Goal: Information Seeking & Learning: Learn about a topic

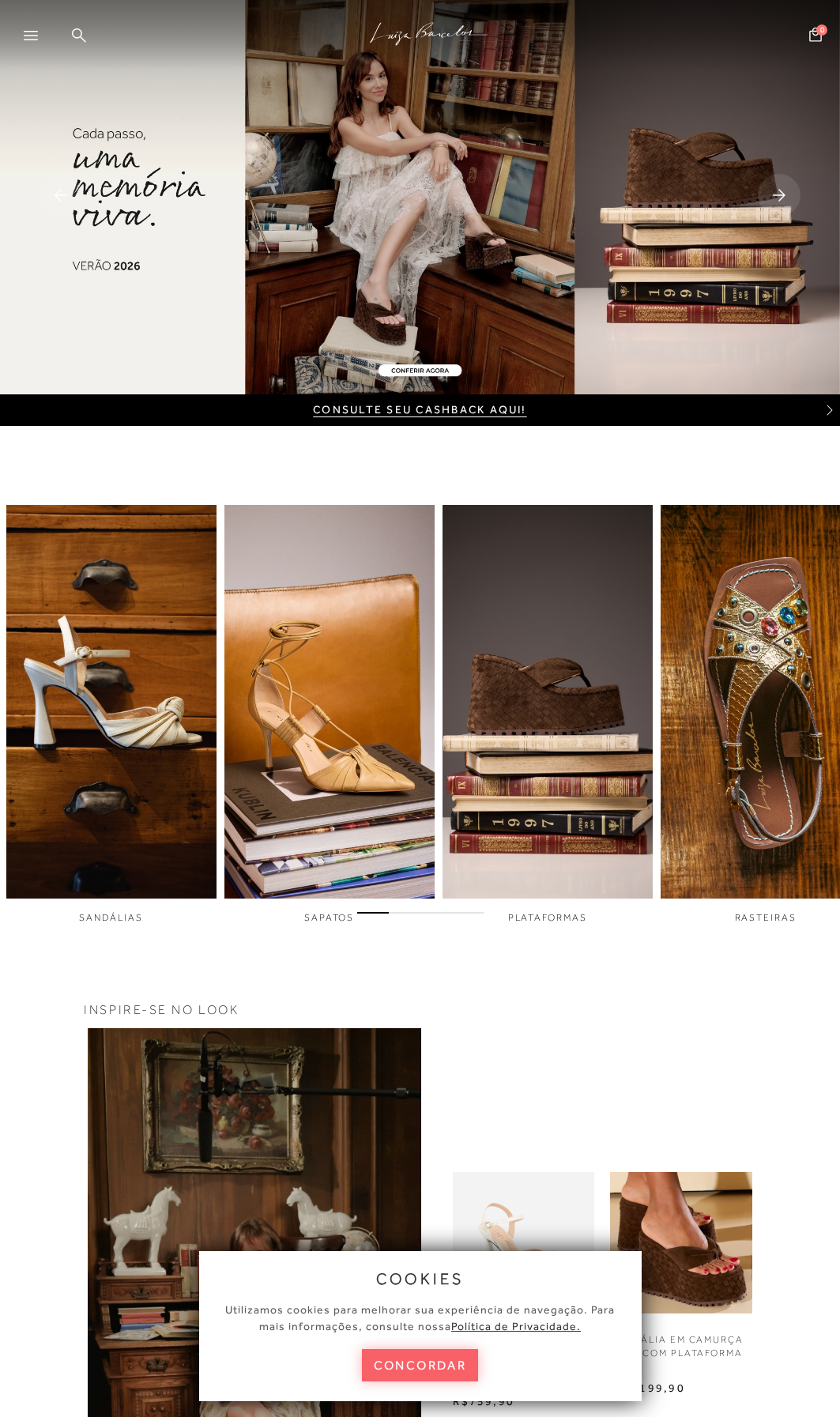
click at [780, 194] on rect at bounding box center [779, 195] width 42 height 42
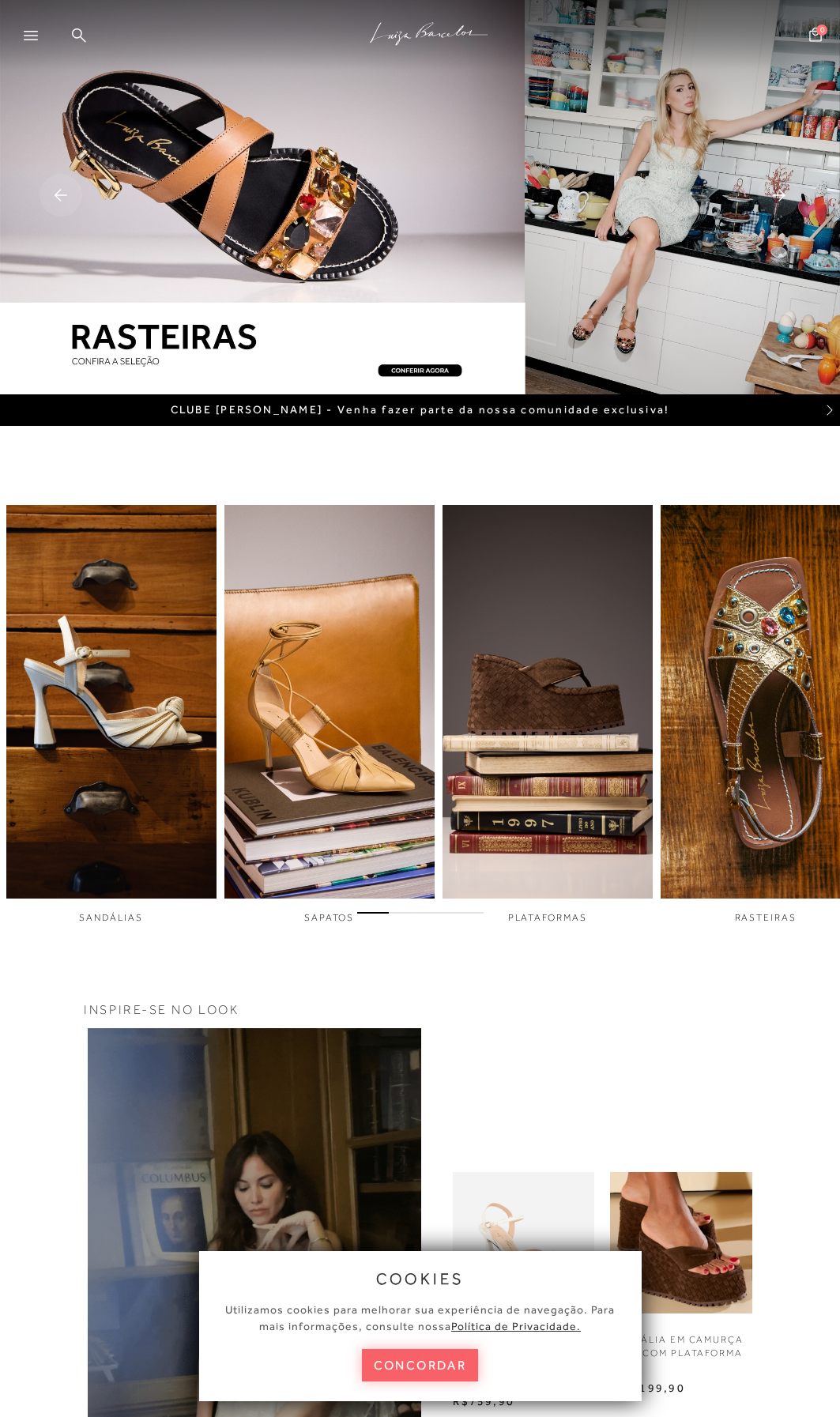
click at [776, 196] on icon at bounding box center [779, 196] width 13 height 12
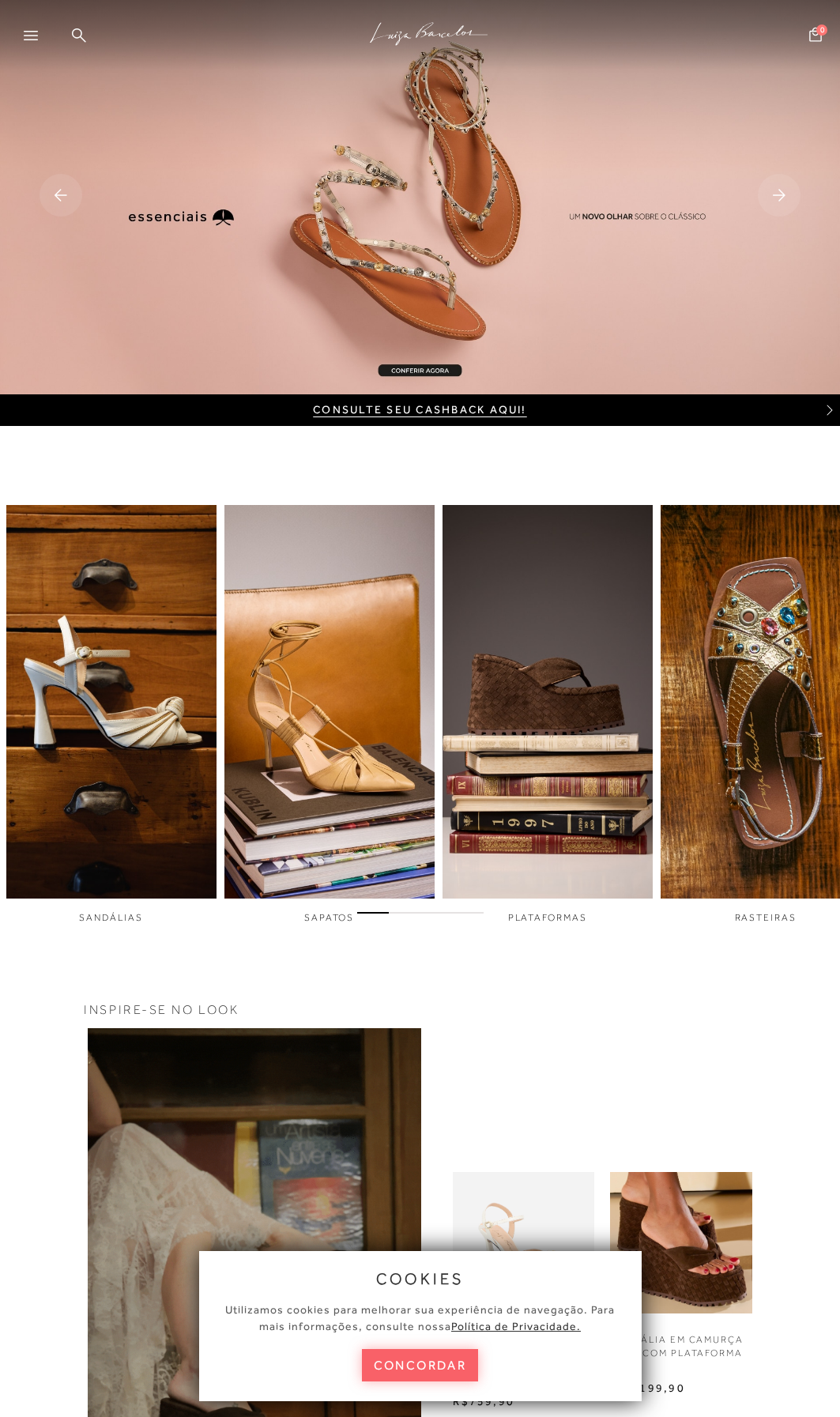
click at [779, 192] on rect at bounding box center [779, 195] width 42 height 42
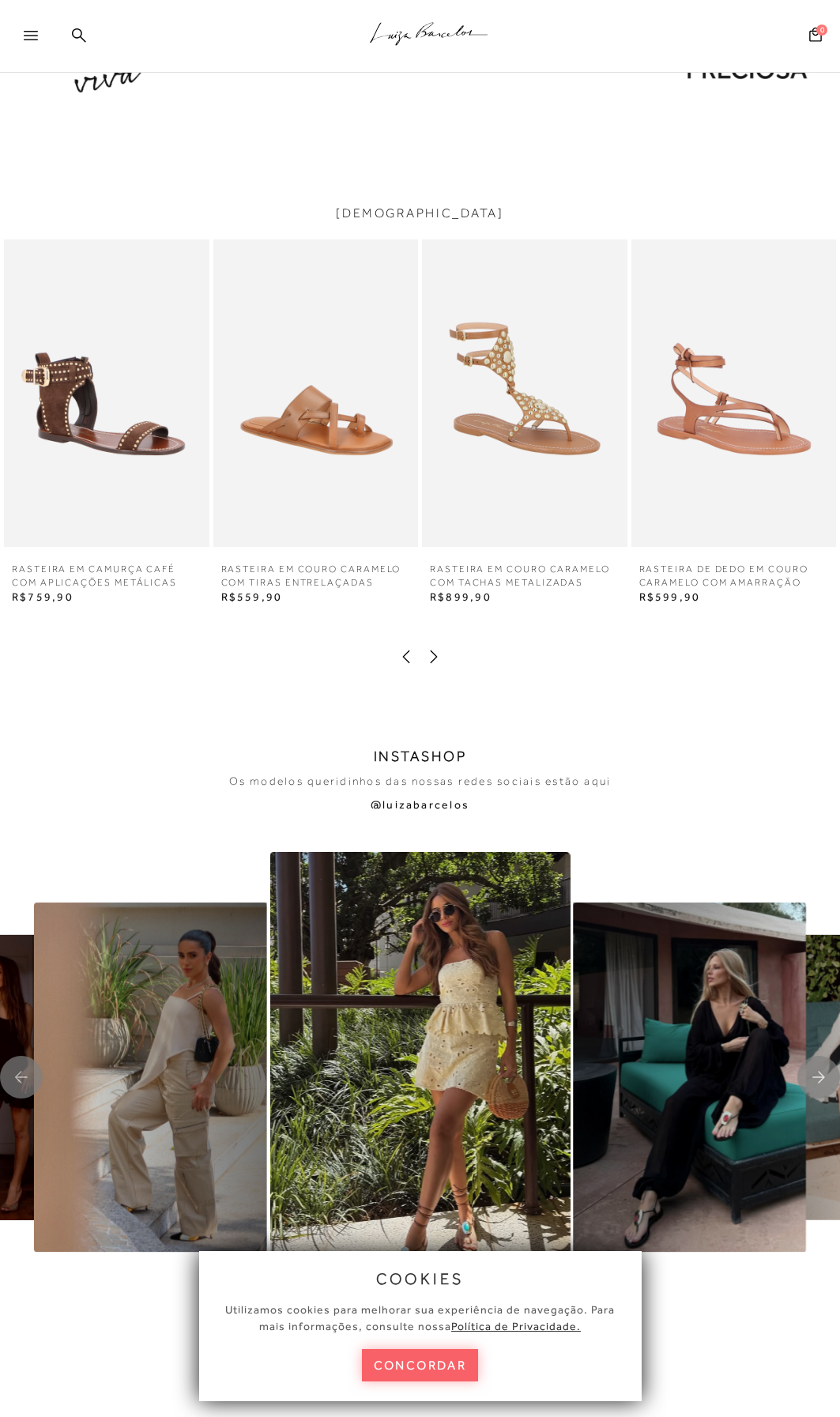
scroll to position [2055, 0]
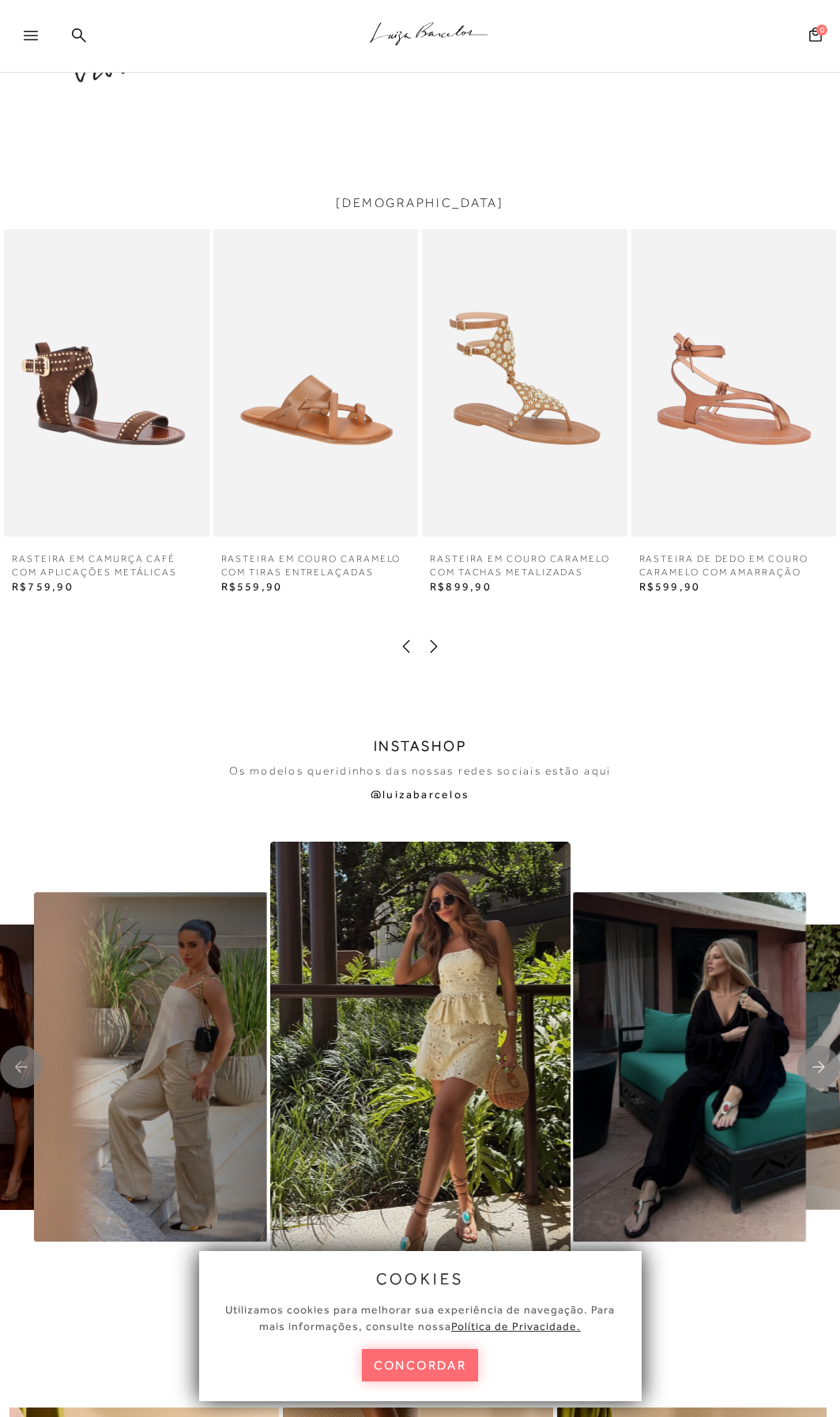
click at [453, 1351] on button "concordar" at bounding box center [420, 1365] width 117 height 32
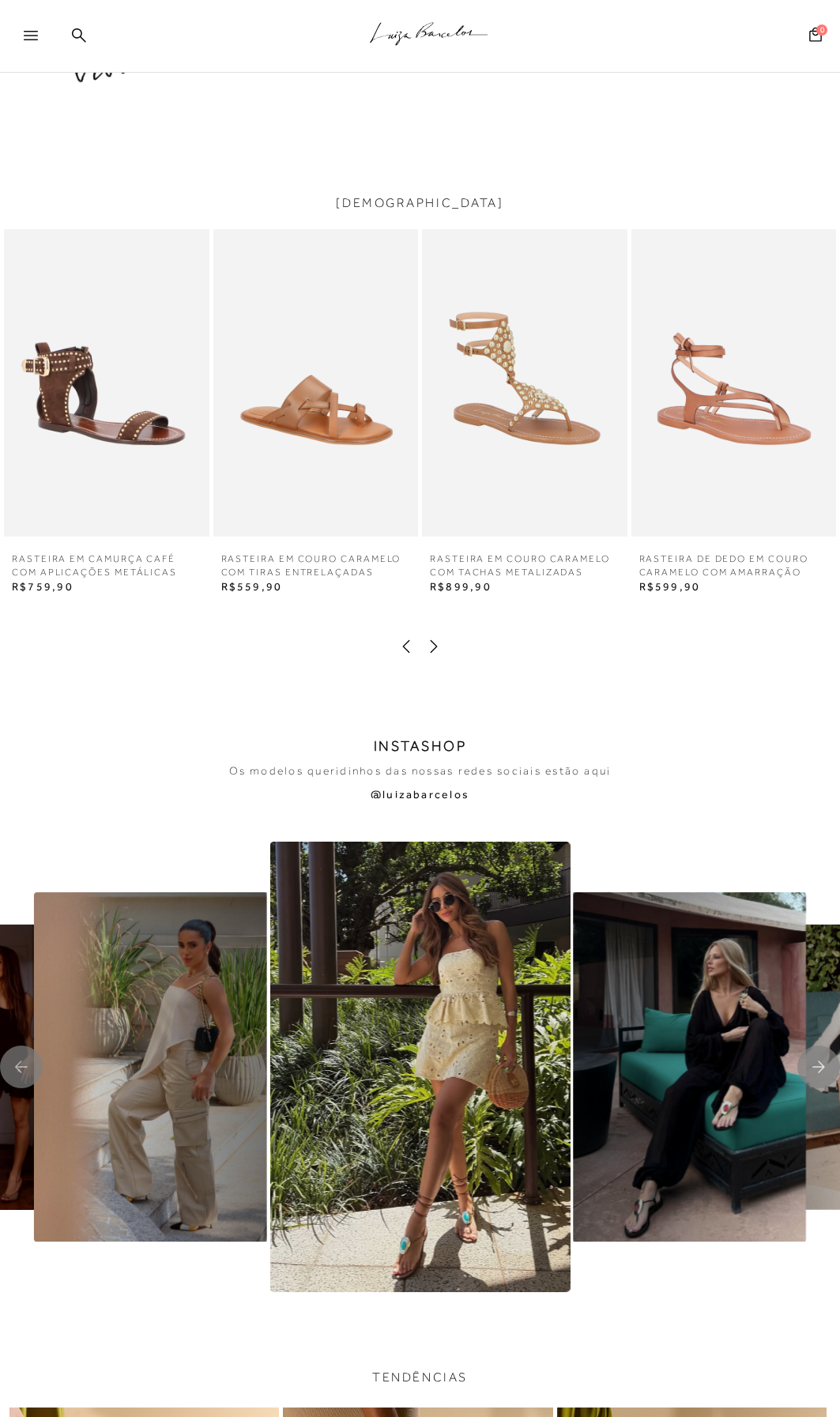
scroll to position [0, 0]
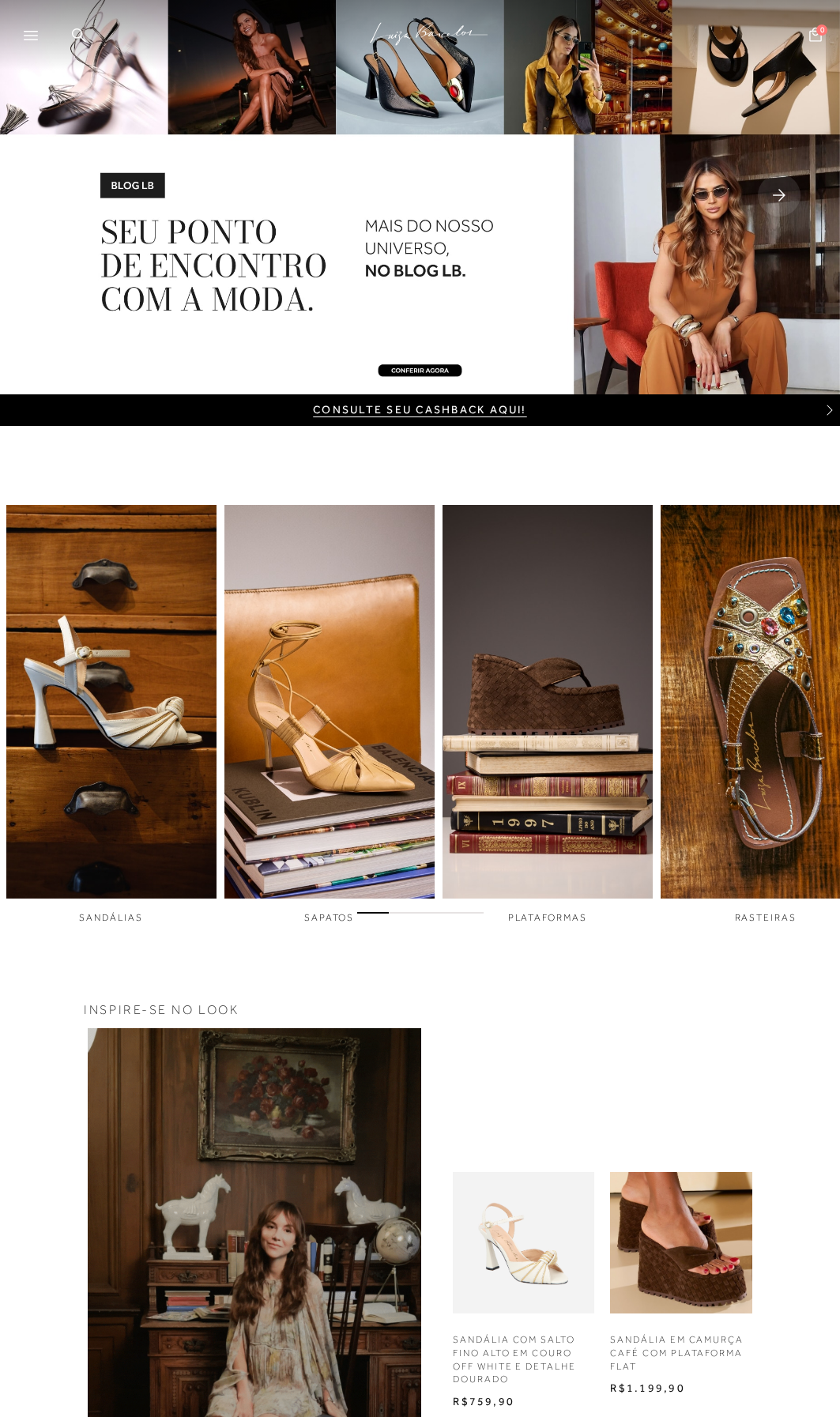
click at [26, 29] on div at bounding box center [37, 40] width 29 height 24
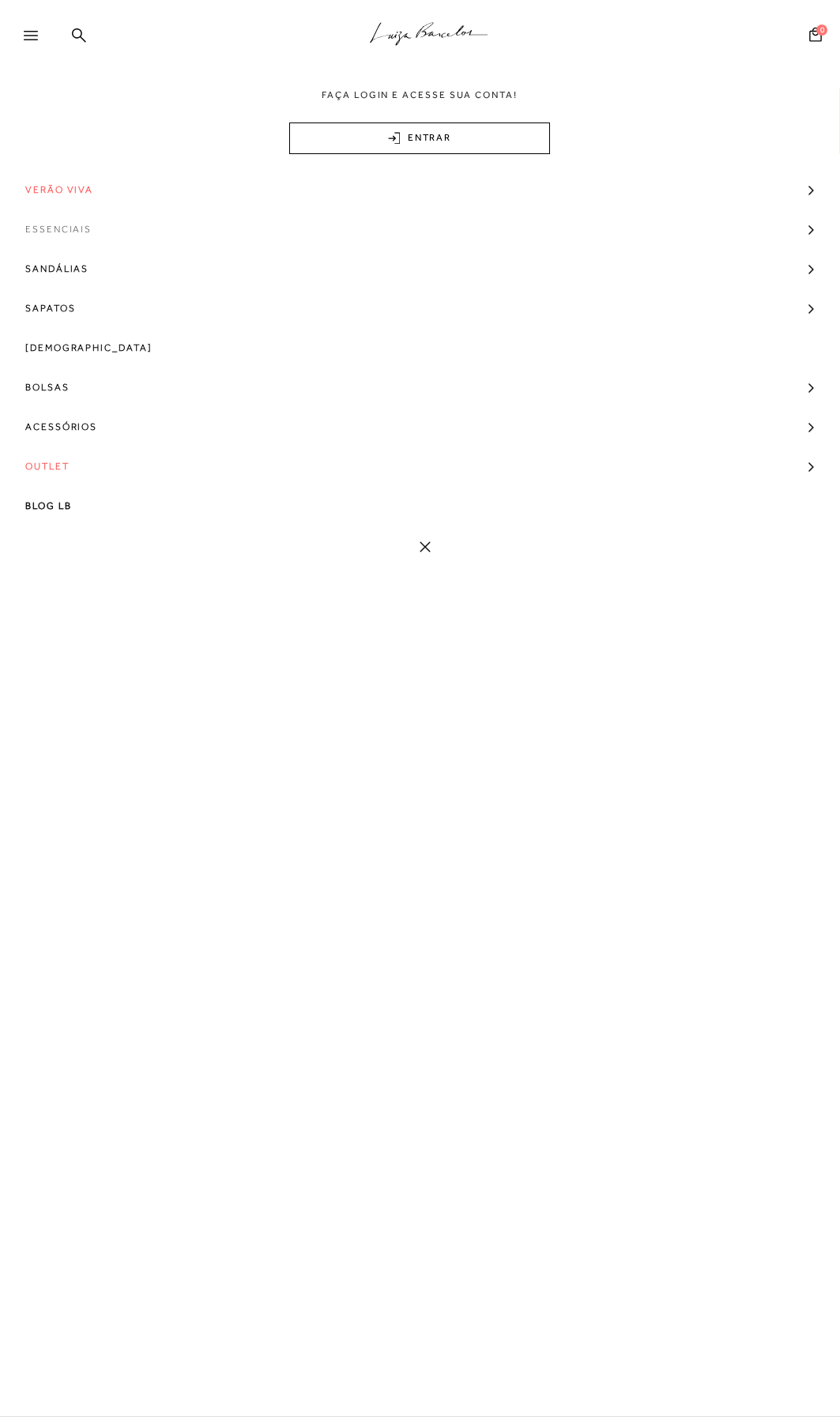
click at [795, 230] on link "Essenciais" at bounding box center [420, 229] width 840 height 39
click at [443, 26] on icon ".a{fill-rule:evenodd;stroke:#000!important;stroke-width:0!important;}" at bounding box center [429, 34] width 118 height 33
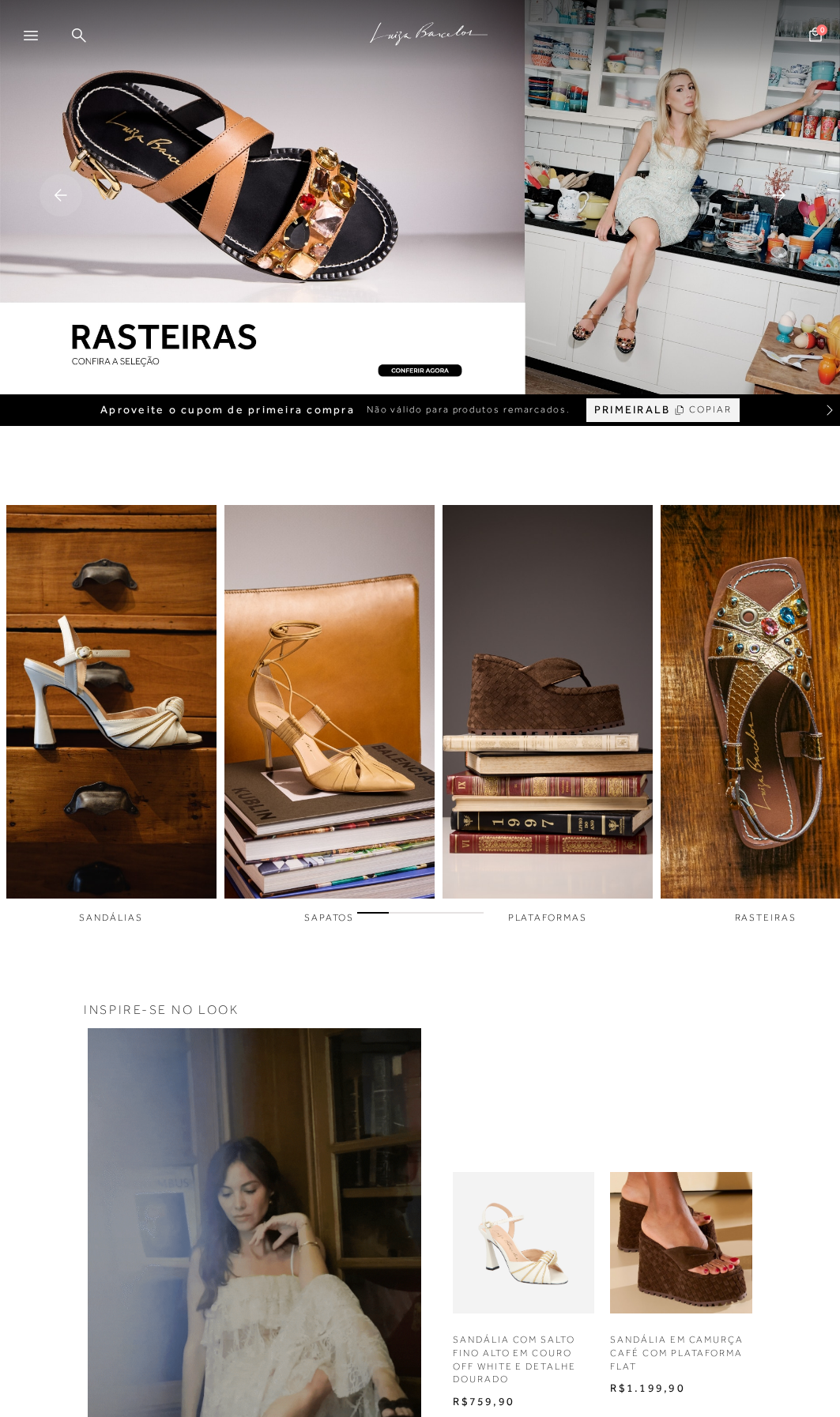
click at [780, 192] on rect at bounding box center [779, 195] width 42 height 42
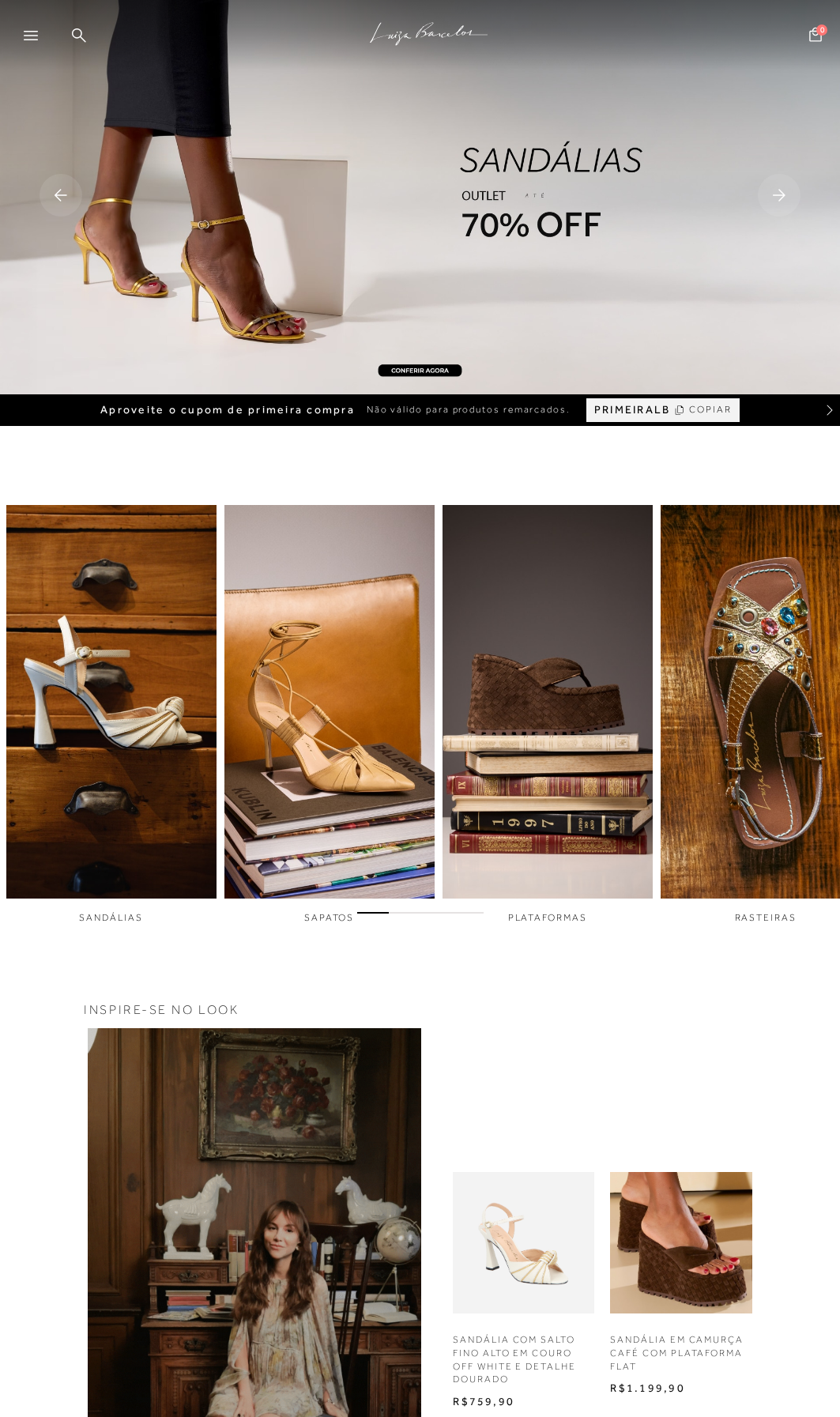
click at [780, 192] on rect at bounding box center [779, 195] width 42 height 42
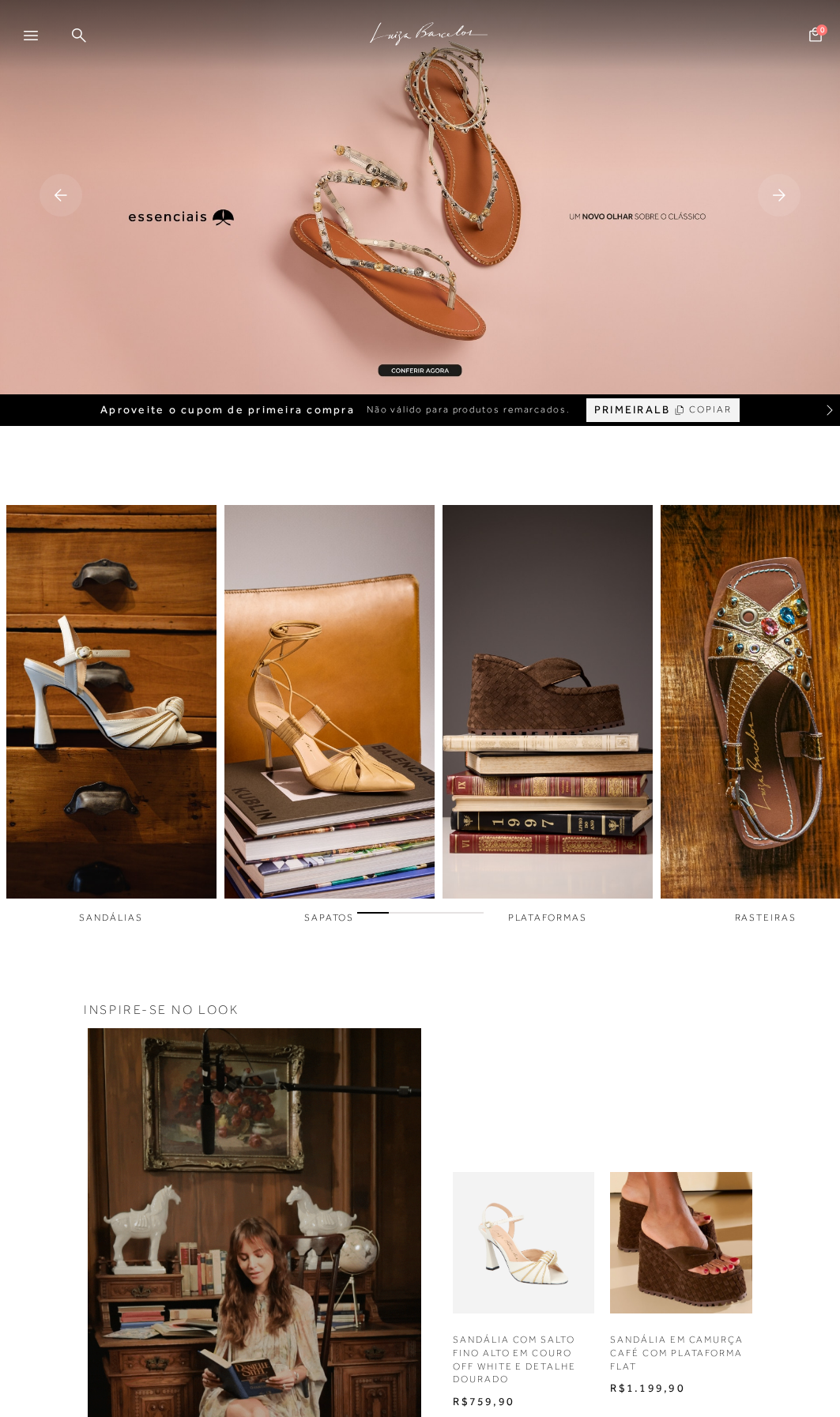
click at [780, 192] on rect at bounding box center [779, 195] width 42 height 42
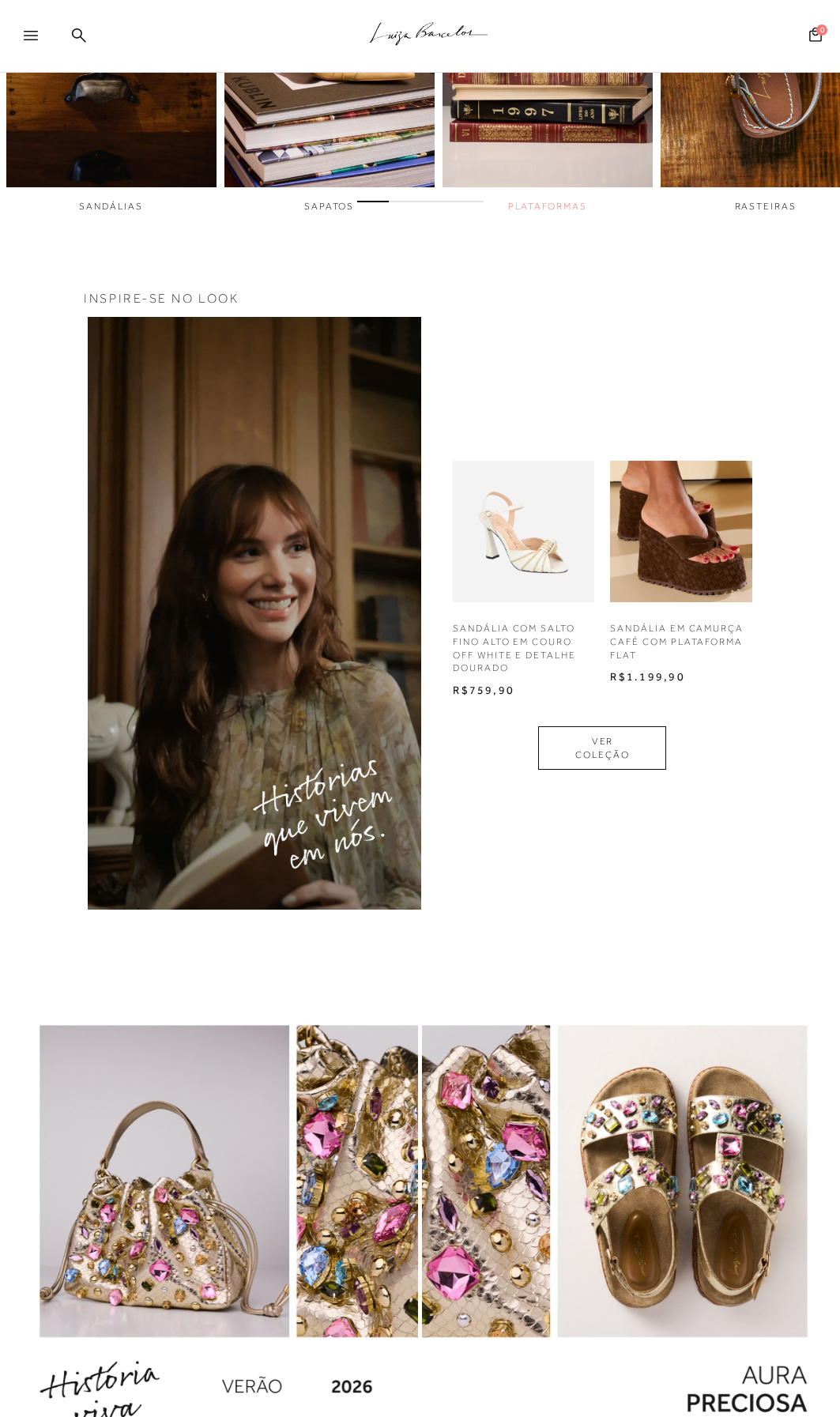
scroll to position [1186, 0]
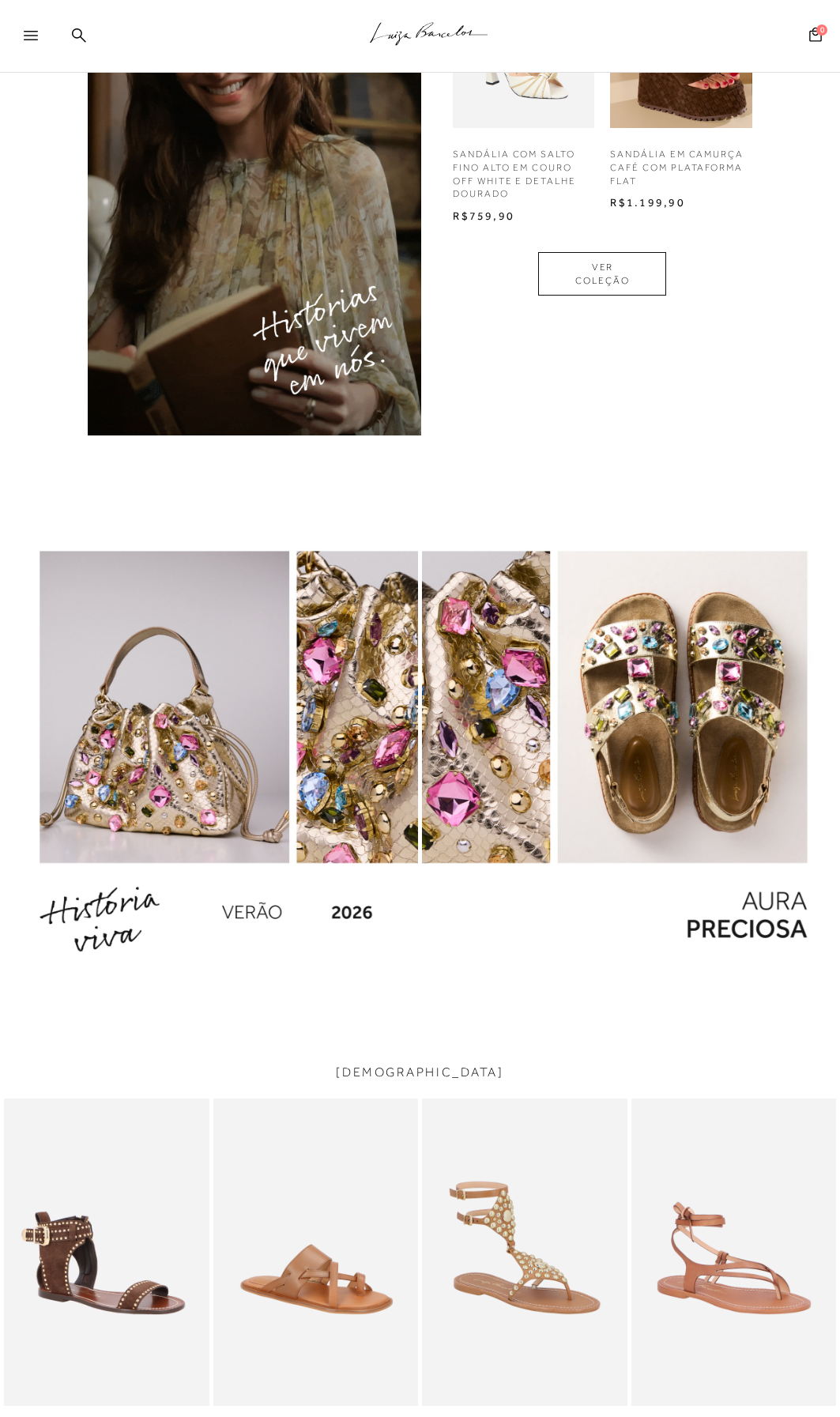
click at [199, 782] on img "1 / 1" at bounding box center [209, 744] width 419 height 453
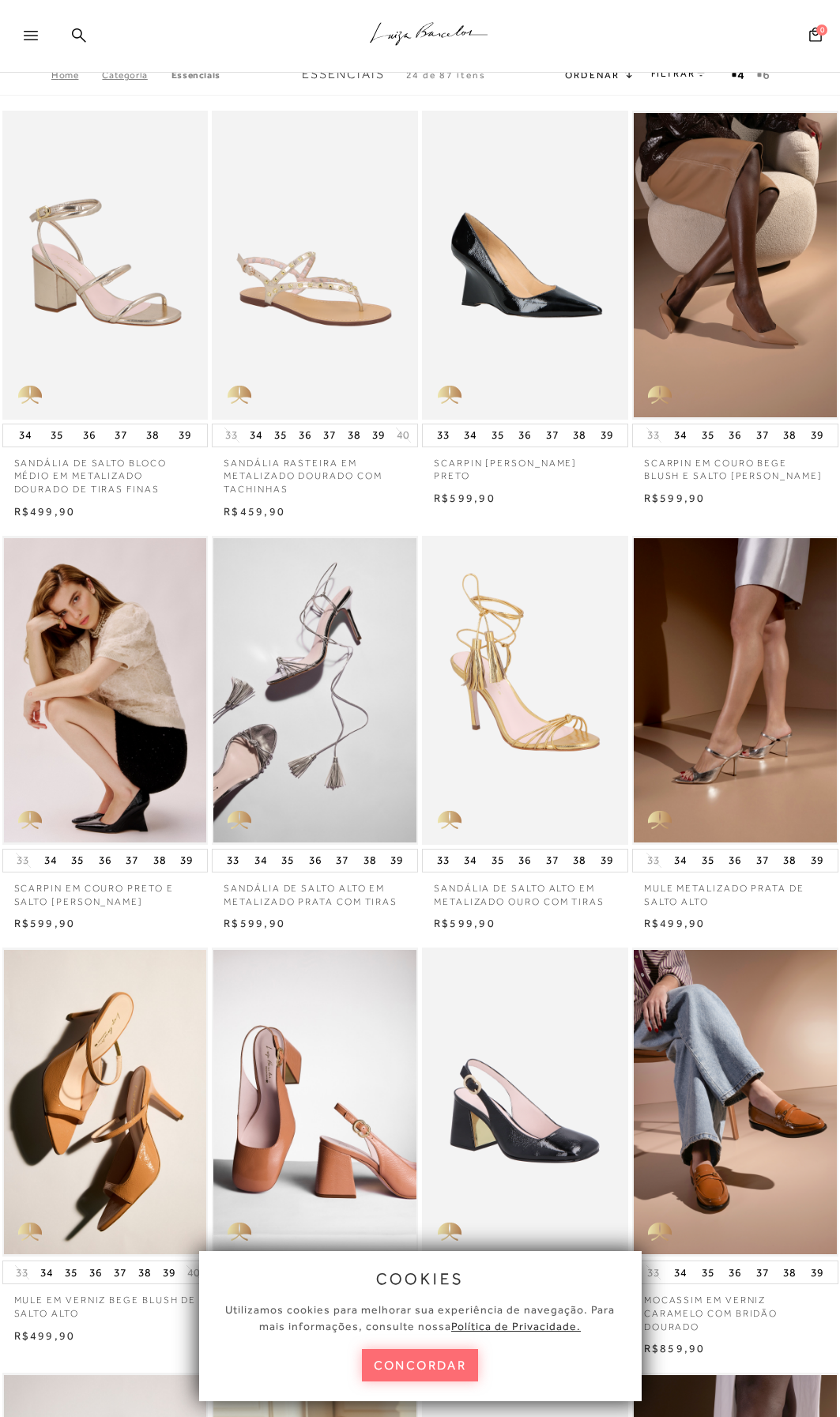
click at [404, 1359] on button "concordar" at bounding box center [420, 1365] width 117 height 32
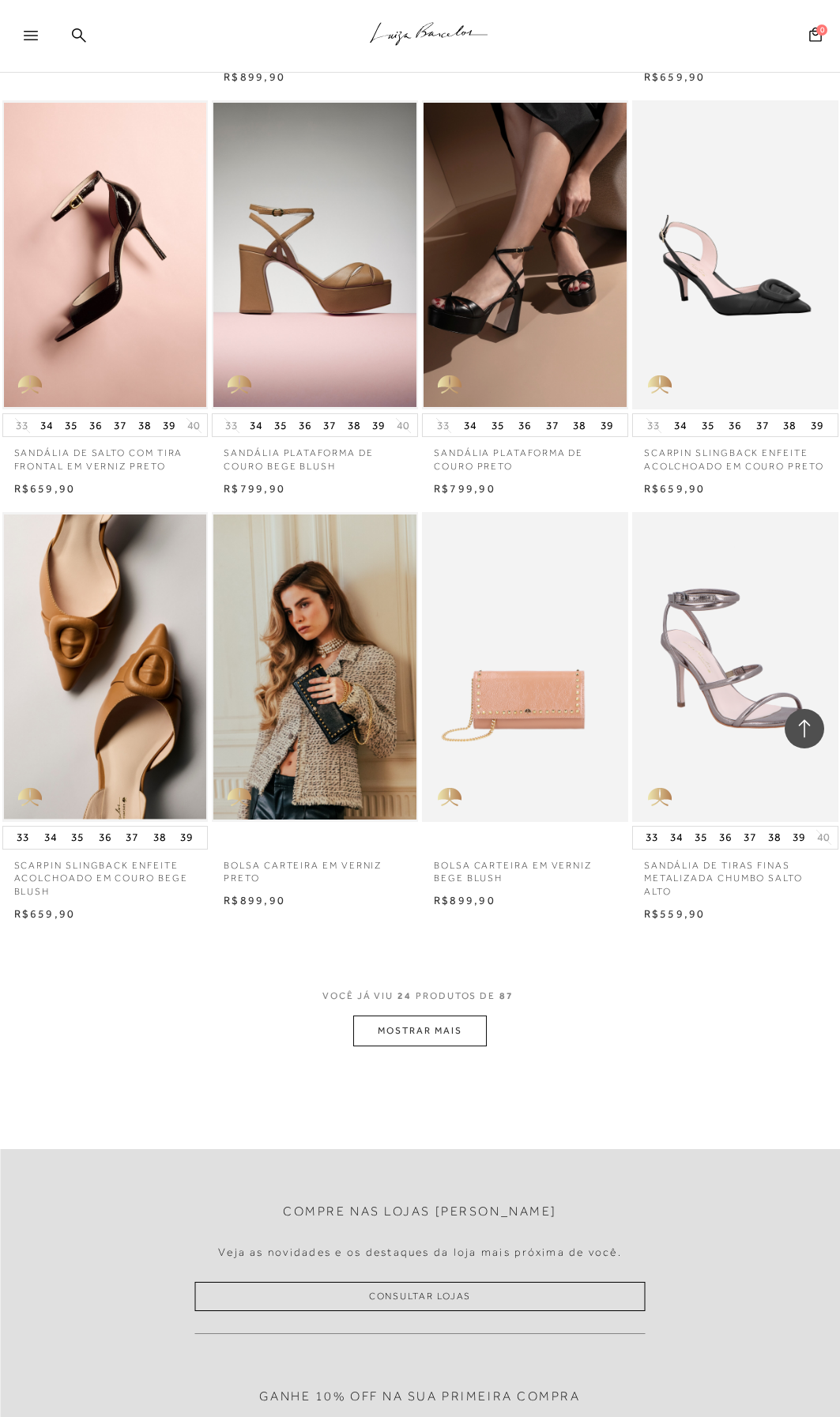
scroll to position [1739, 0]
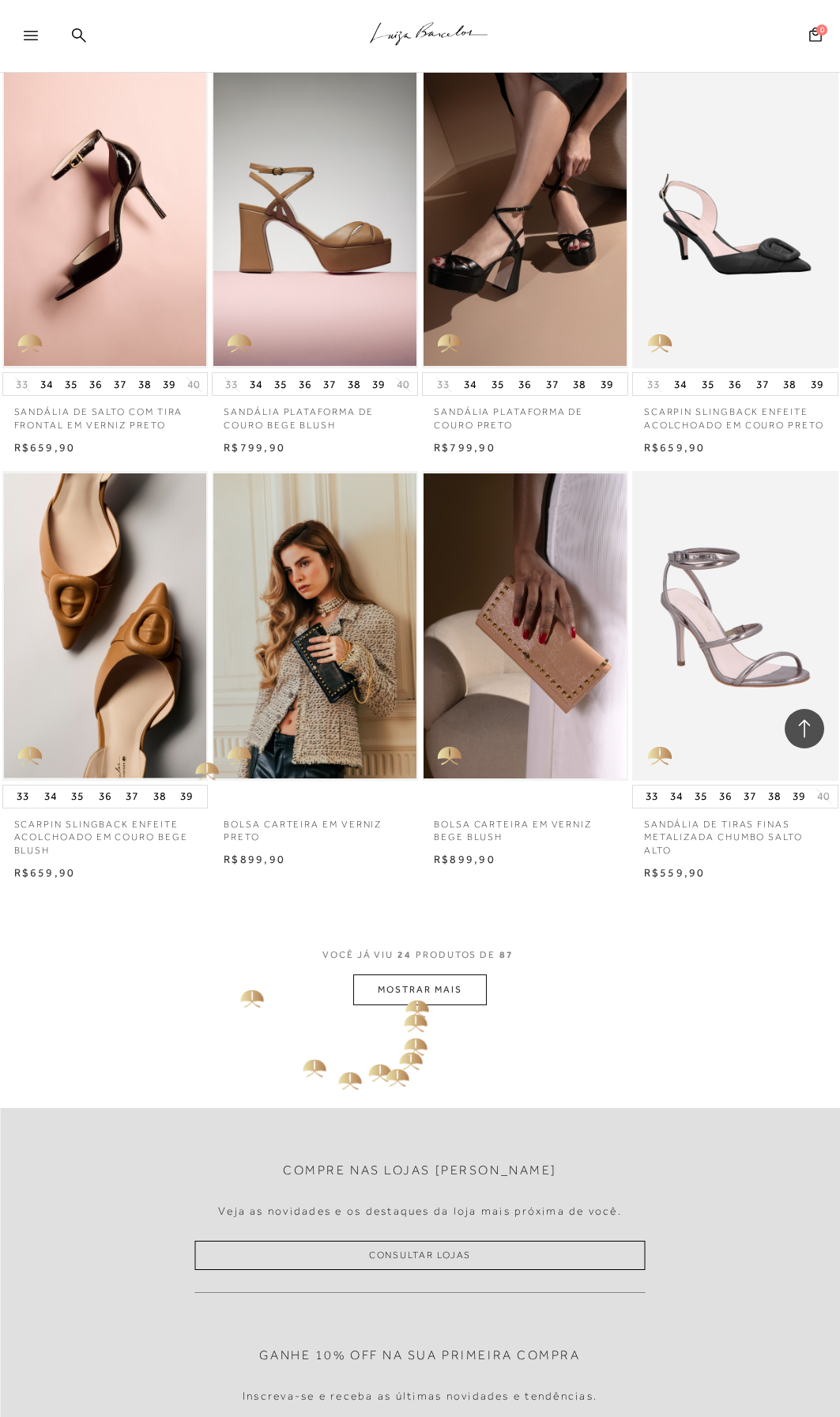
click at [407, 995] on button "MOSTRAR MAIS" at bounding box center [420, 990] width 133 height 31
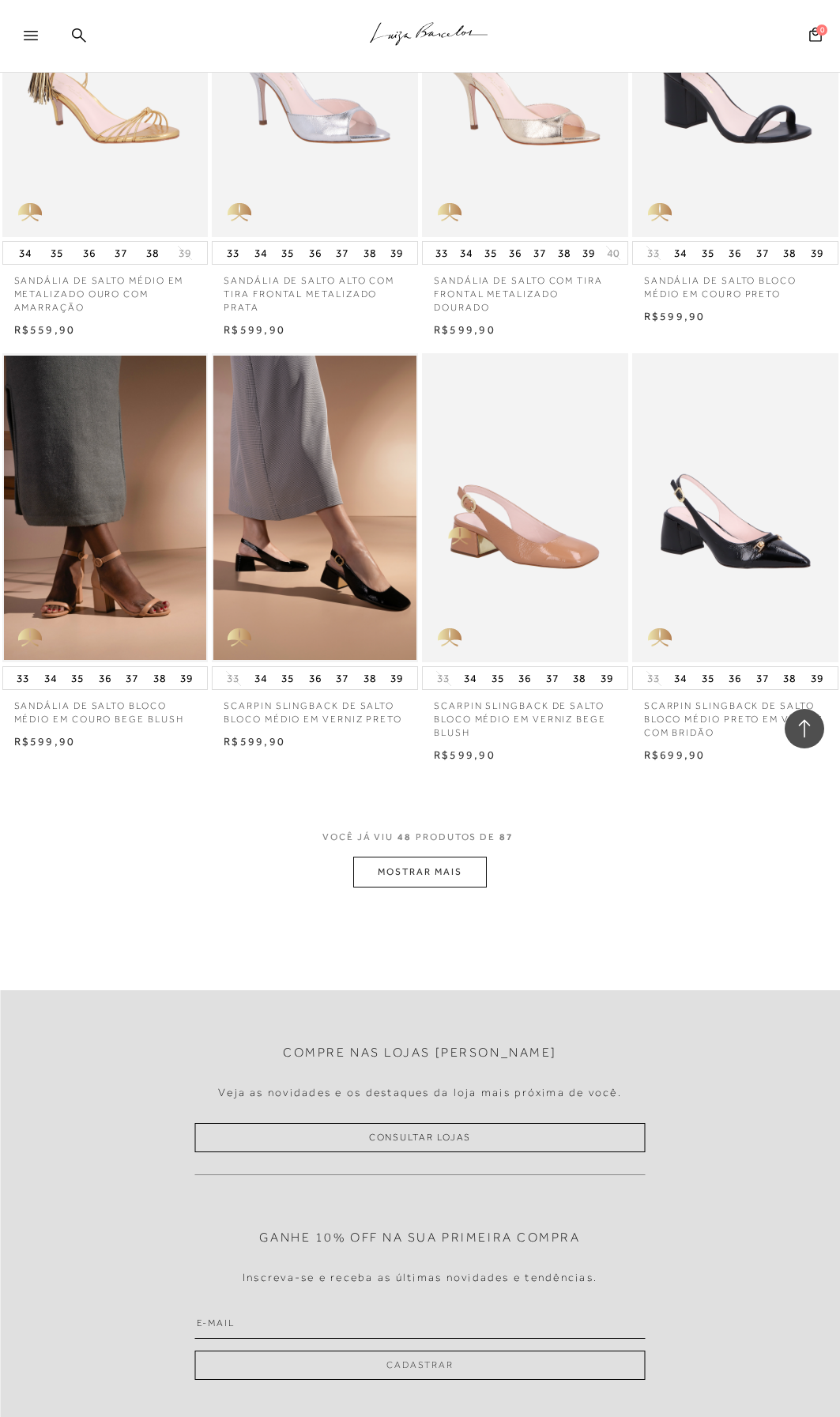
scroll to position [4425, 0]
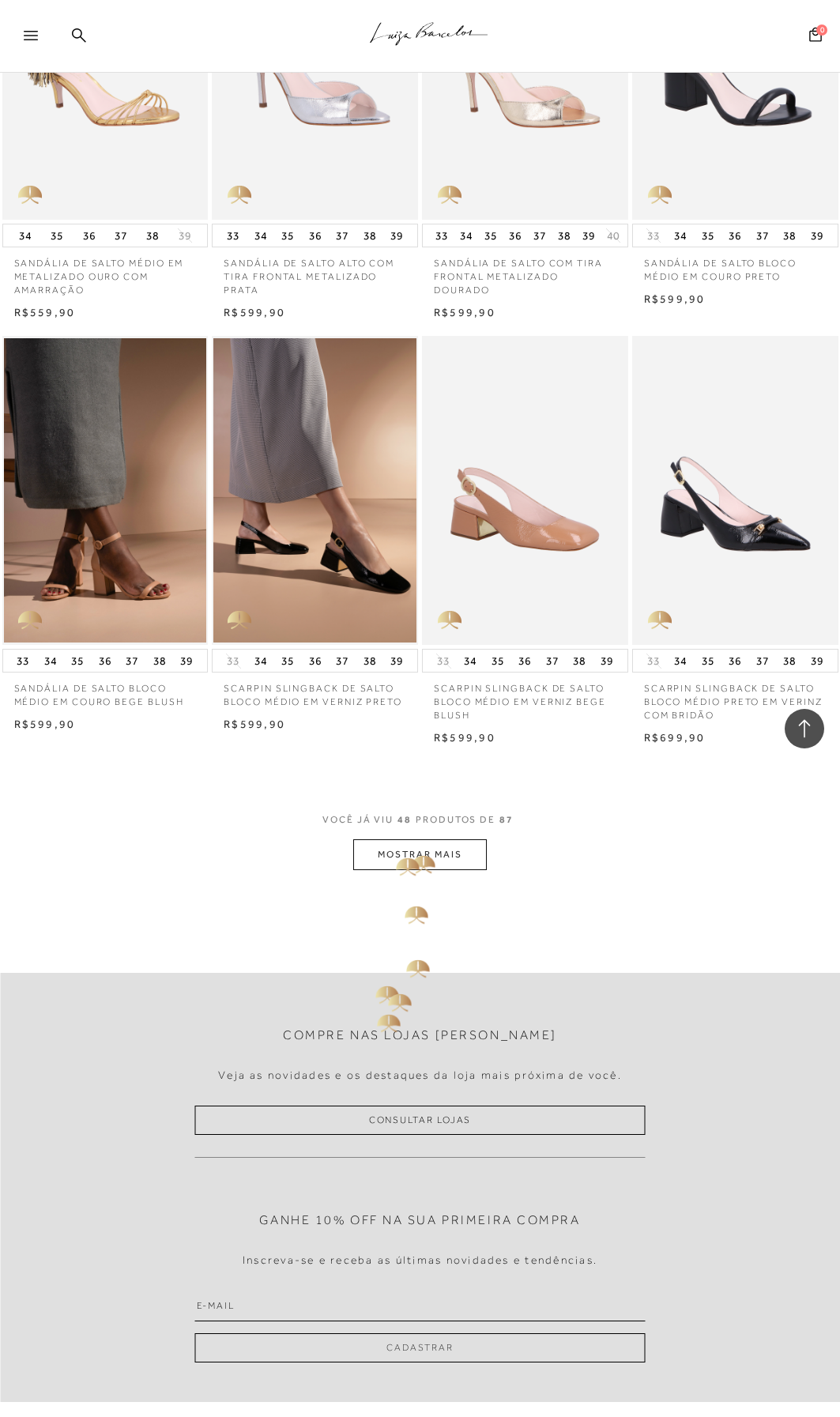
click at [419, 862] on button "MOSTRAR MAIS" at bounding box center [420, 854] width 133 height 31
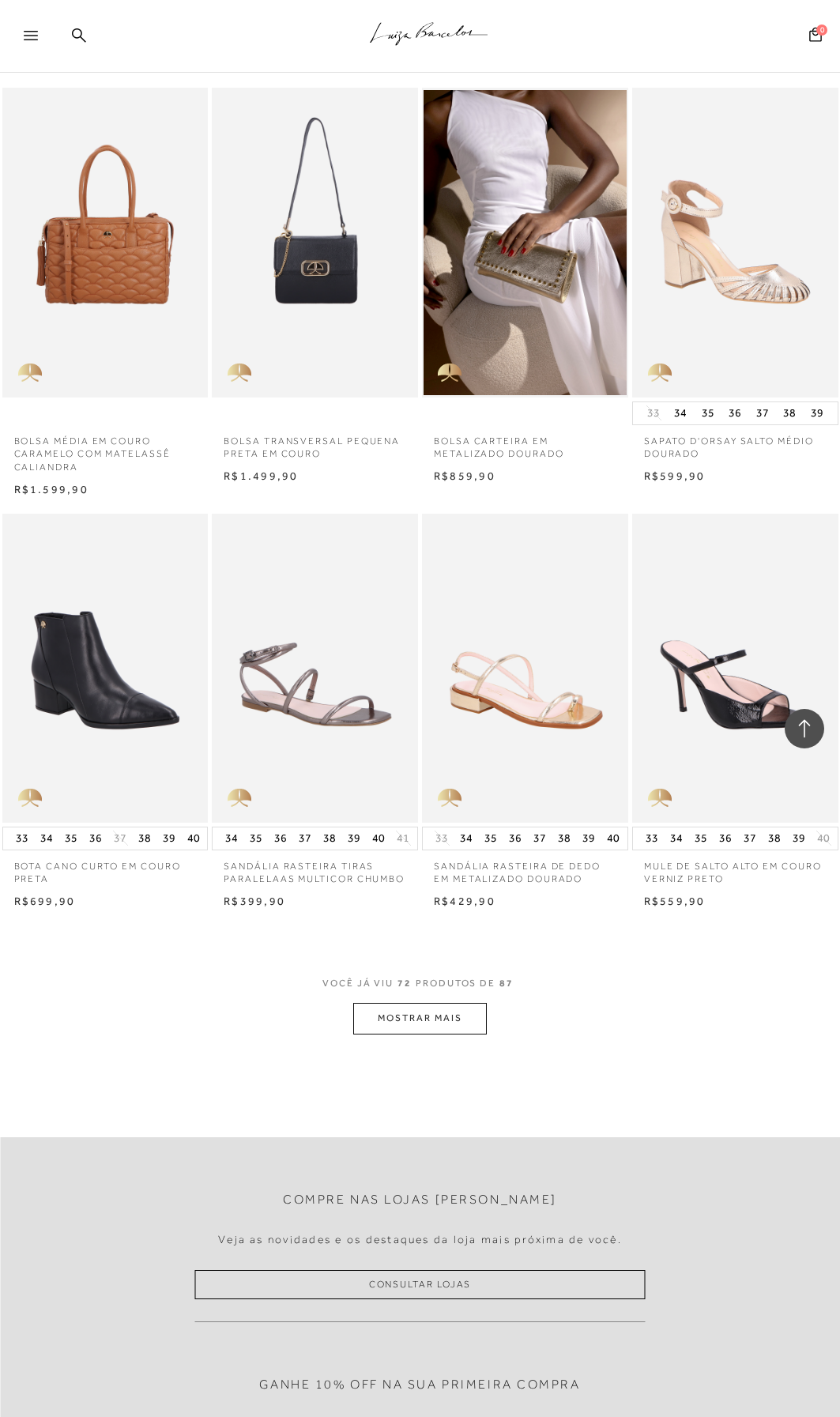
scroll to position [6875, 0]
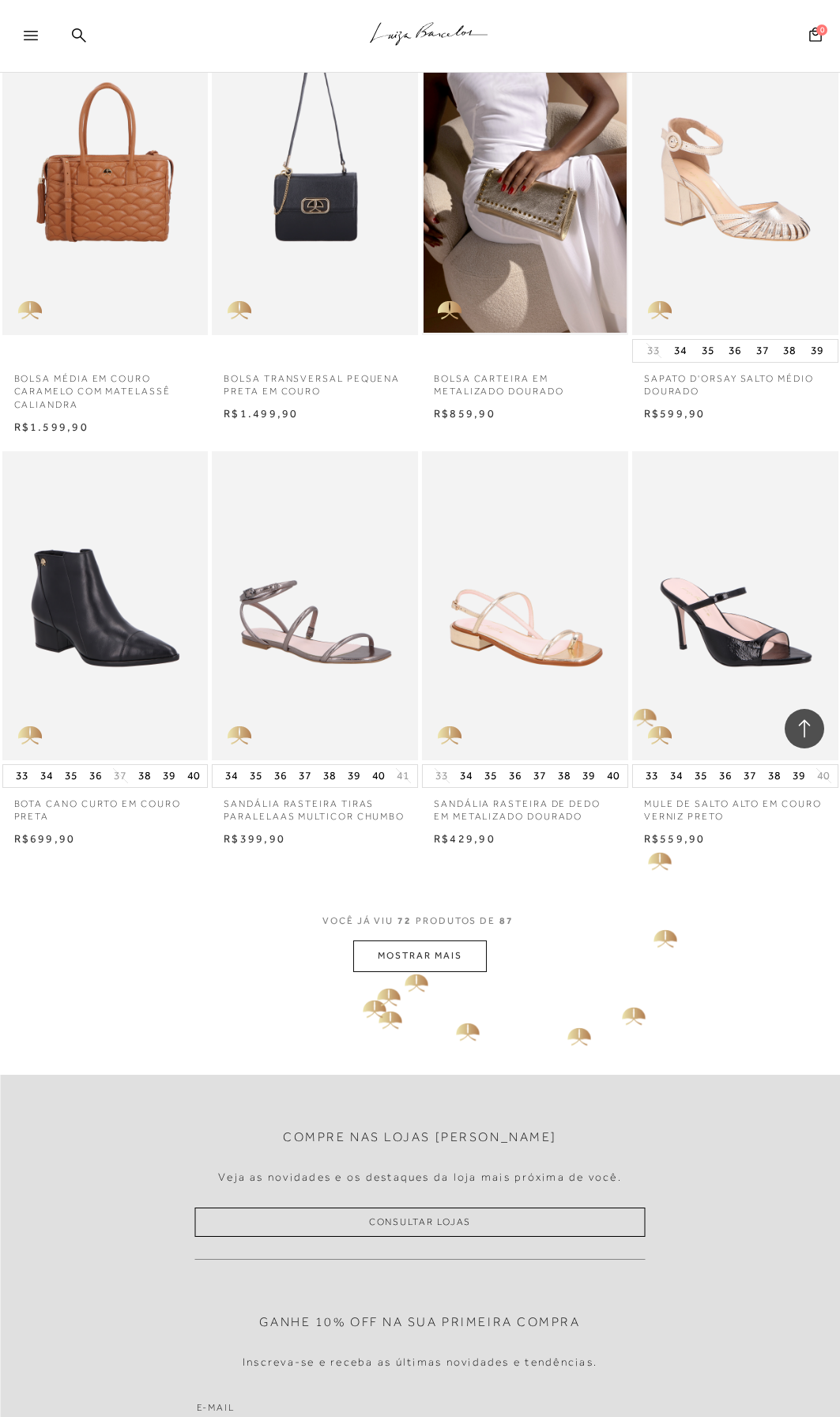
click at [414, 962] on button "MOSTRAR MAIS" at bounding box center [420, 955] width 133 height 31
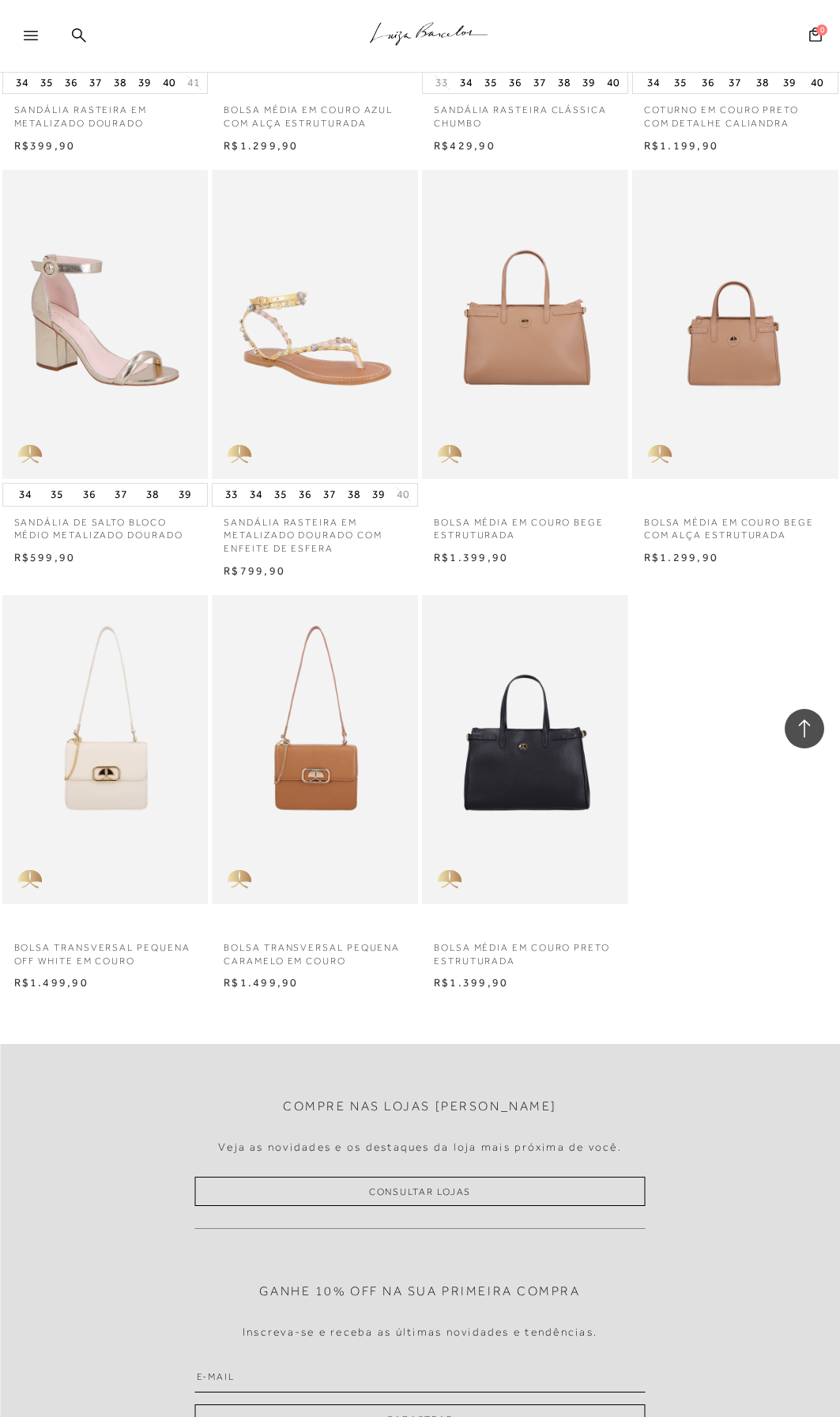
scroll to position [8457, 0]
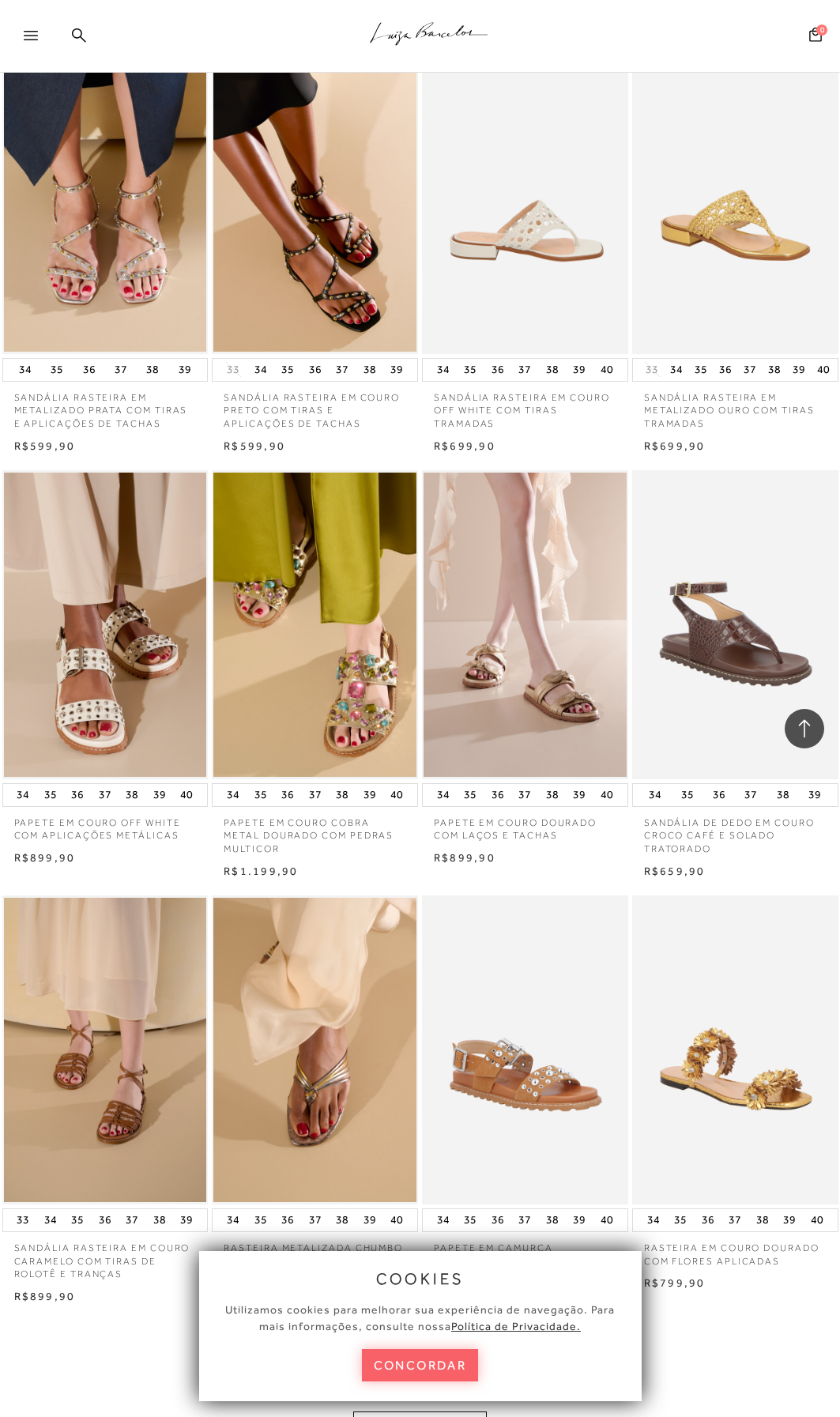
scroll to position [1502, 0]
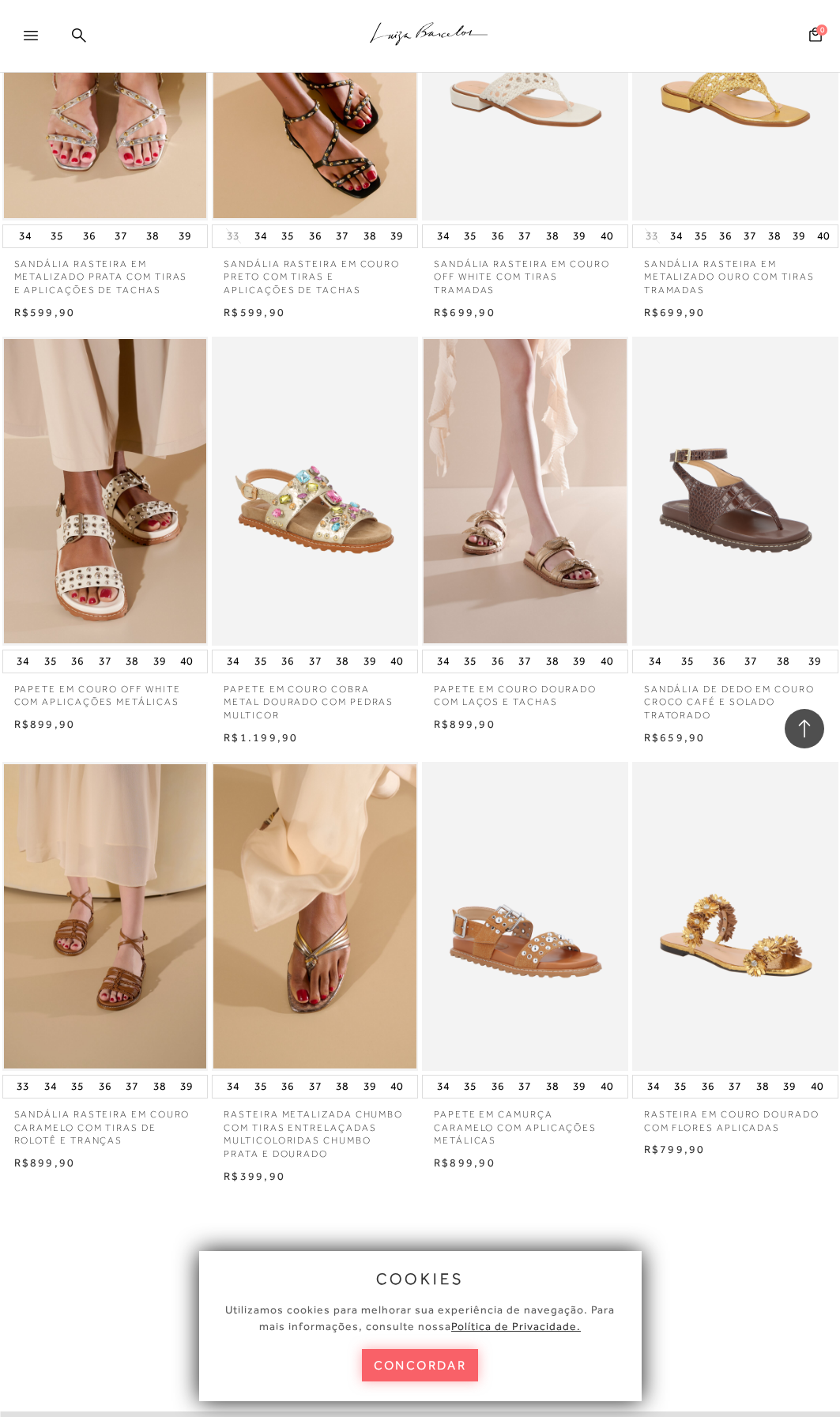
click at [315, 459] on img at bounding box center [316, 491] width 205 height 309
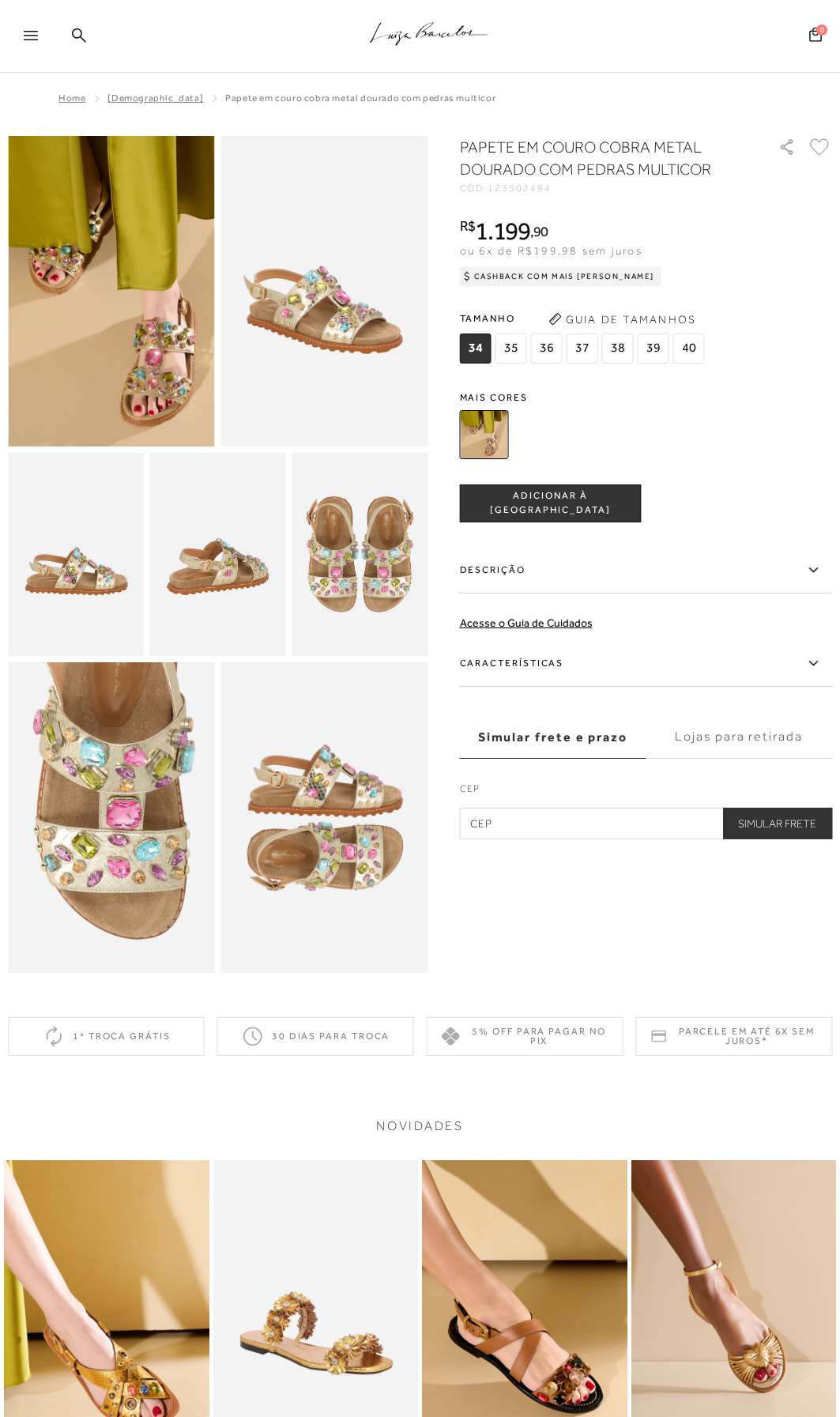
click at [162, 362] on img at bounding box center [111, 290] width 207 height 310
click at [148, 366] on img at bounding box center [111, 290] width 207 height 310
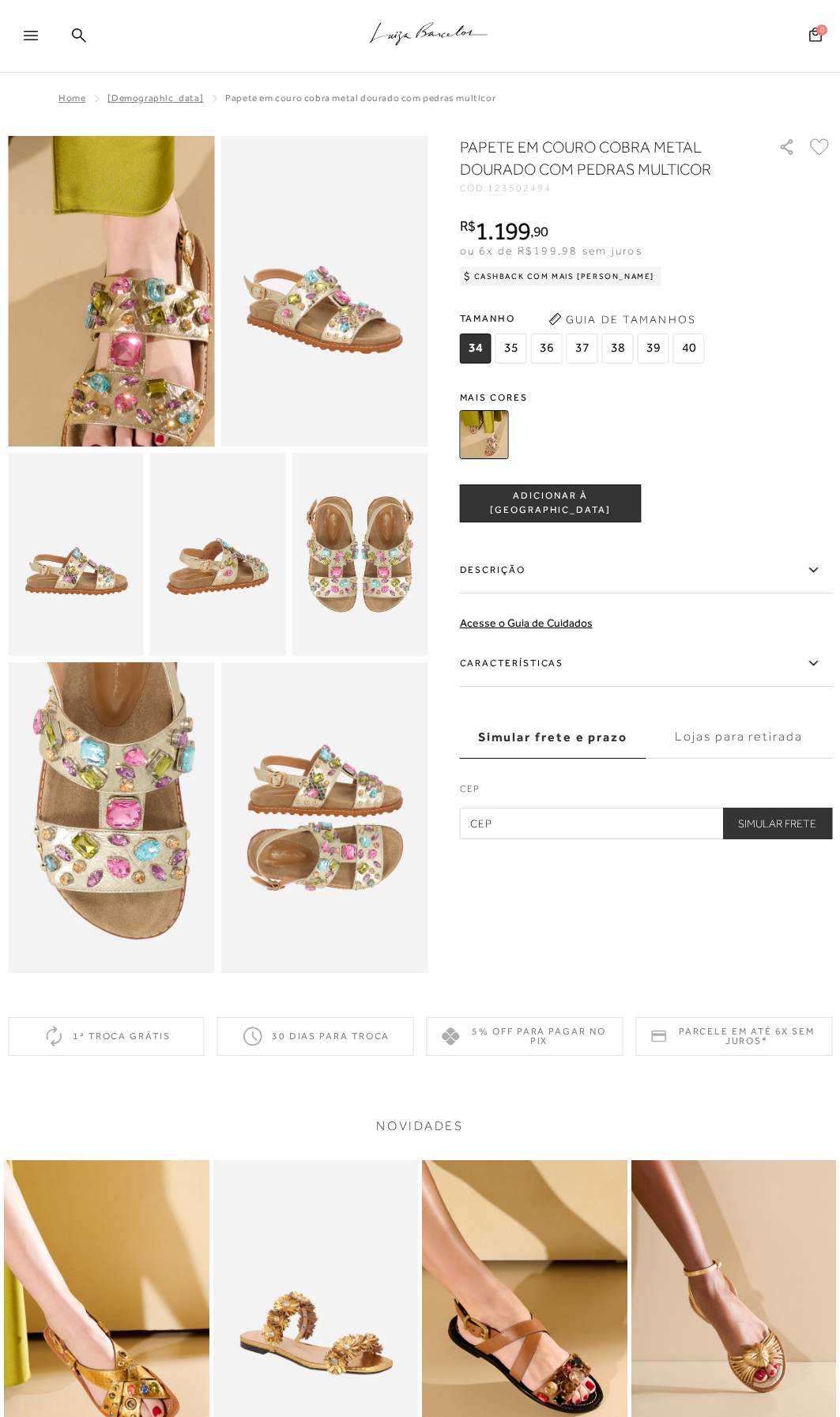
click at [177, 369] on img at bounding box center [41, 217] width 415 height 620
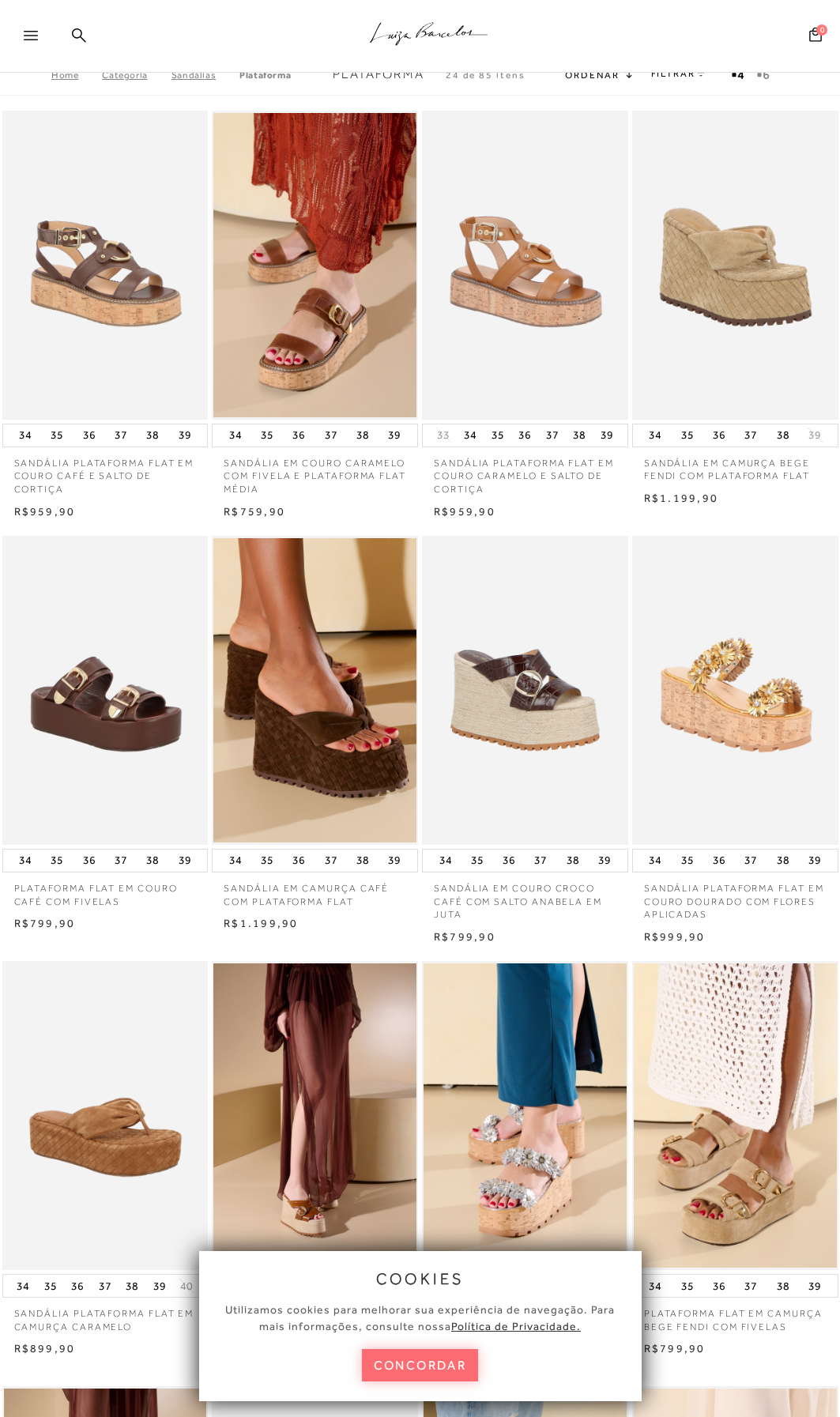
click at [424, 1361] on button "concordar" at bounding box center [420, 1365] width 117 height 32
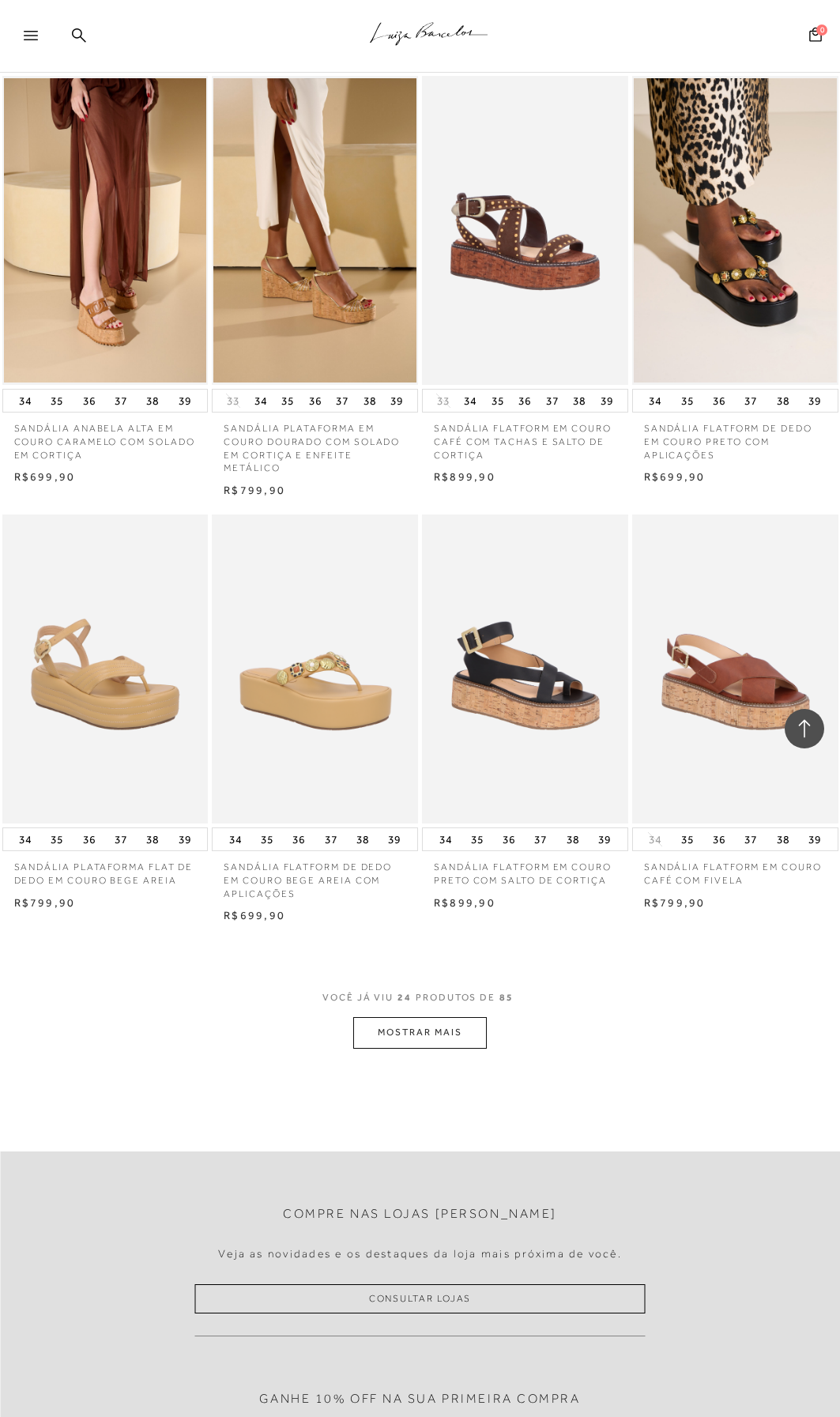
scroll to position [1818, 0]
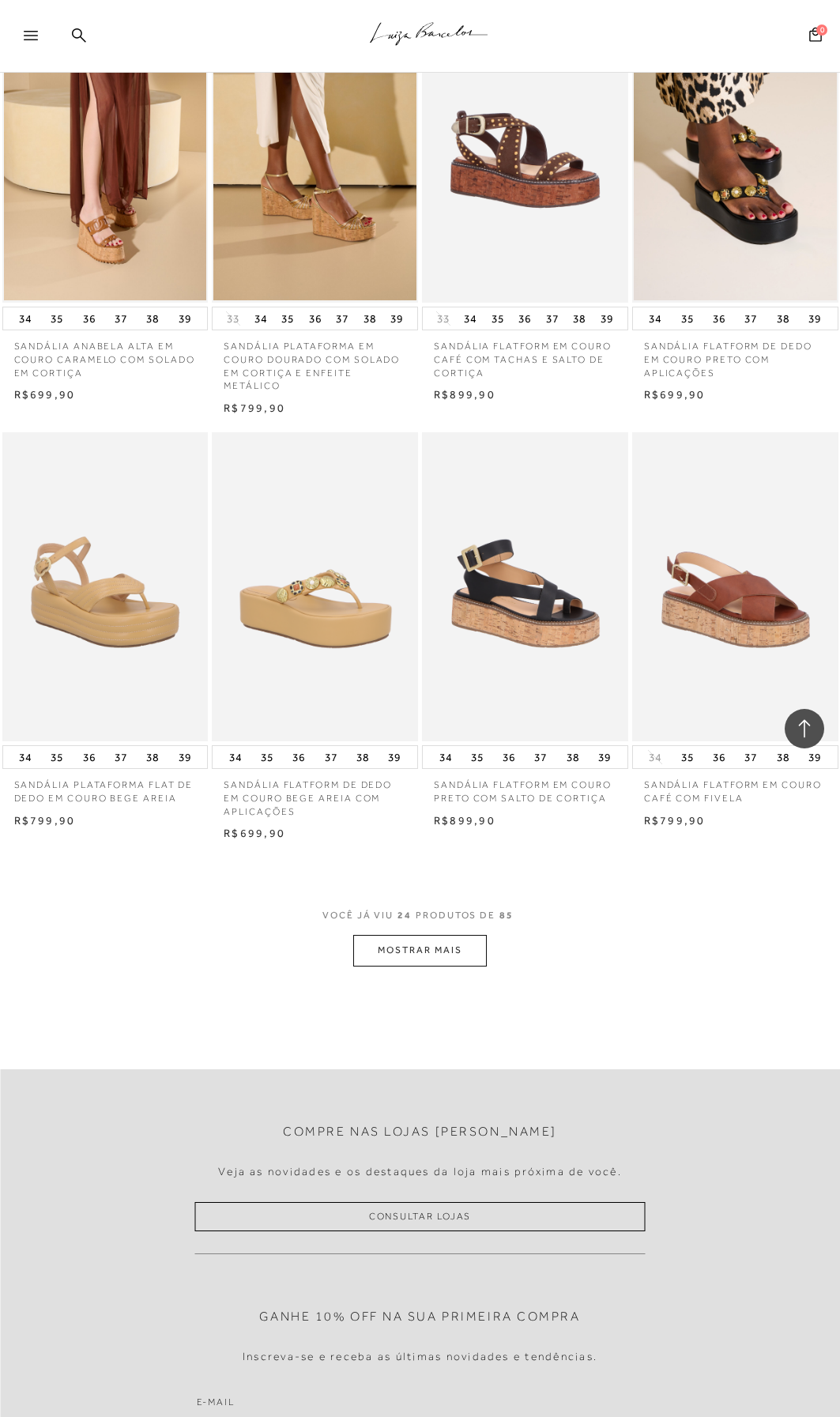
click at [460, 955] on button "MOSTRAR MAIS" at bounding box center [420, 949] width 133 height 31
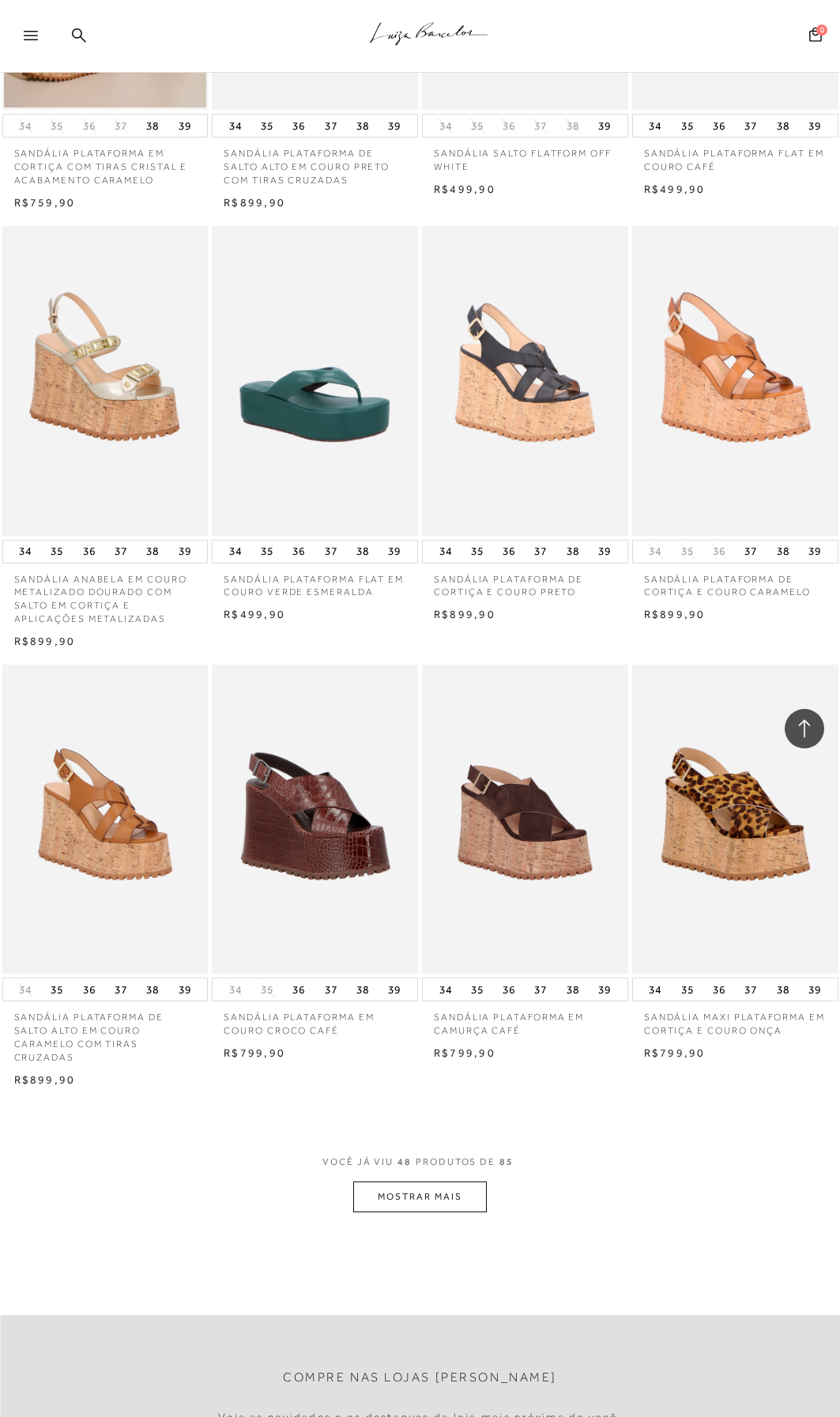
scroll to position [4505, 0]
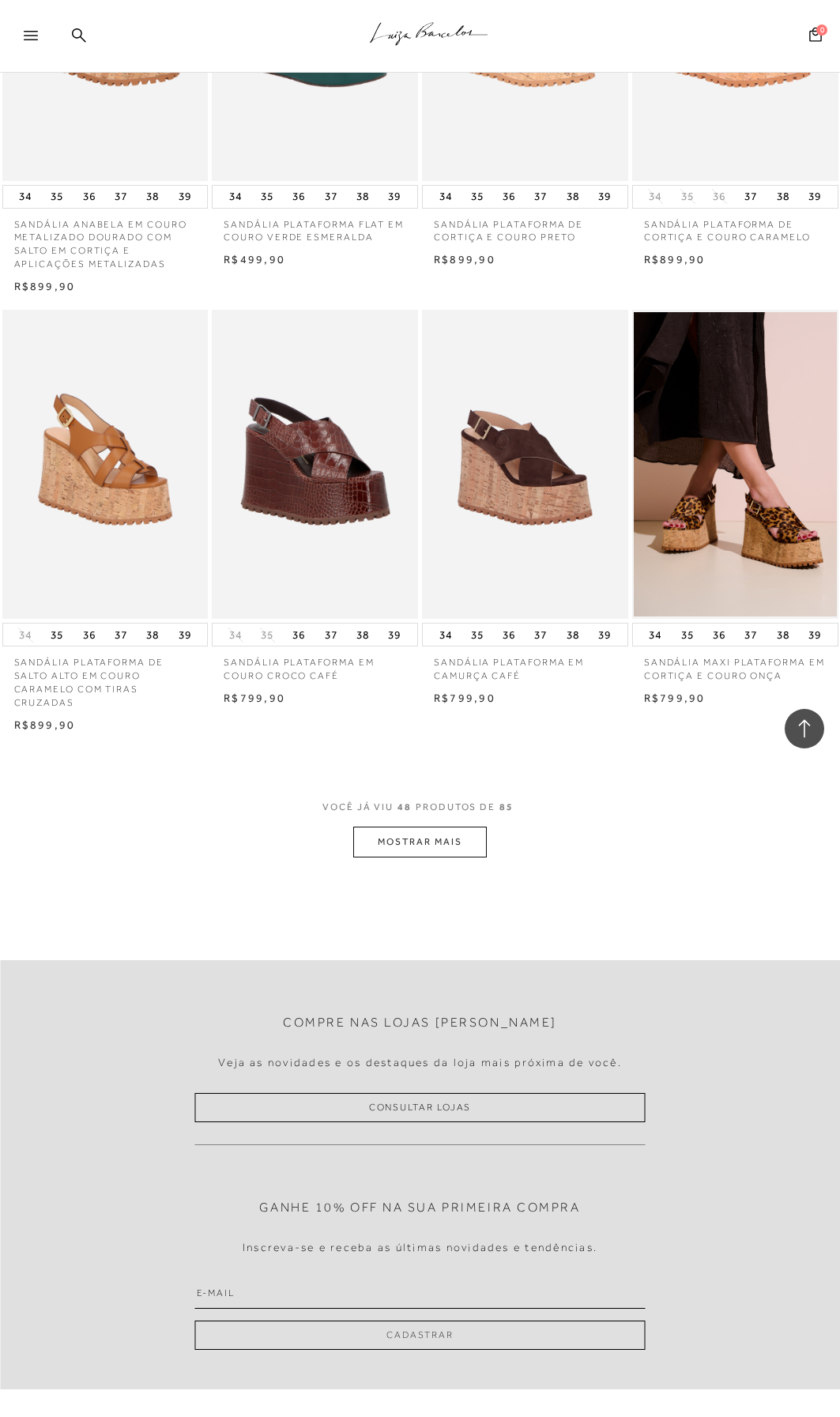
click at [436, 837] on button "MOSTRAR MAIS" at bounding box center [420, 841] width 133 height 31
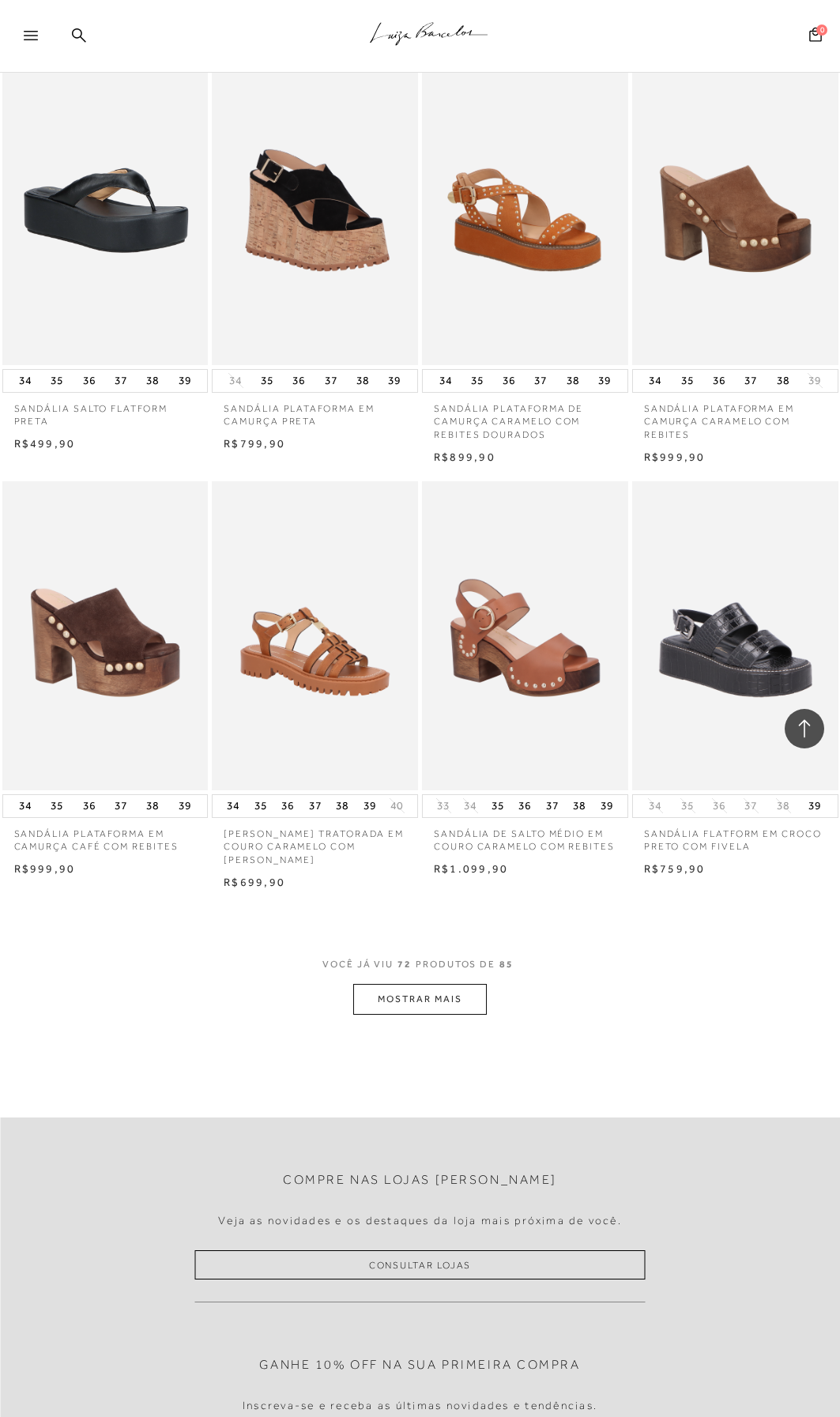
scroll to position [6955, 0]
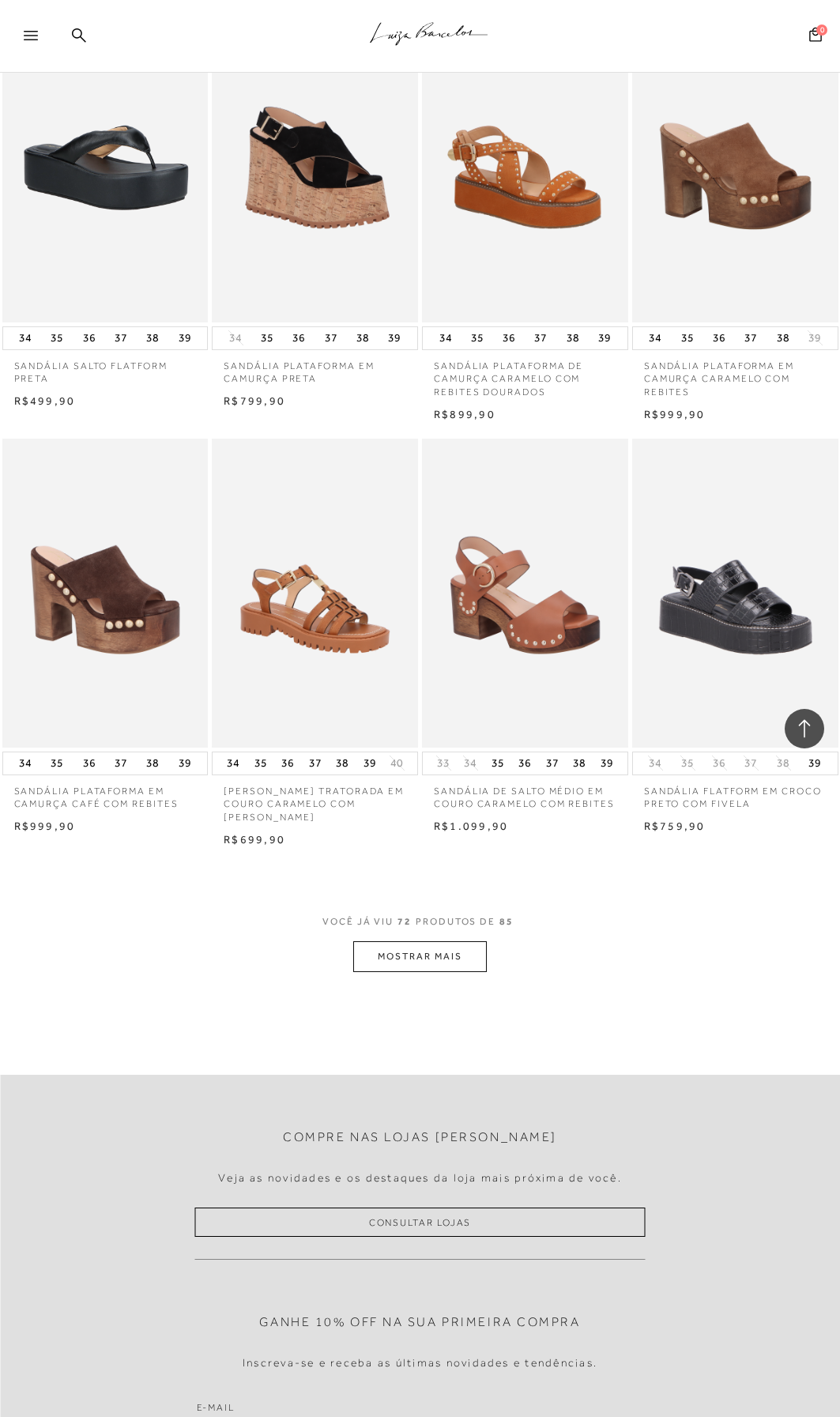
click at [426, 945] on button "MOSTRAR MAIS" at bounding box center [420, 956] width 133 height 31
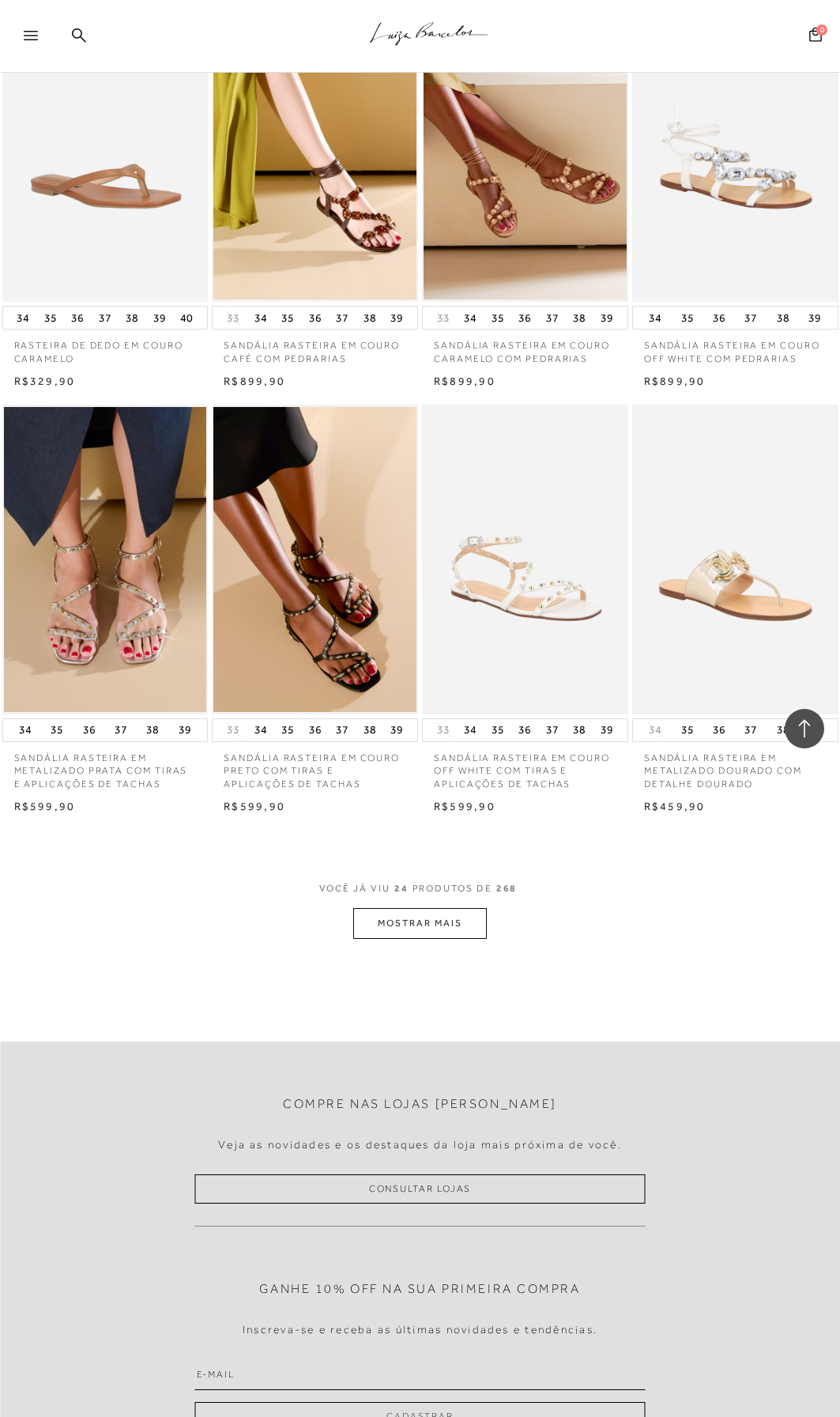
scroll to position [1818, 0]
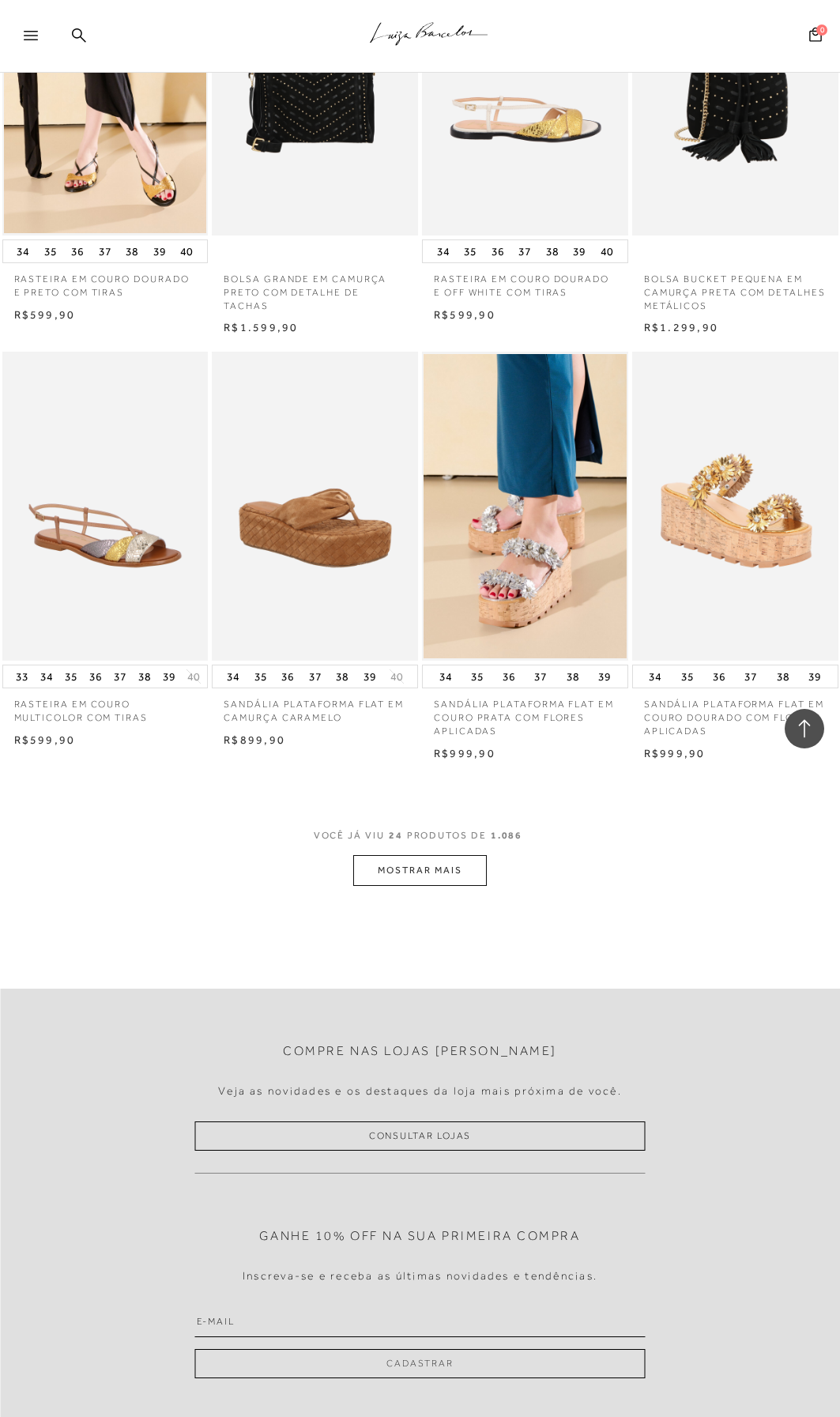
scroll to position [1897, 0]
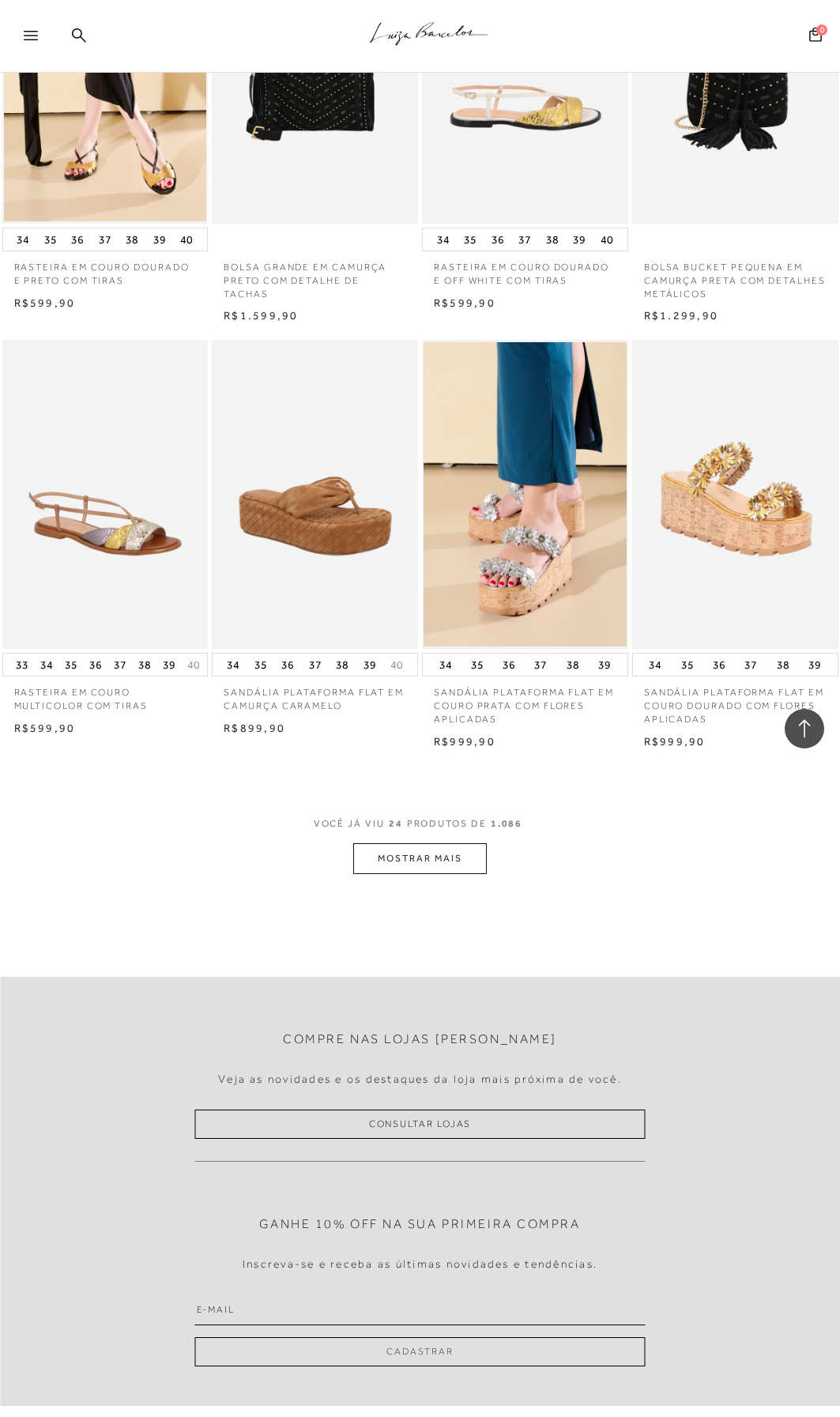
click at [406, 859] on button "MOSTRAR MAIS" at bounding box center [420, 858] width 133 height 31
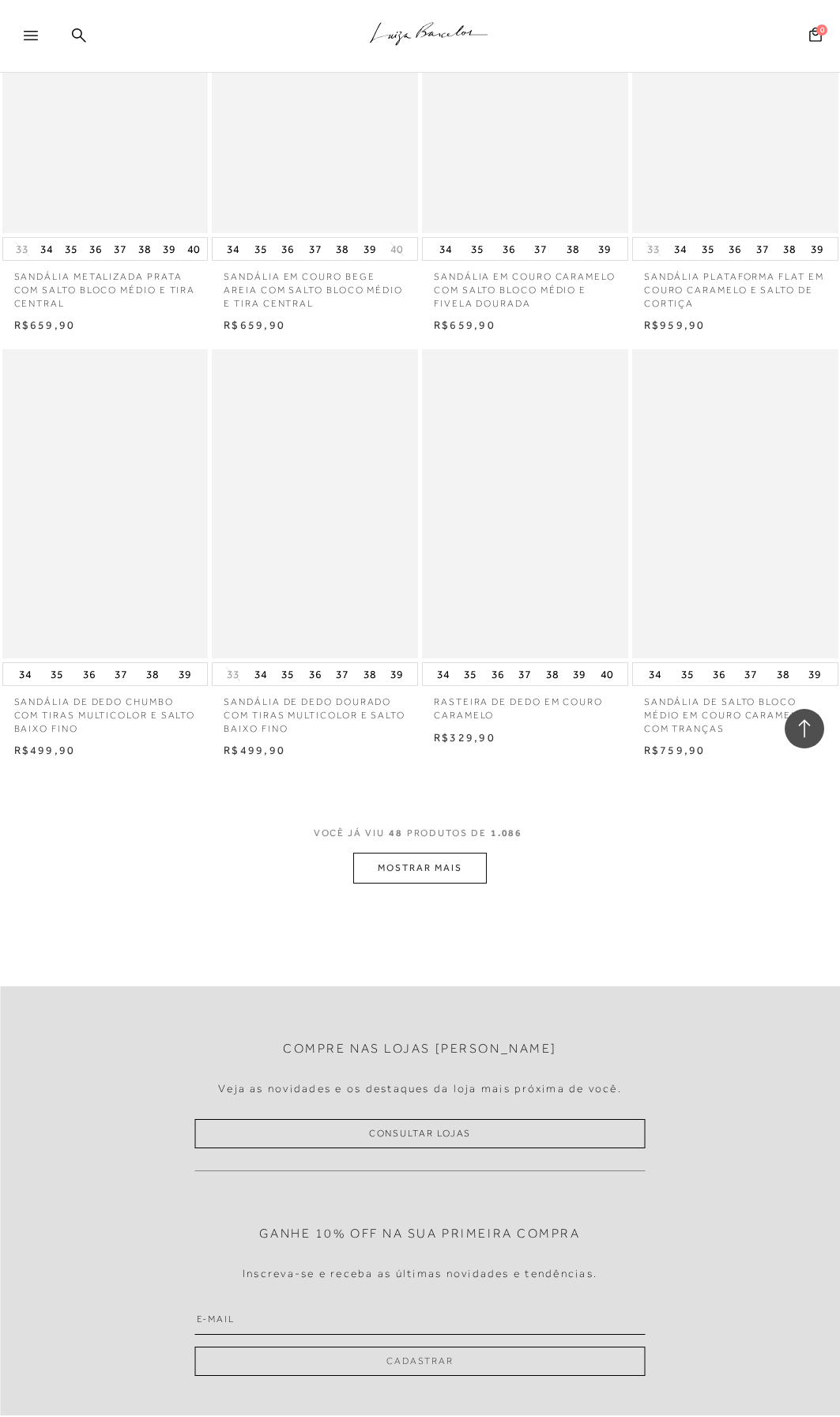
scroll to position [4505, 0]
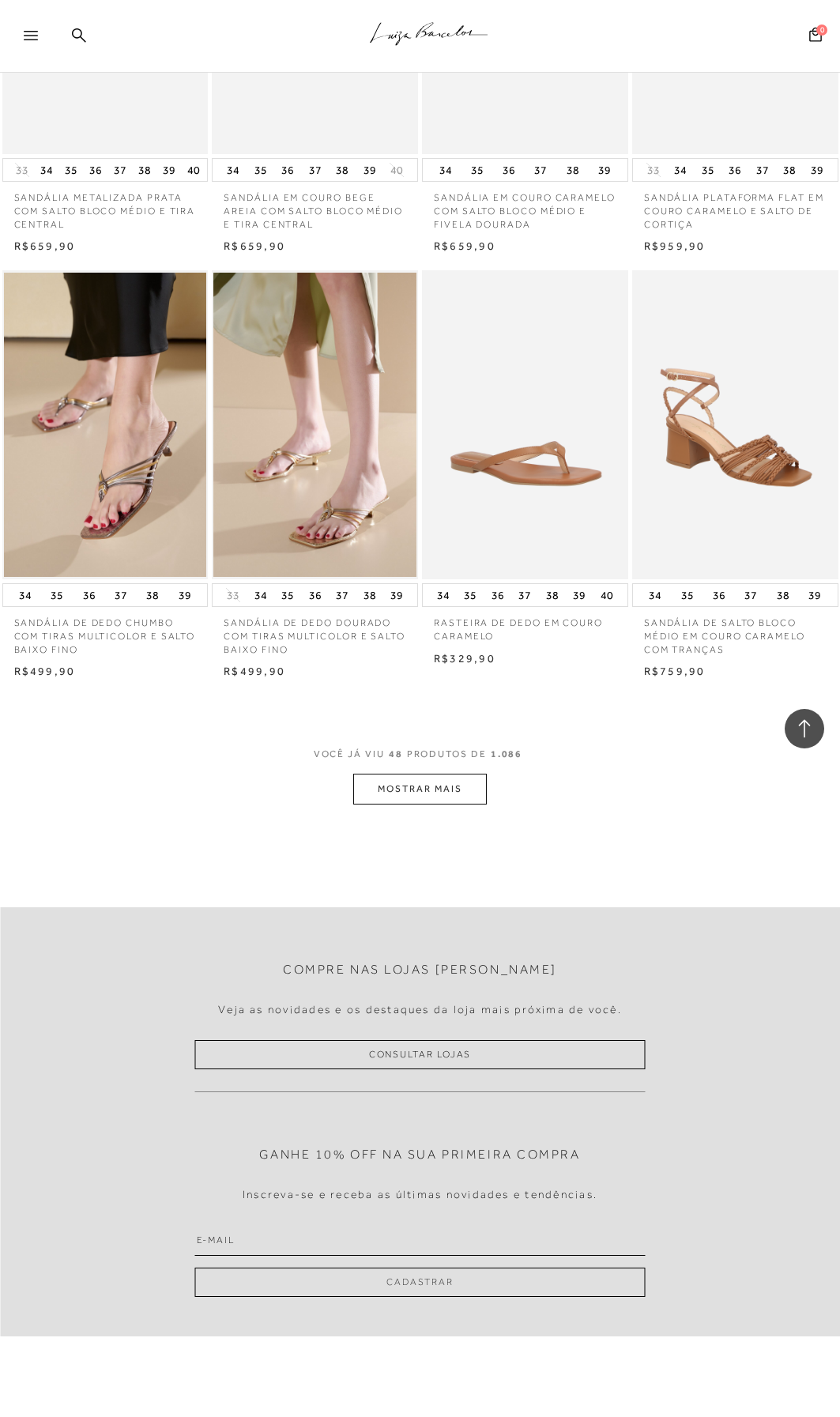
click at [424, 799] on button "MOSTRAR MAIS" at bounding box center [420, 789] width 133 height 31
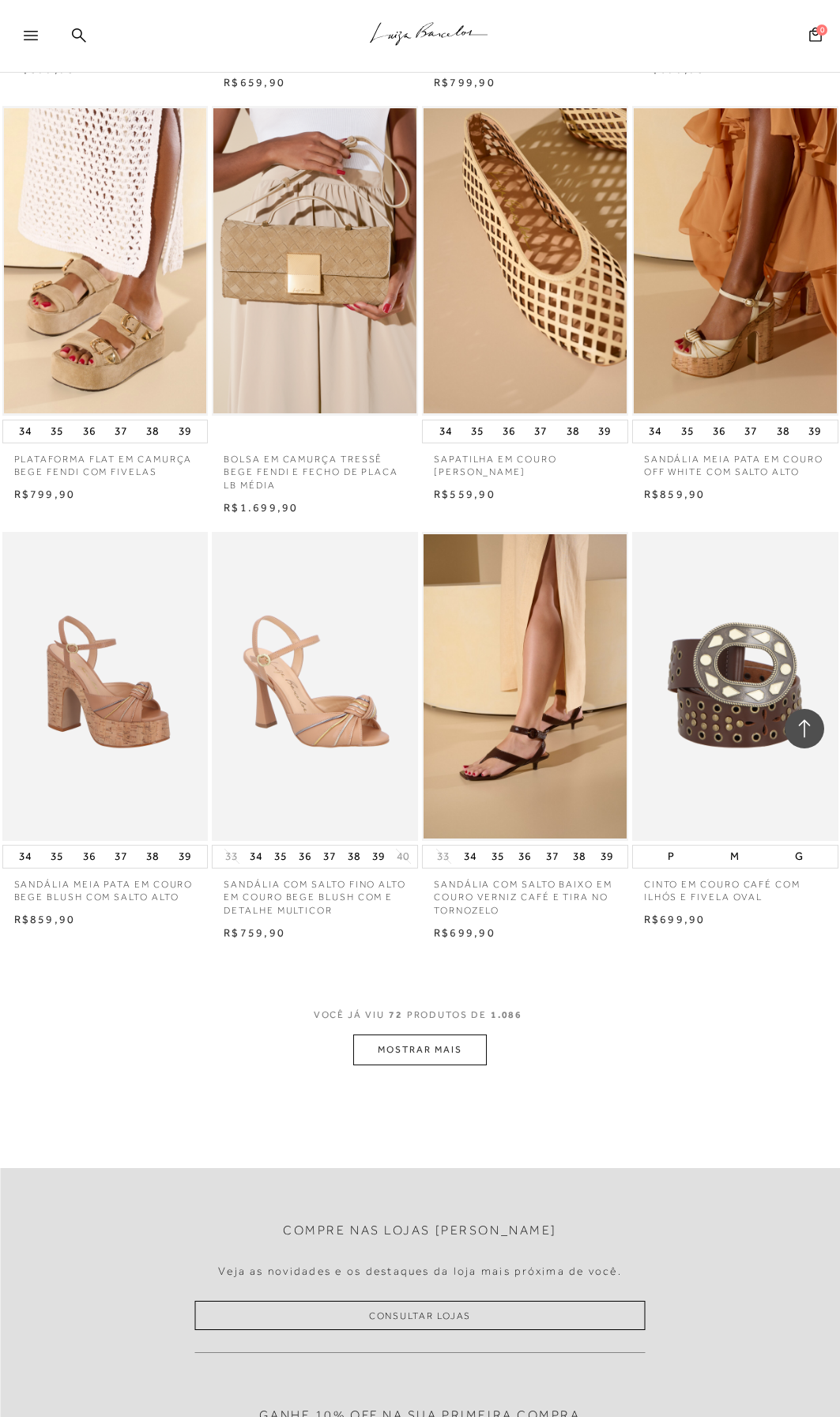
scroll to position [6796, 0]
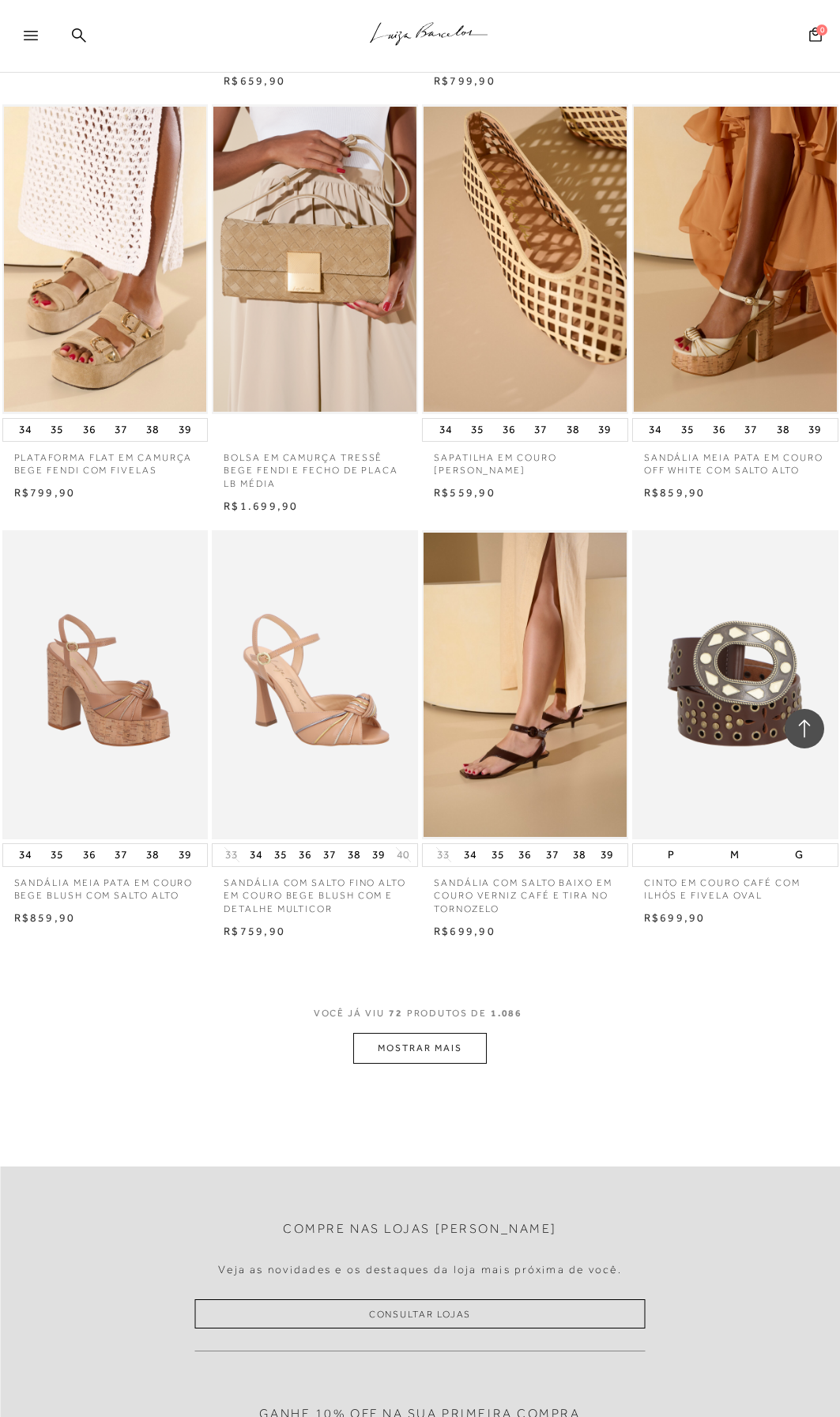
click at [452, 1049] on button "MOSTRAR MAIS" at bounding box center [420, 1048] width 133 height 31
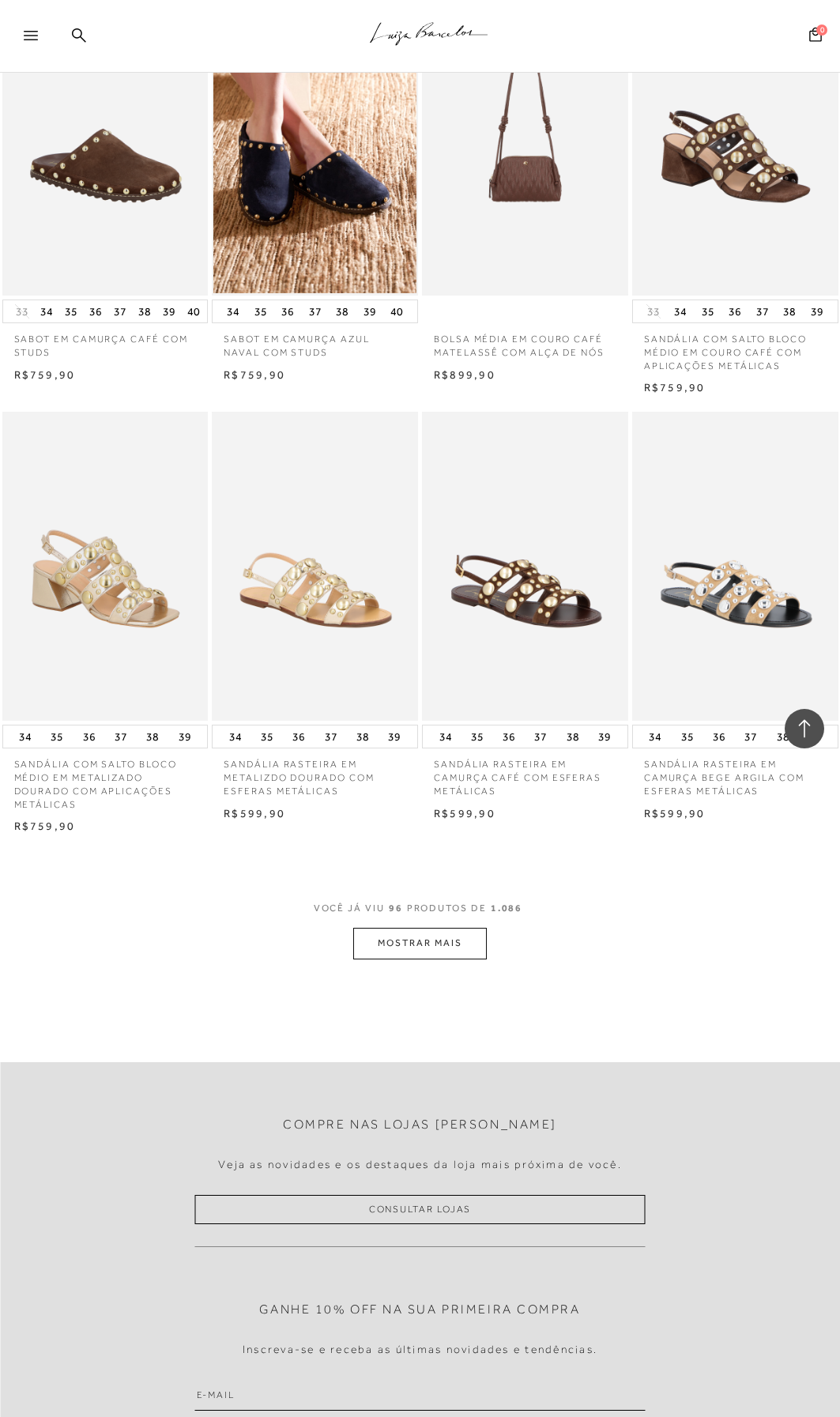
scroll to position [9484, 0]
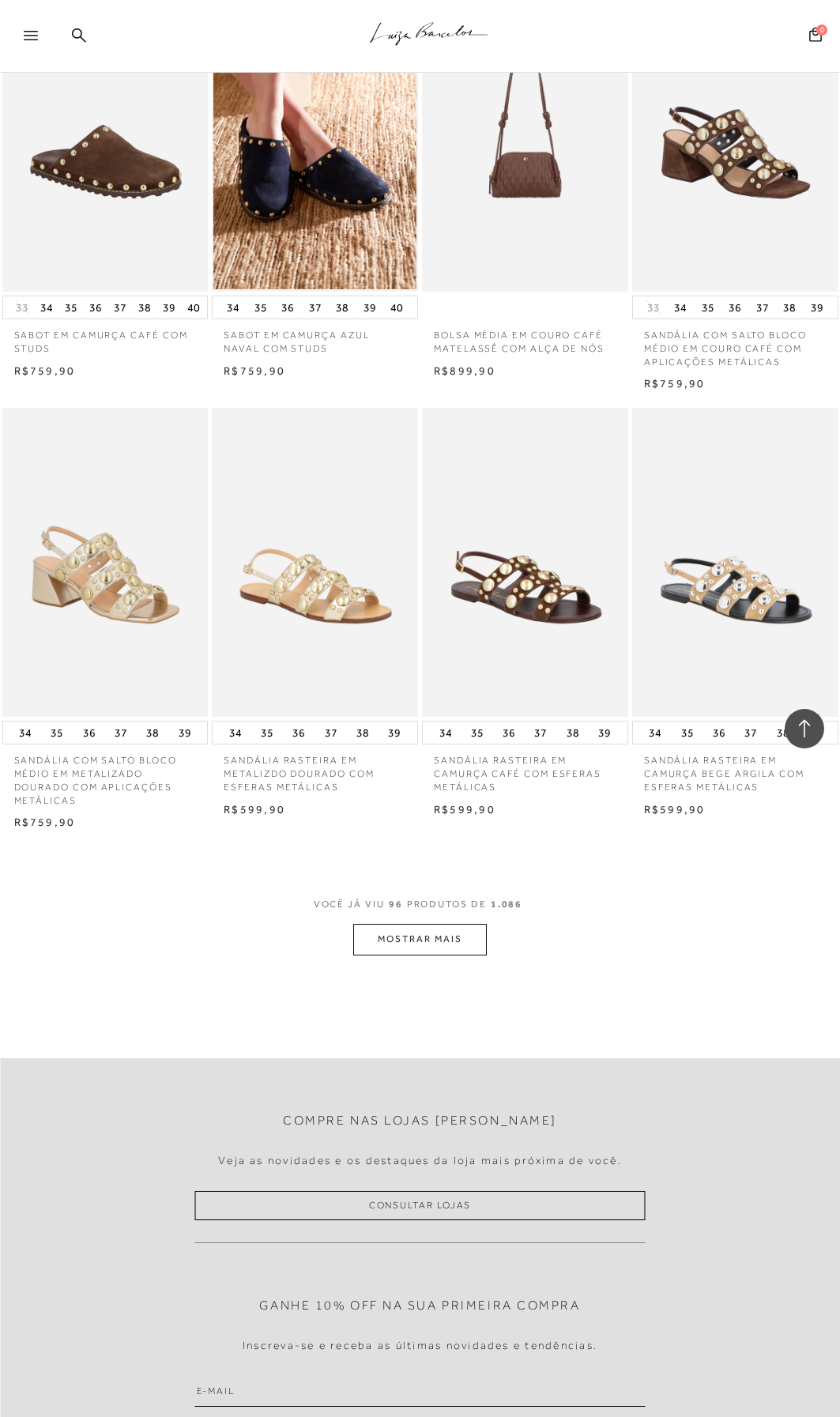
click at [438, 941] on button "MOSTRAR MAIS" at bounding box center [420, 938] width 133 height 31
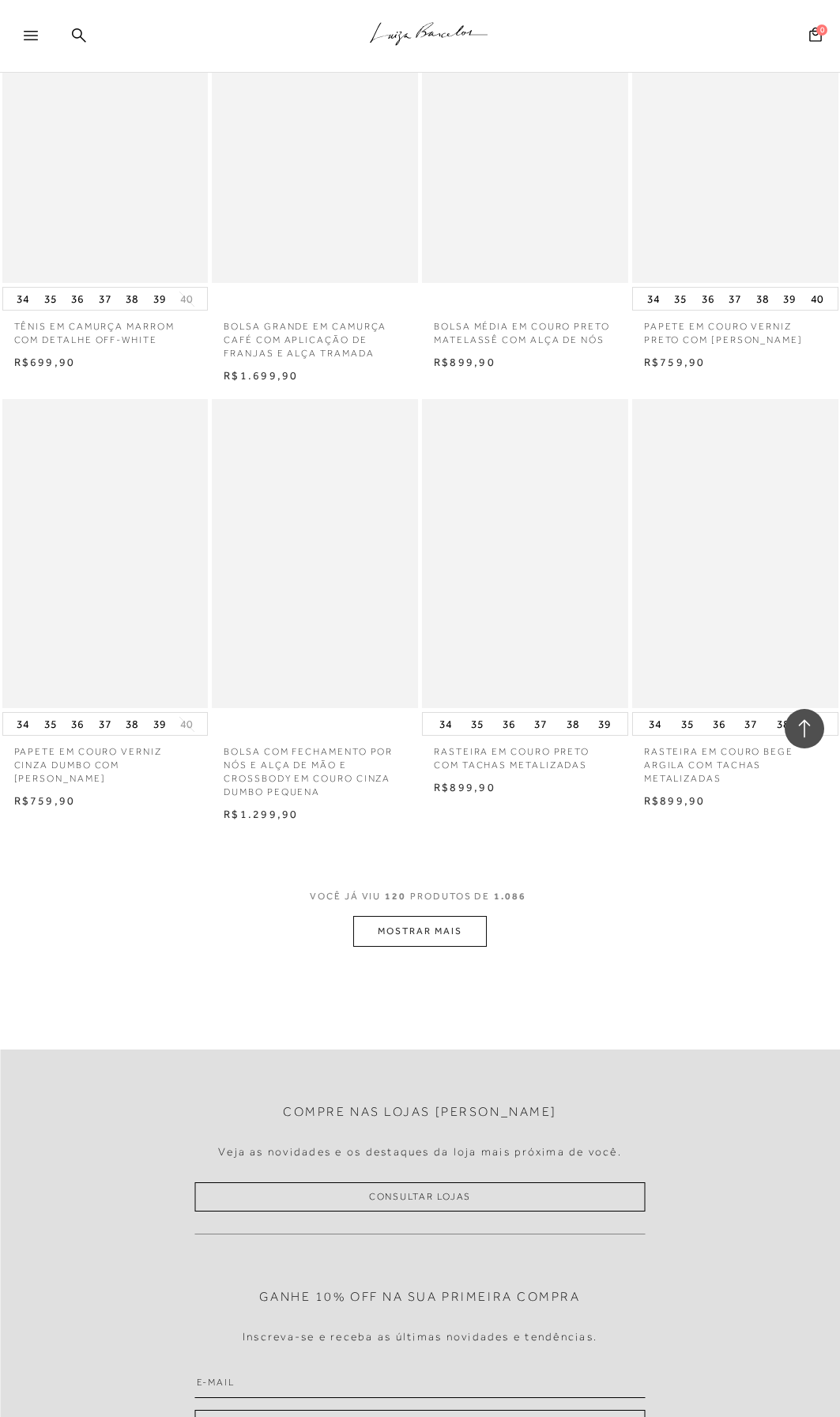
scroll to position [12091, 0]
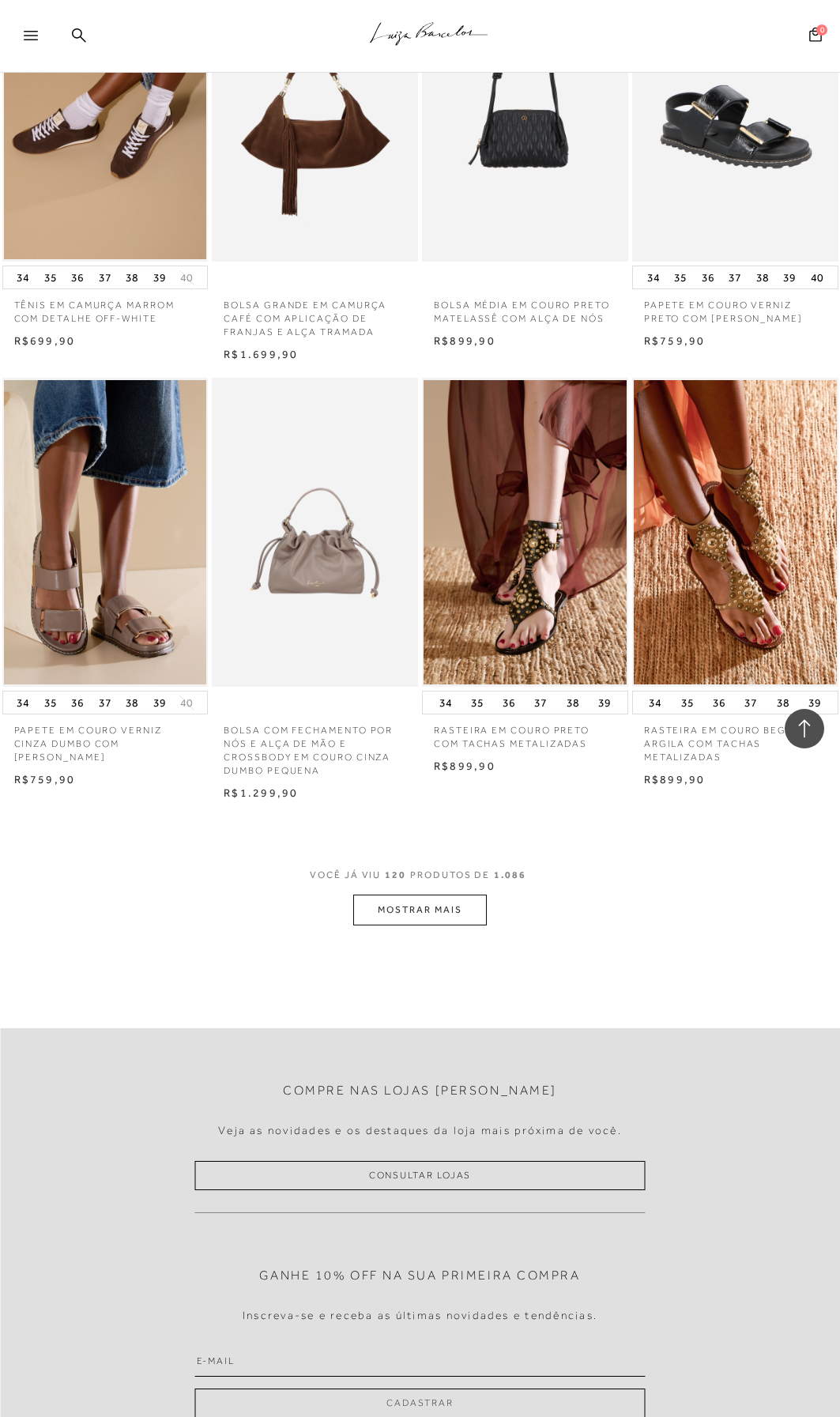
click at [424, 911] on button "MOSTRAR MAIS" at bounding box center [420, 910] width 133 height 31
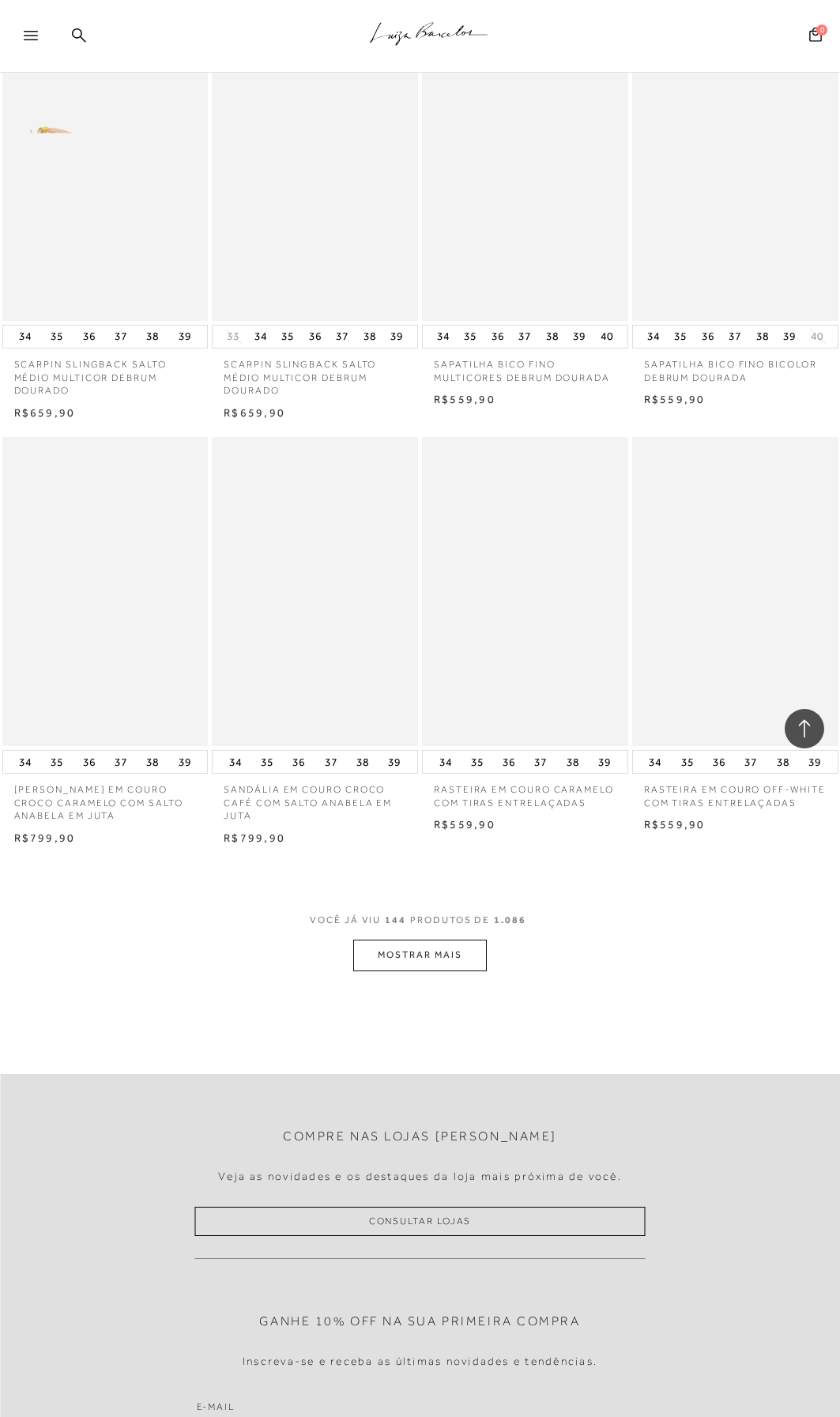
scroll to position [14621, 0]
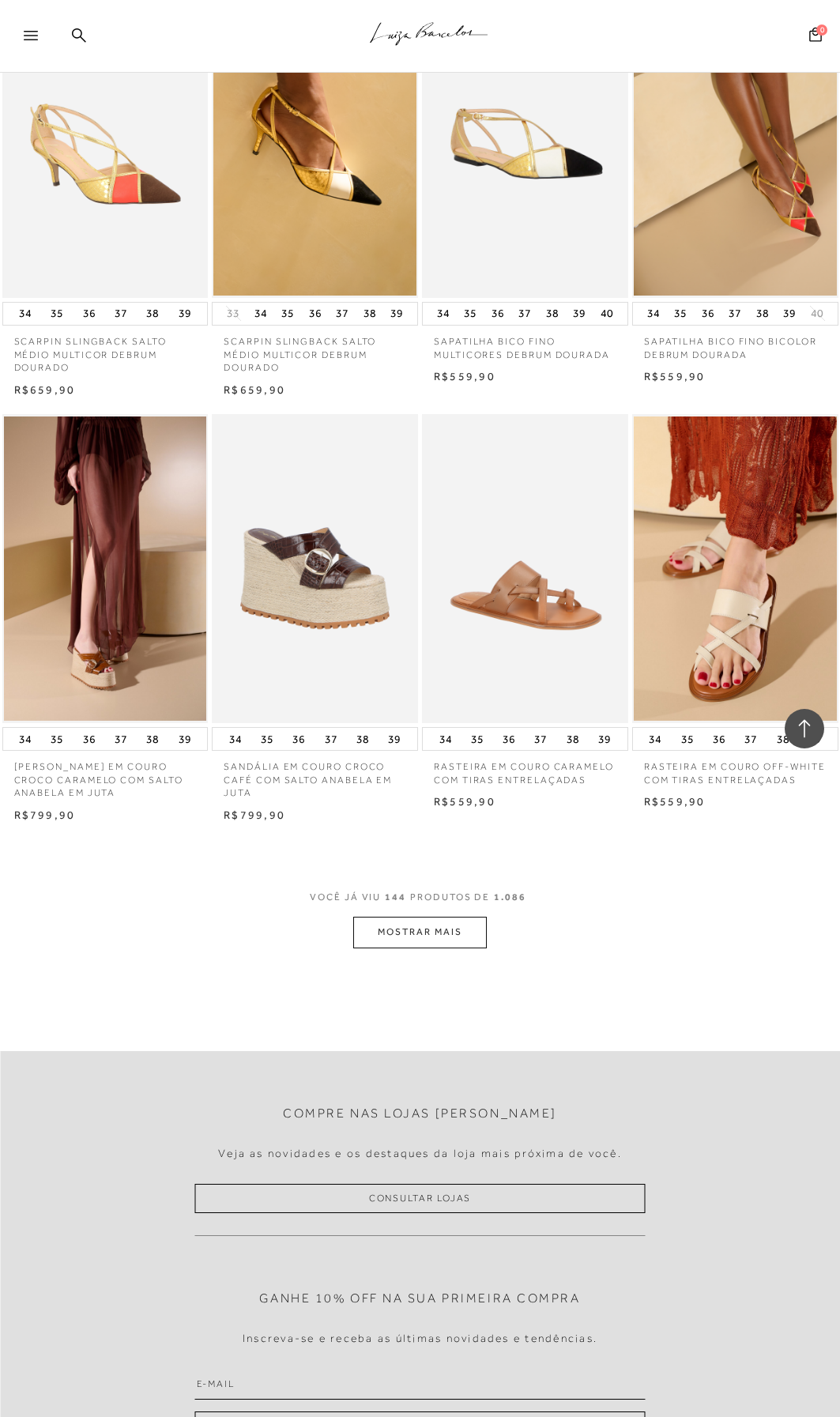
click at [429, 931] on button "MOSTRAR MAIS" at bounding box center [420, 932] width 133 height 31
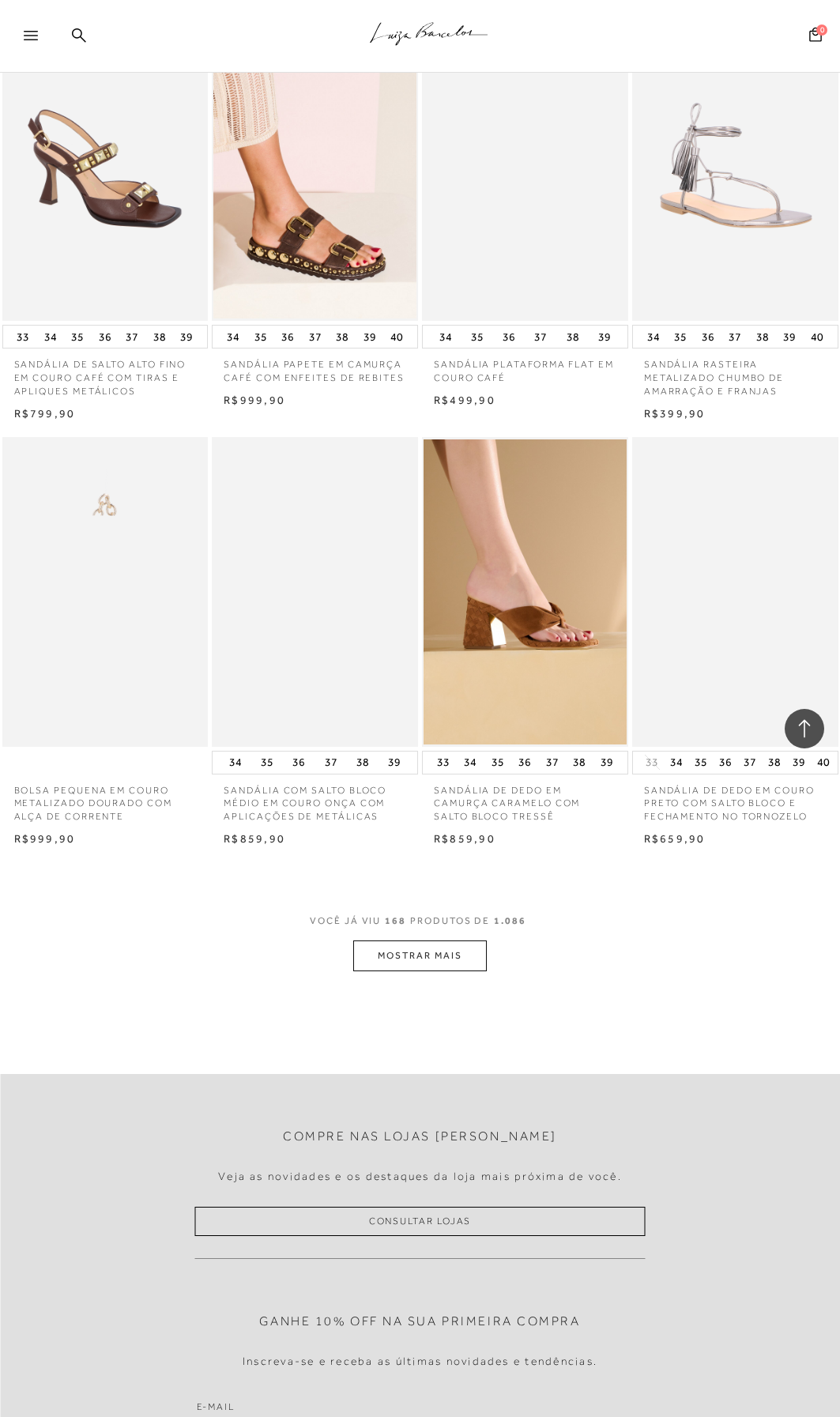
scroll to position [17150, 0]
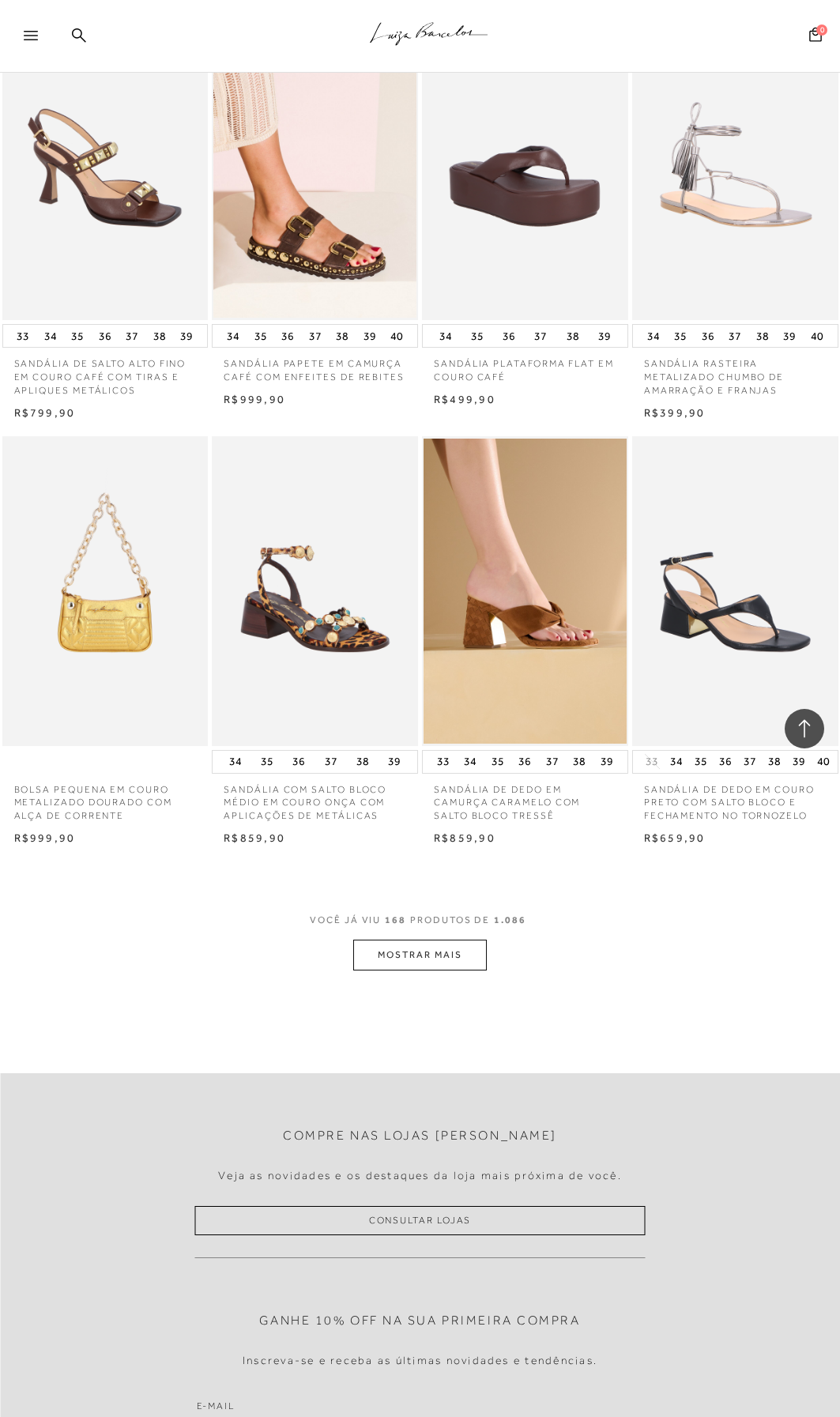
click at [418, 960] on button "MOSTRAR MAIS" at bounding box center [420, 954] width 133 height 31
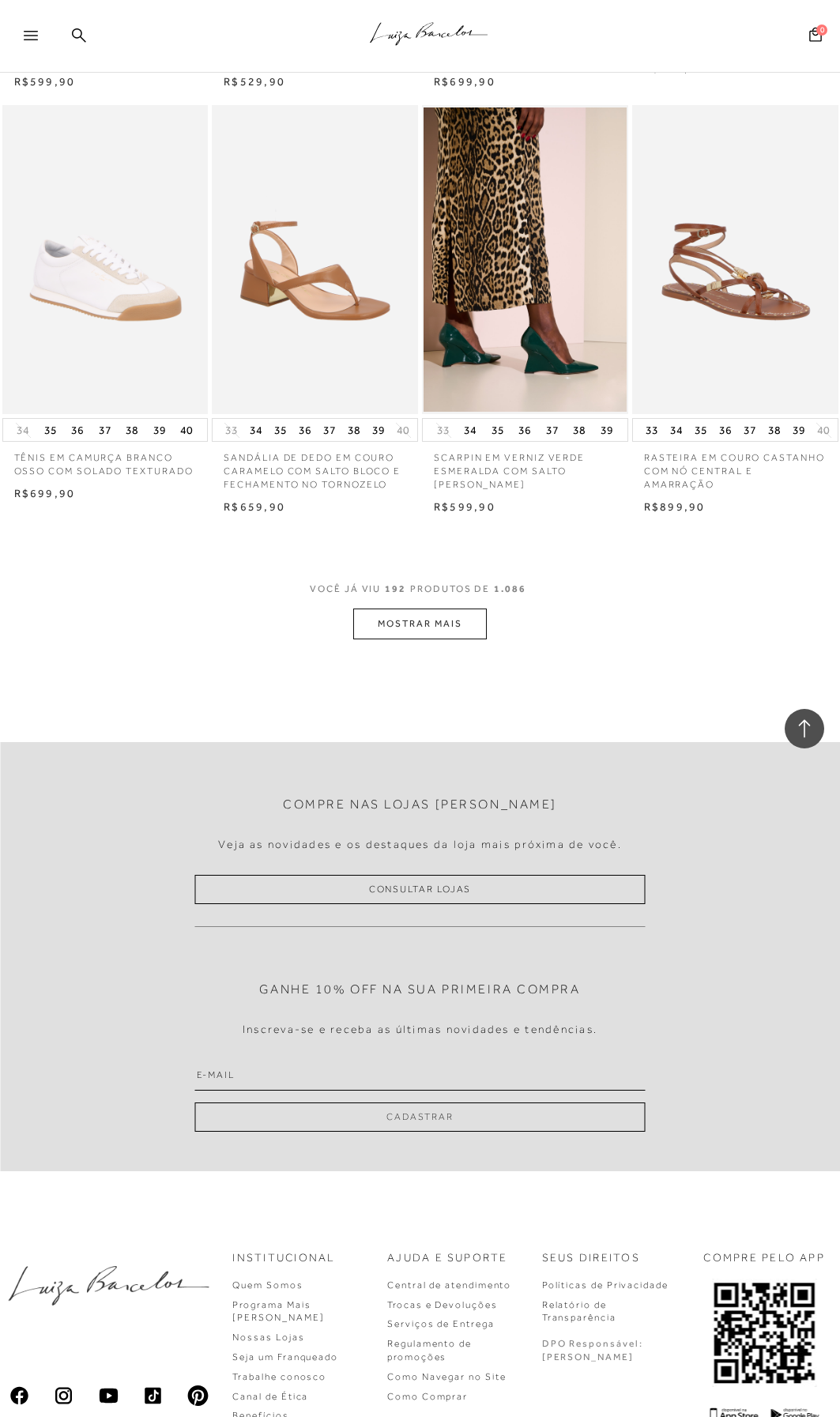
scroll to position [19810, 0]
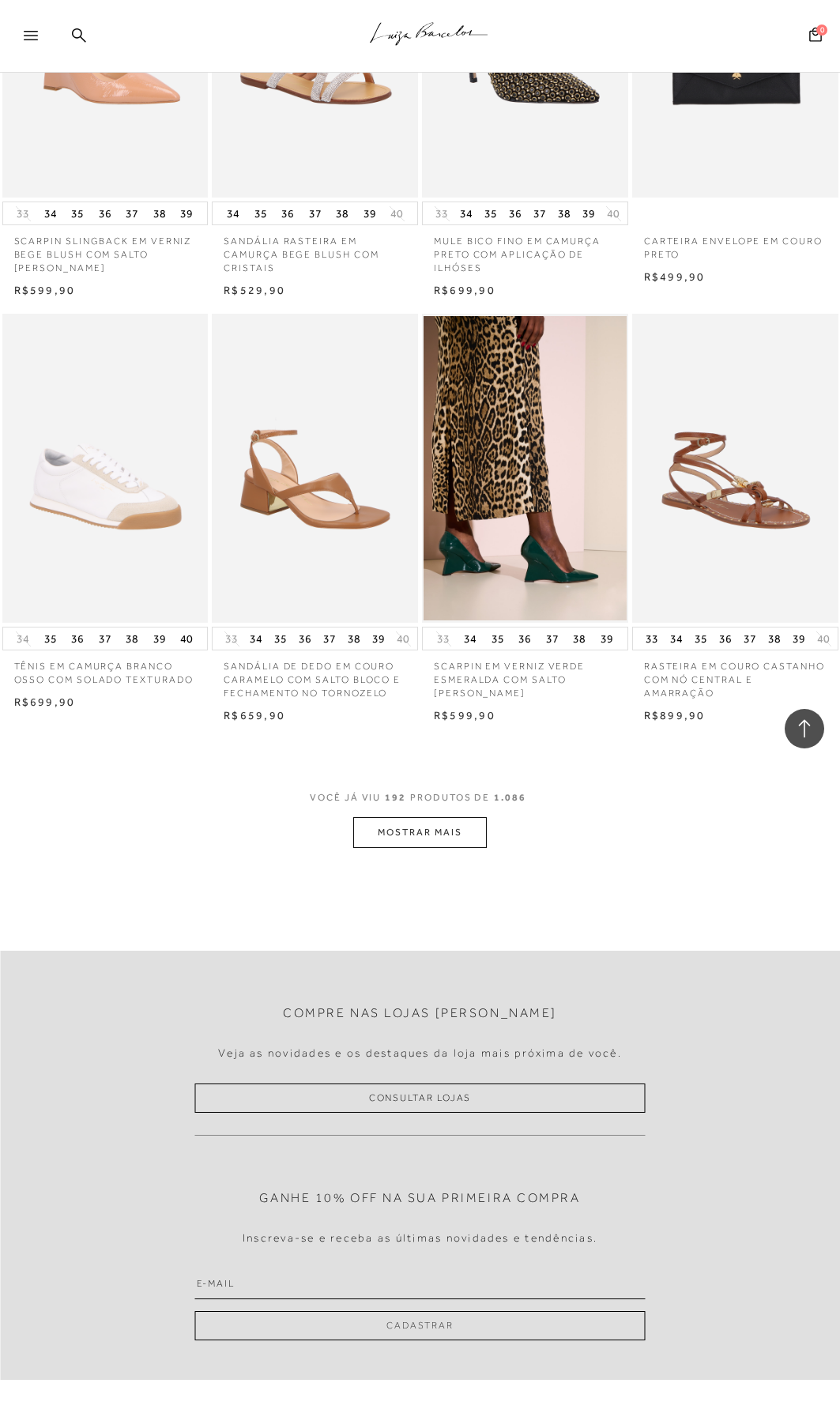
click at [436, 843] on button "MOSTRAR MAIS" at bounding box center [420, 832] width 133 height 31
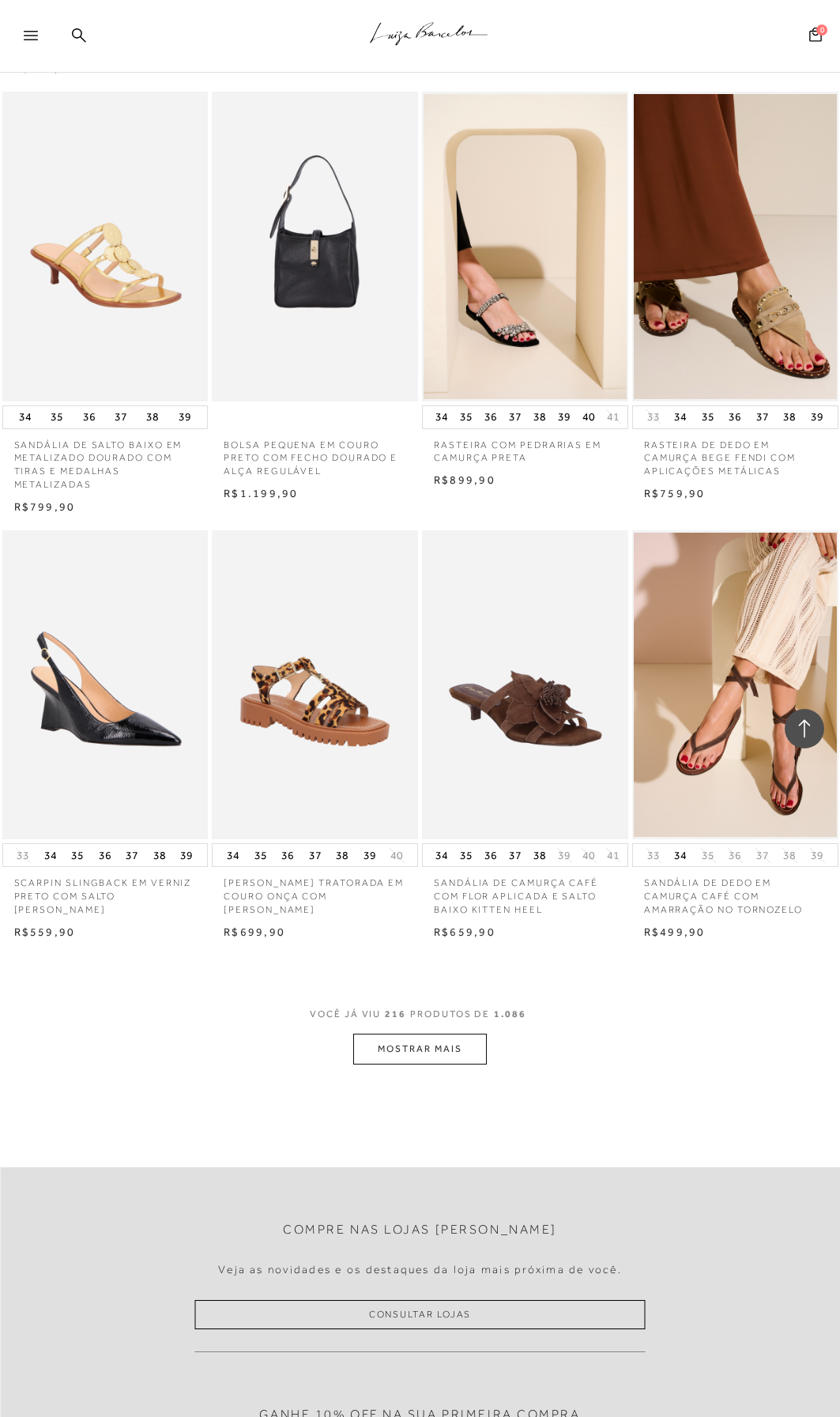
scroll to position [22340, 0]
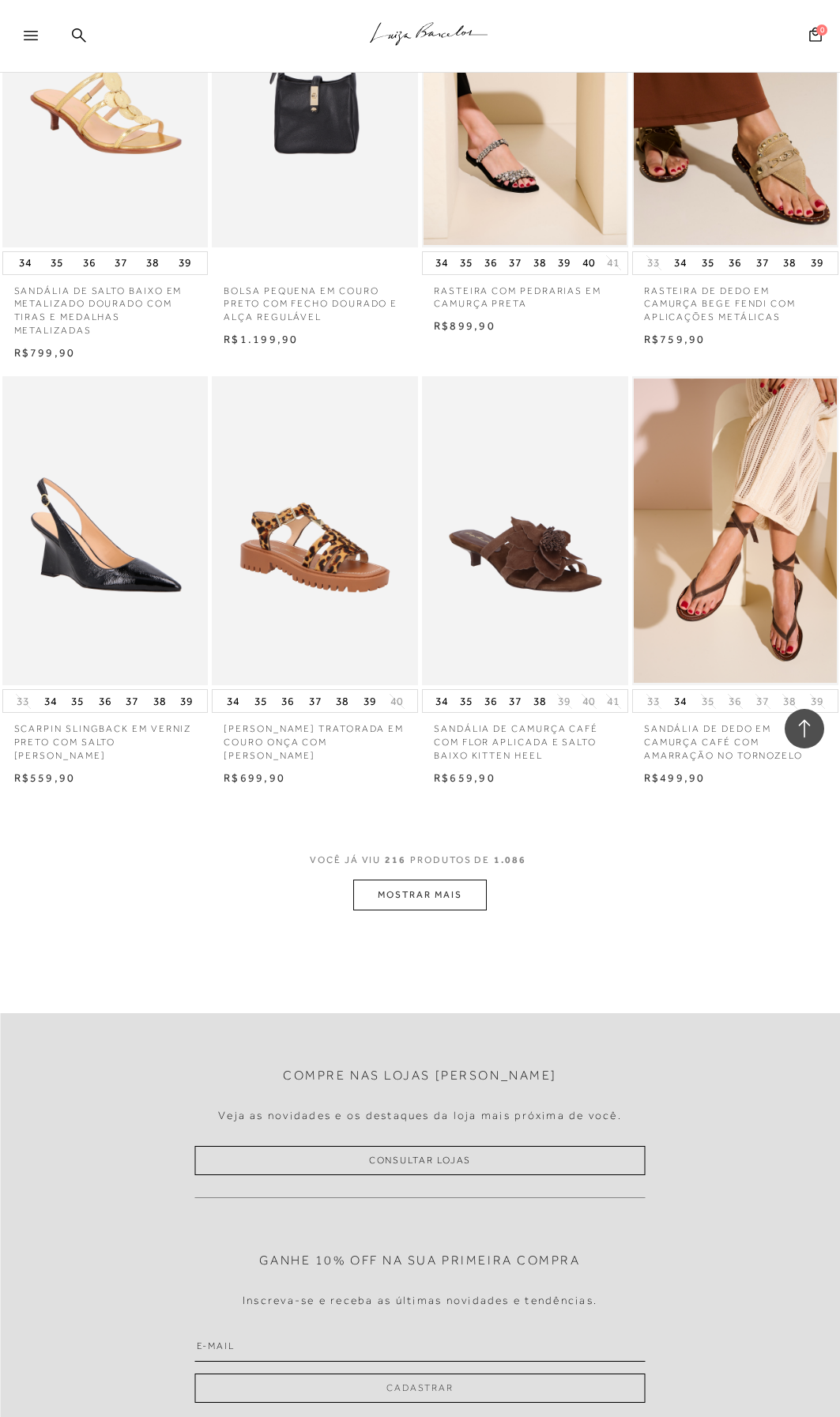
click at [420, 895] on button "MOSTRAR MAIS" at bounding box center [420, 894] width 133 height 31
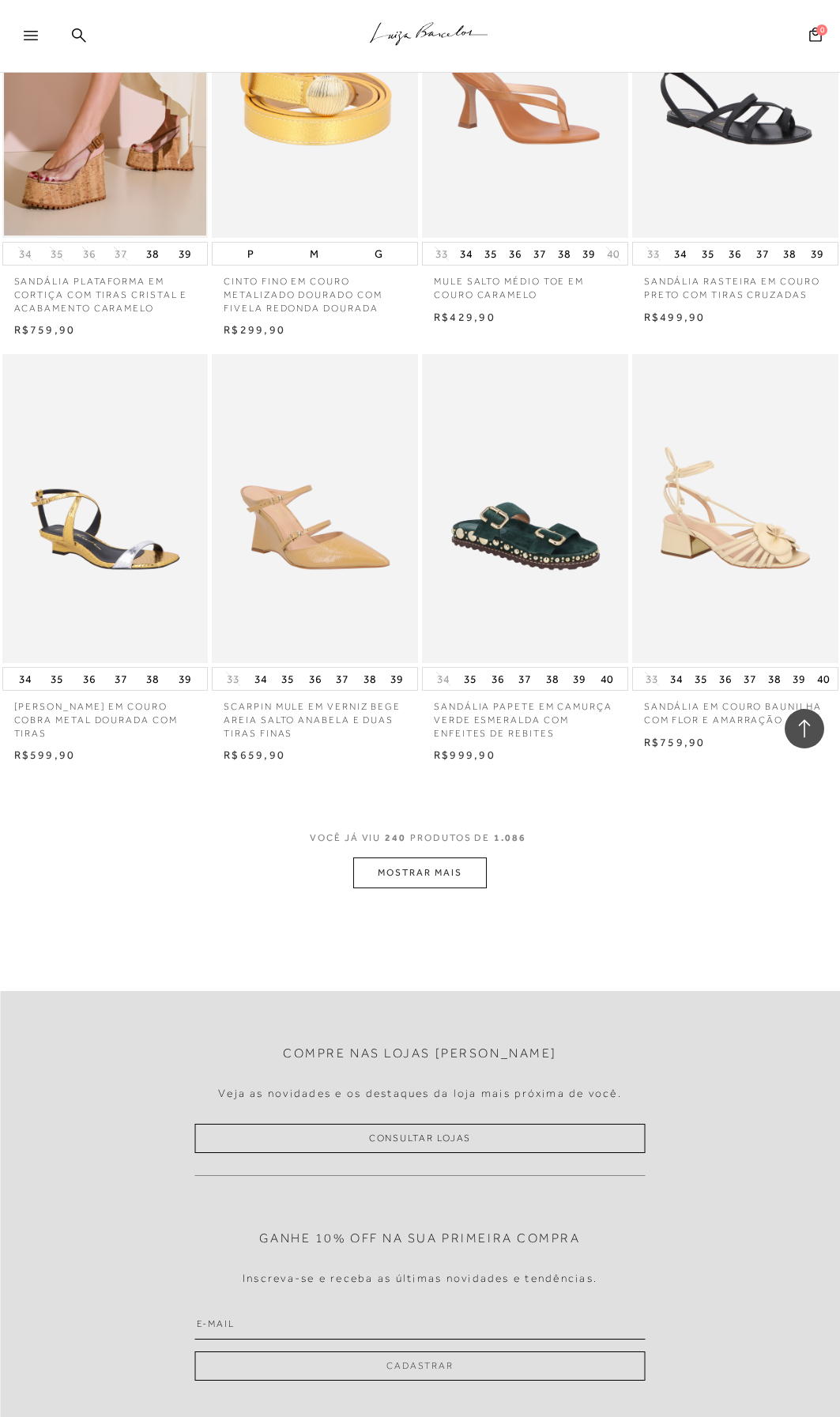
scroll to position [24948, 0]
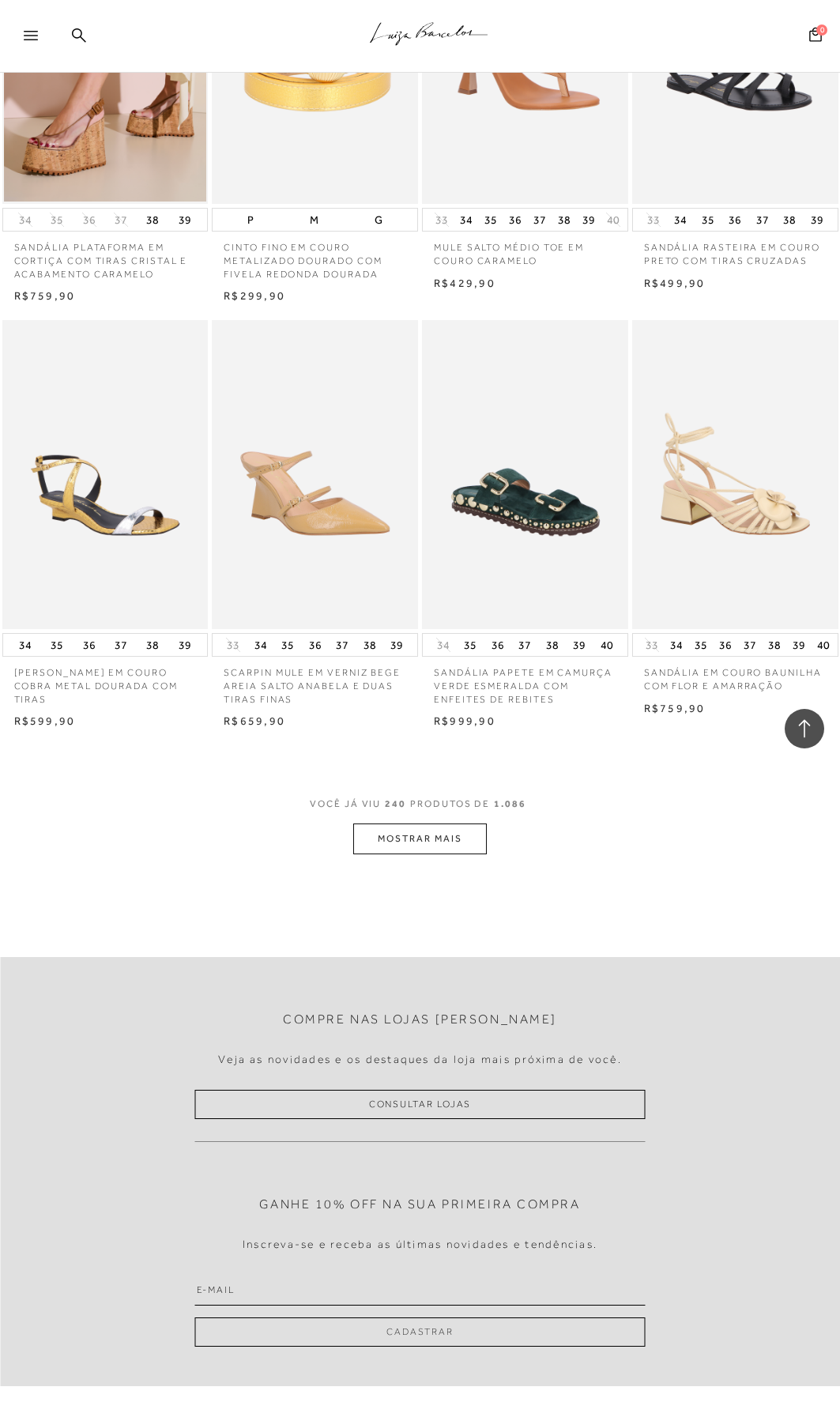
click at [442, 831] on button "MOSTRAR MAIS" at bounding box center [420, 838] width 133 height 31
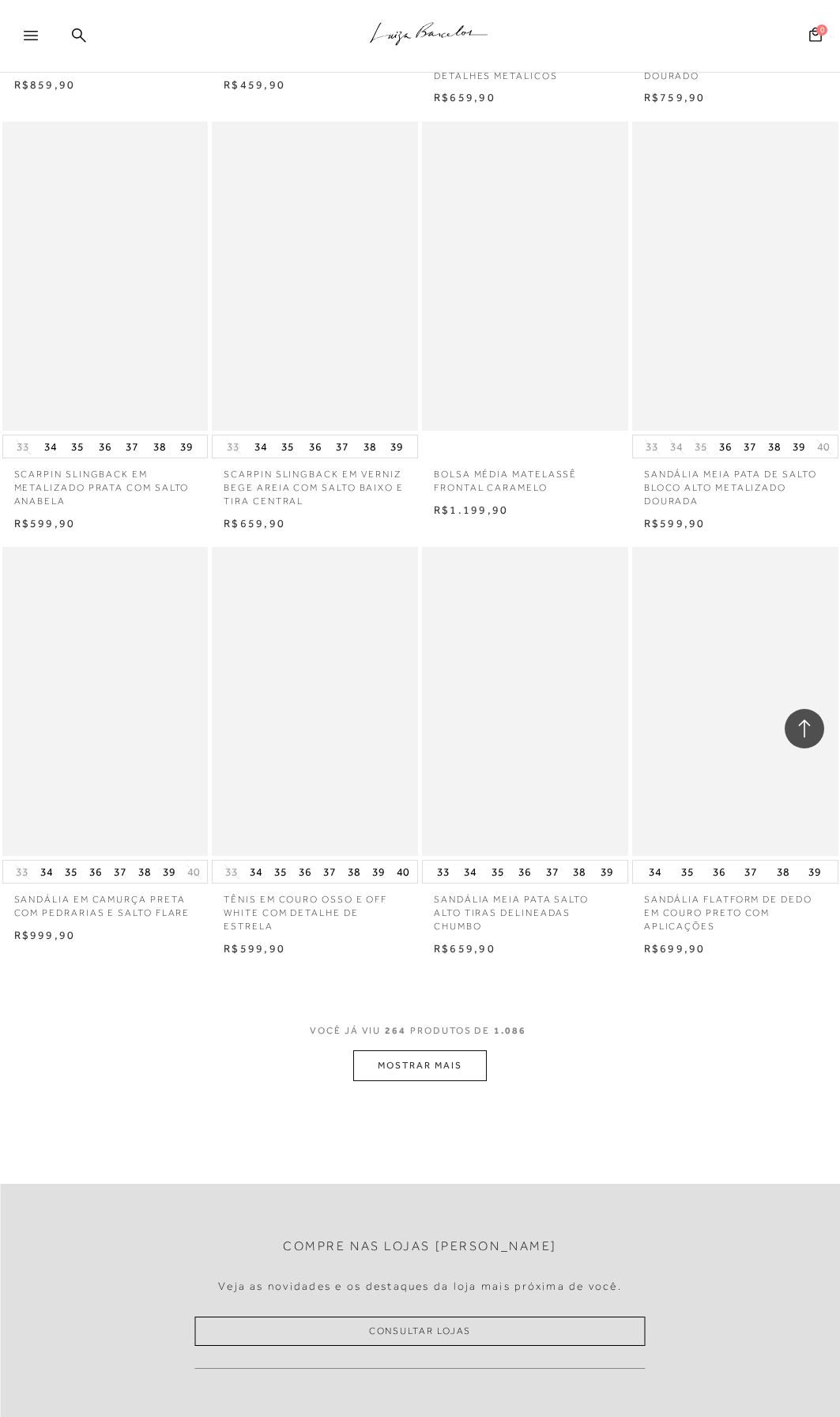
scroll to position [27319, 0]
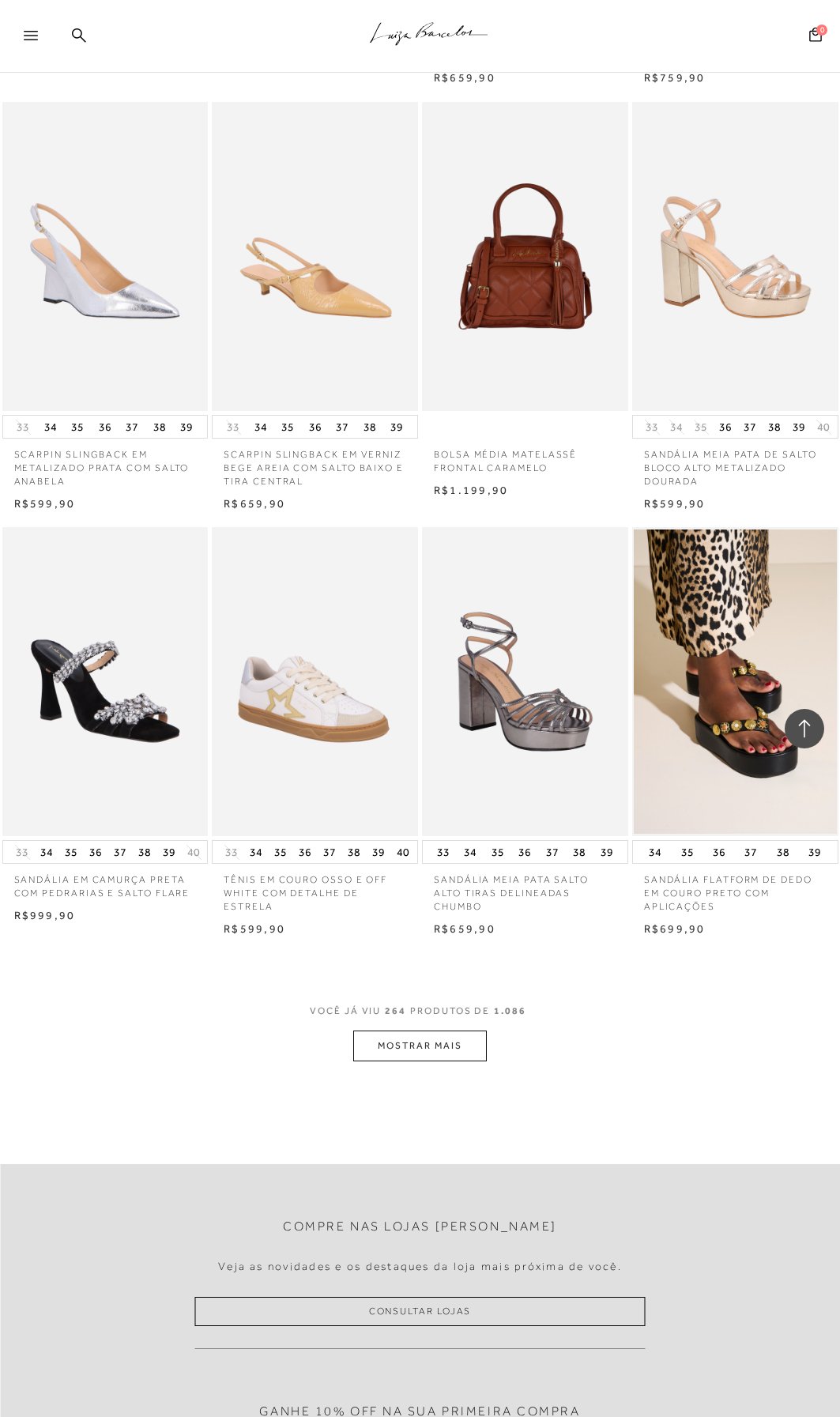
click at [447, 1049] on button "MOSTRAR MAIS" at bounding box center [420, 1046] width 133 height 31
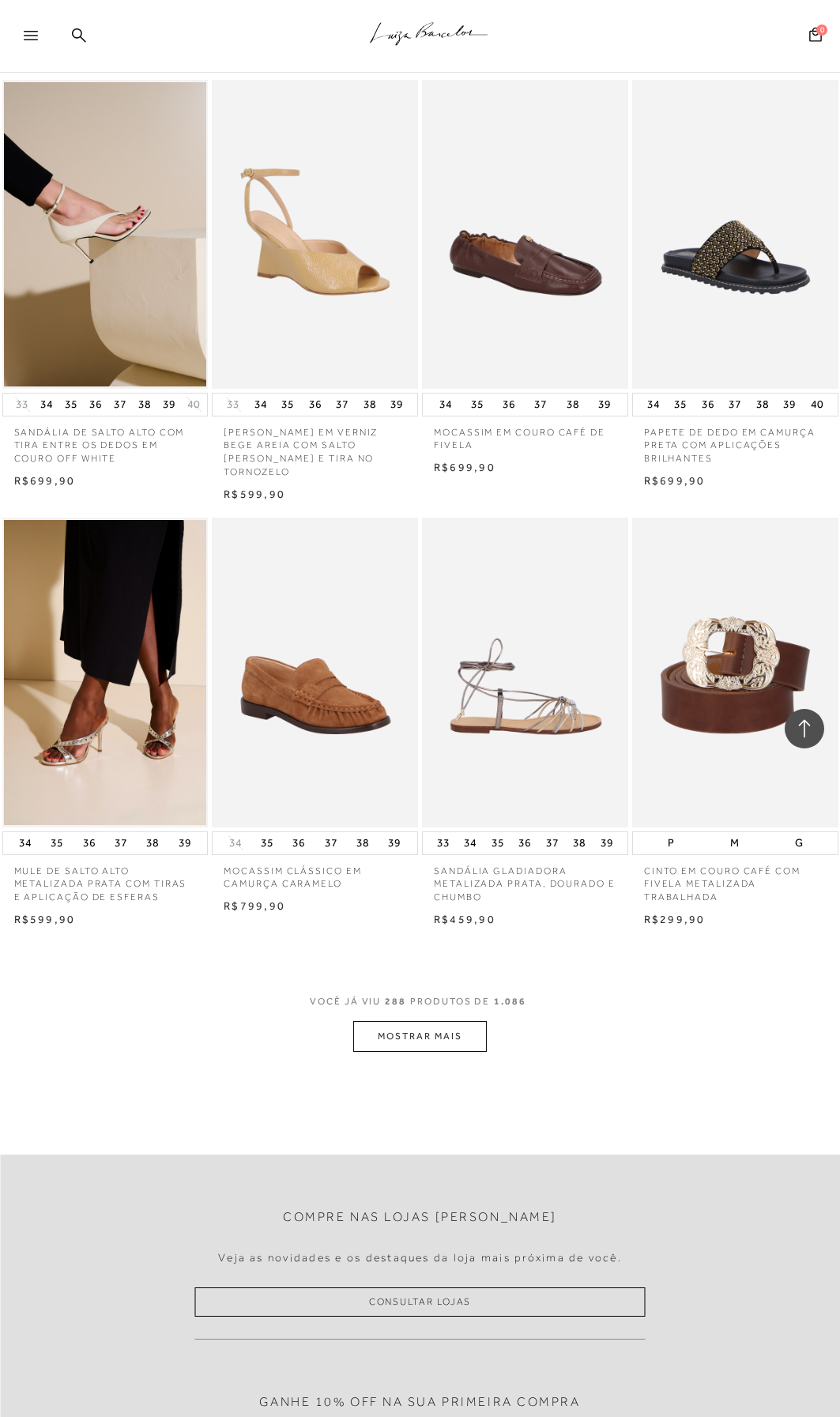
scroll to position [29926, 0]
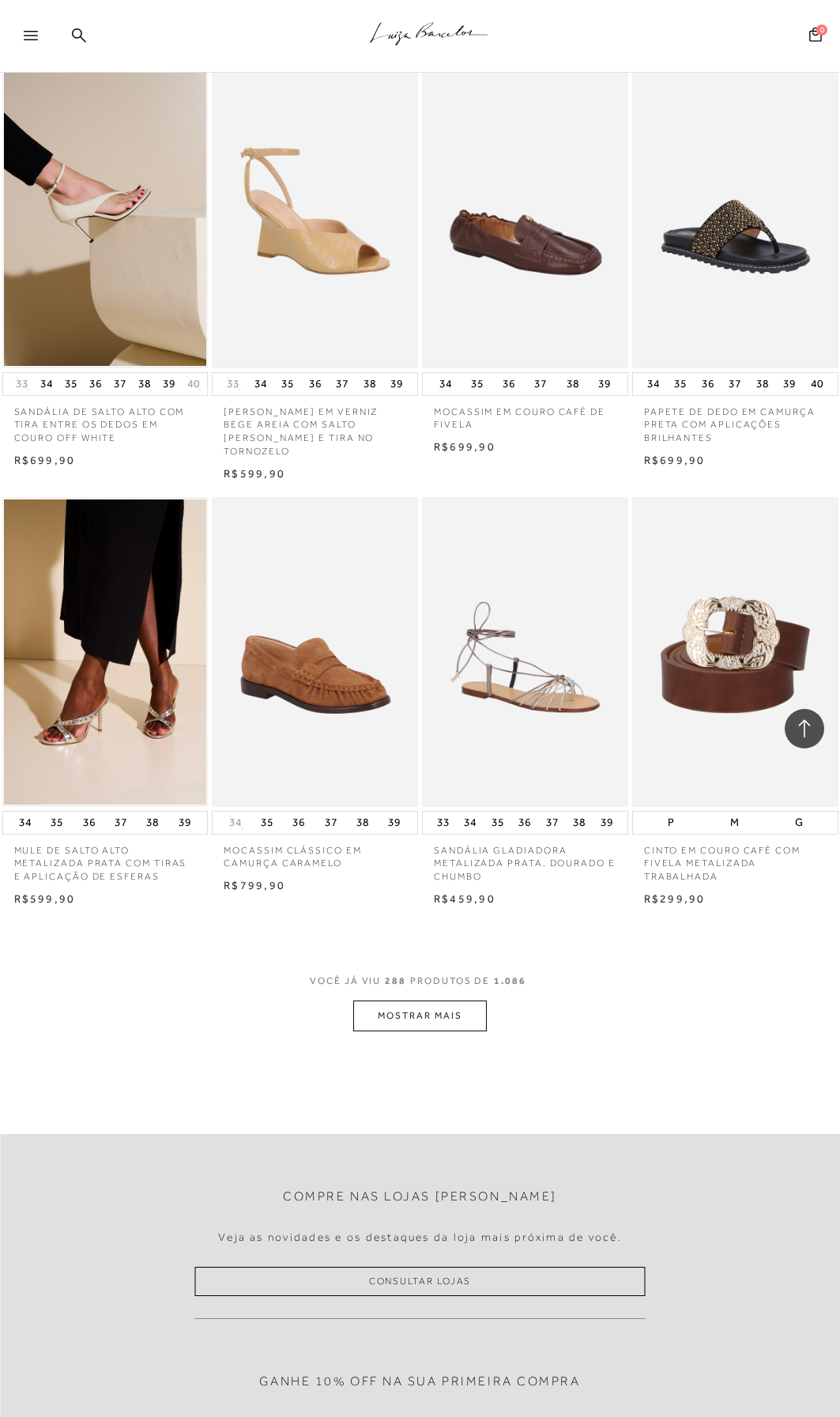
click at [420, 1000] on button "MOSTRAR MAIS" at bounding box center [420, 1015] width 133 height 31
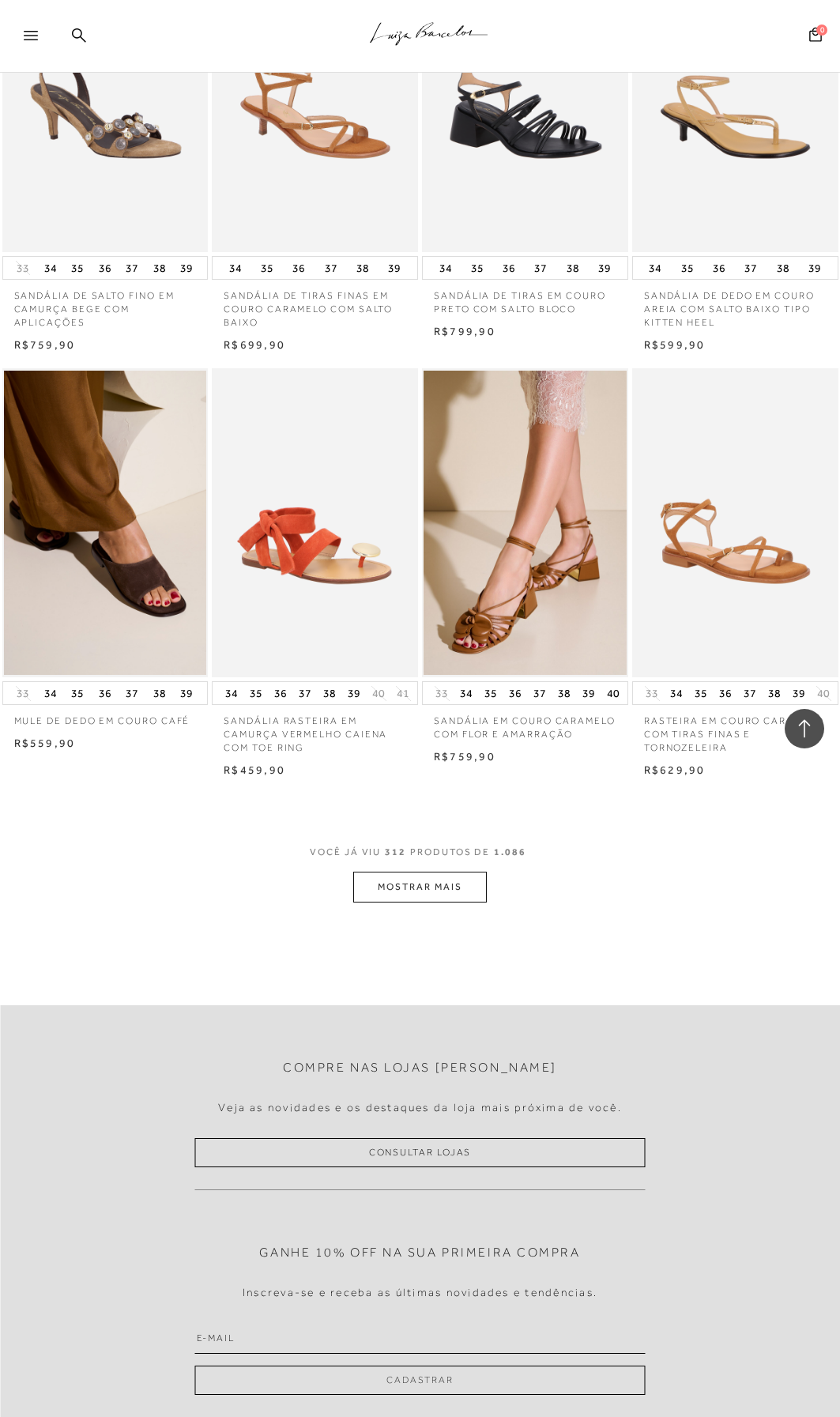
scroll to position [32692, 0]
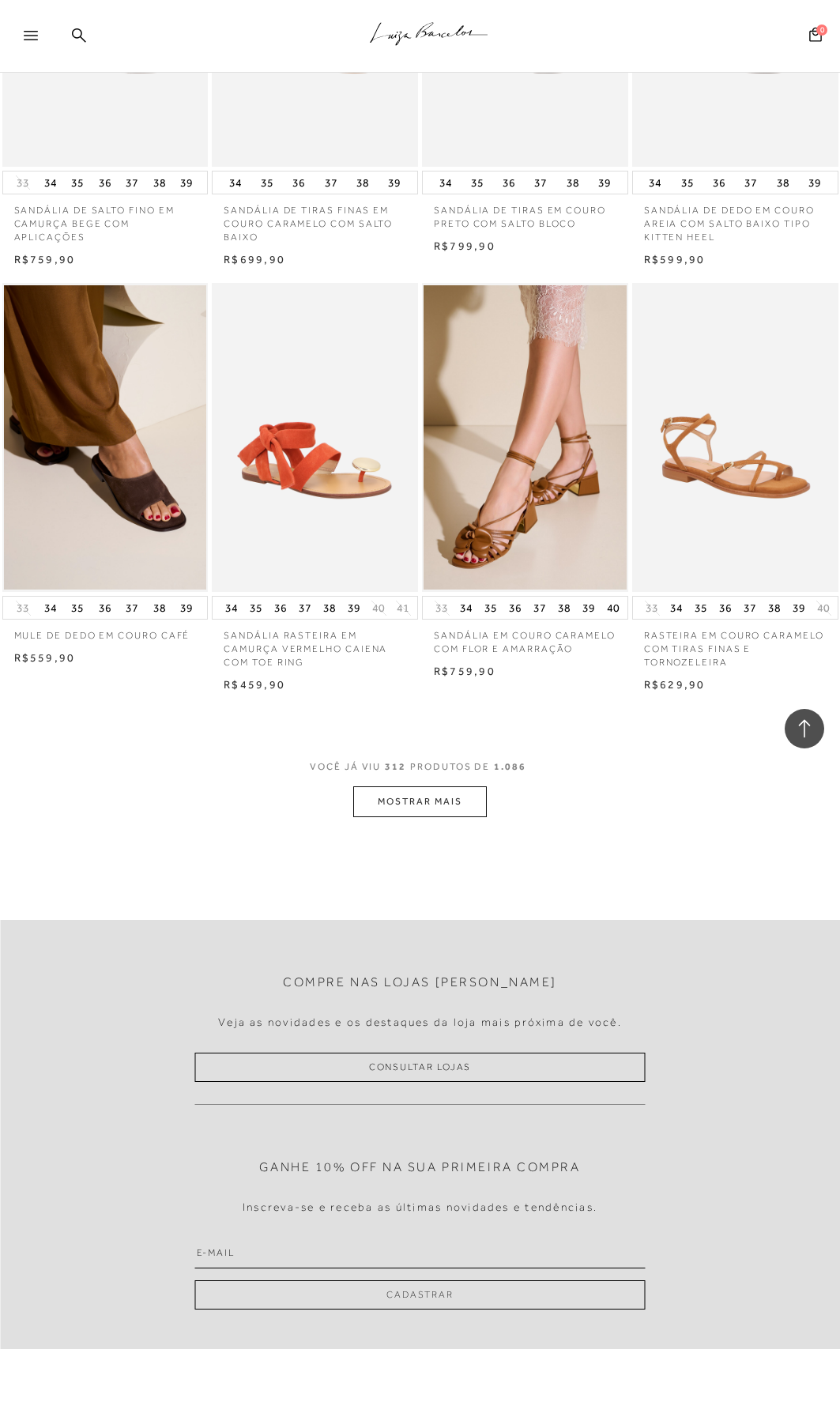
click at [409, 787] on button "MOSTRAR MAIS" at bounding box center [420, 802] width 133 height 31
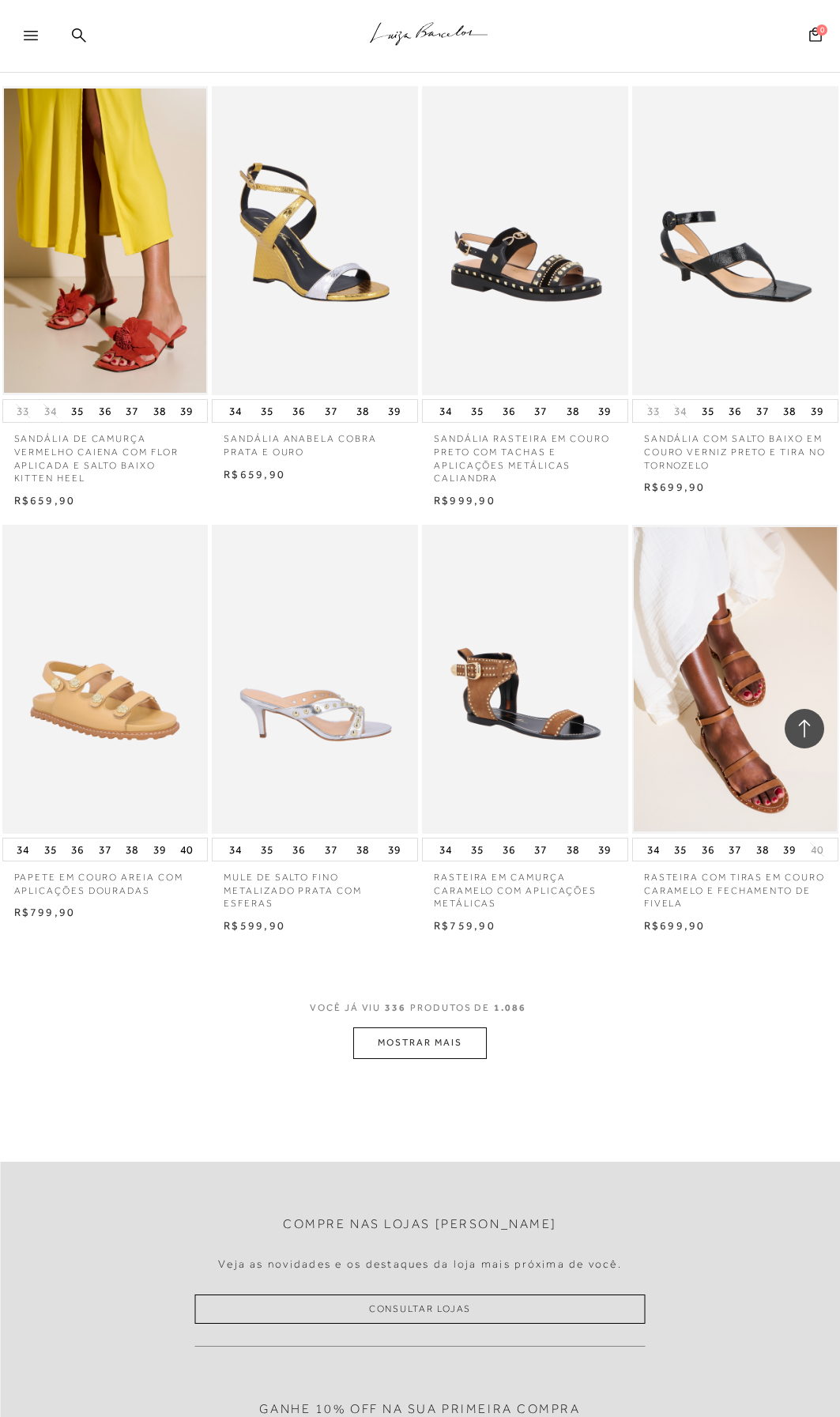
scroll to position [35064, 0]
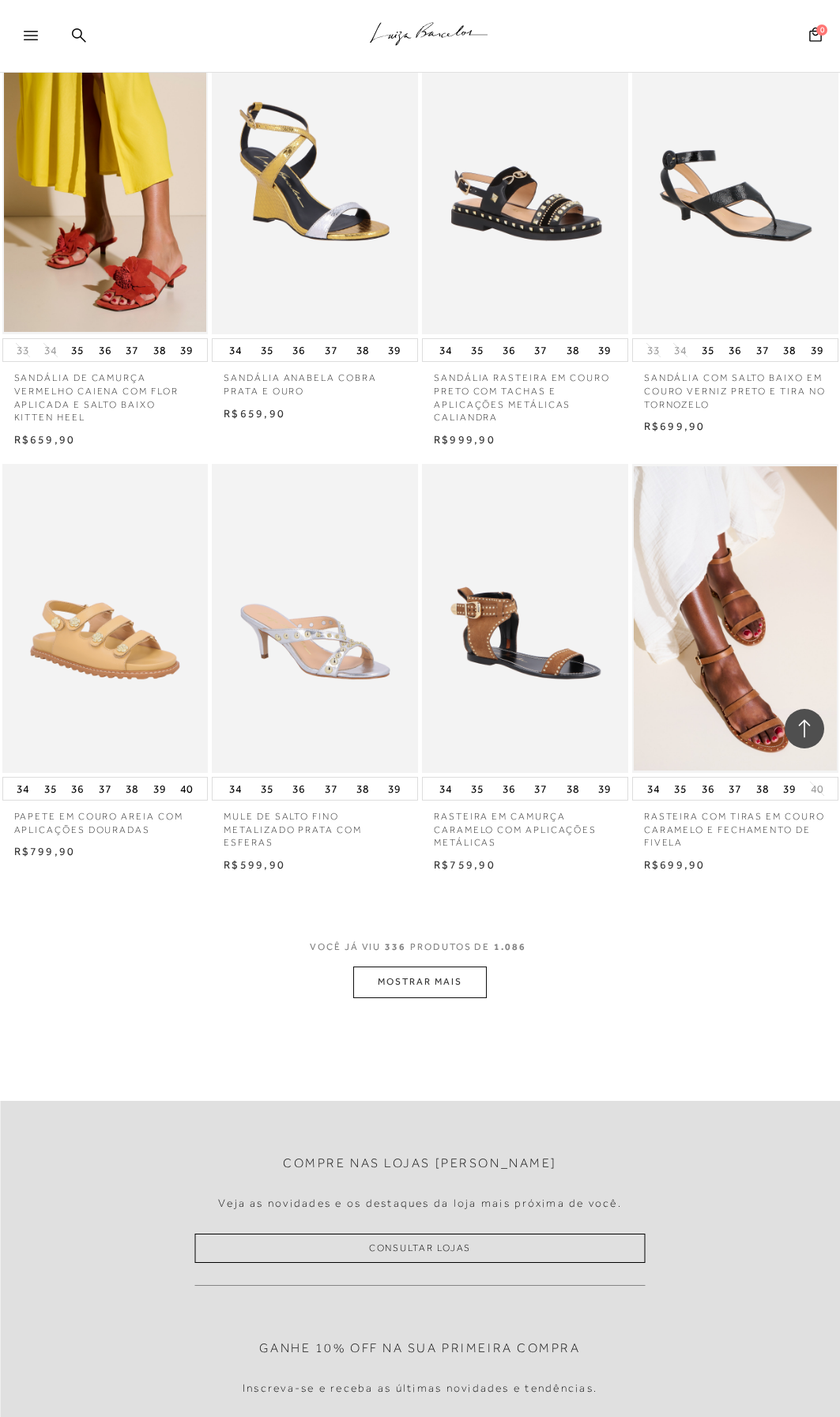
click at [424, 971] on button "MOSTRAR MAIS" at bounding box center [420, 982] width 133 height 31
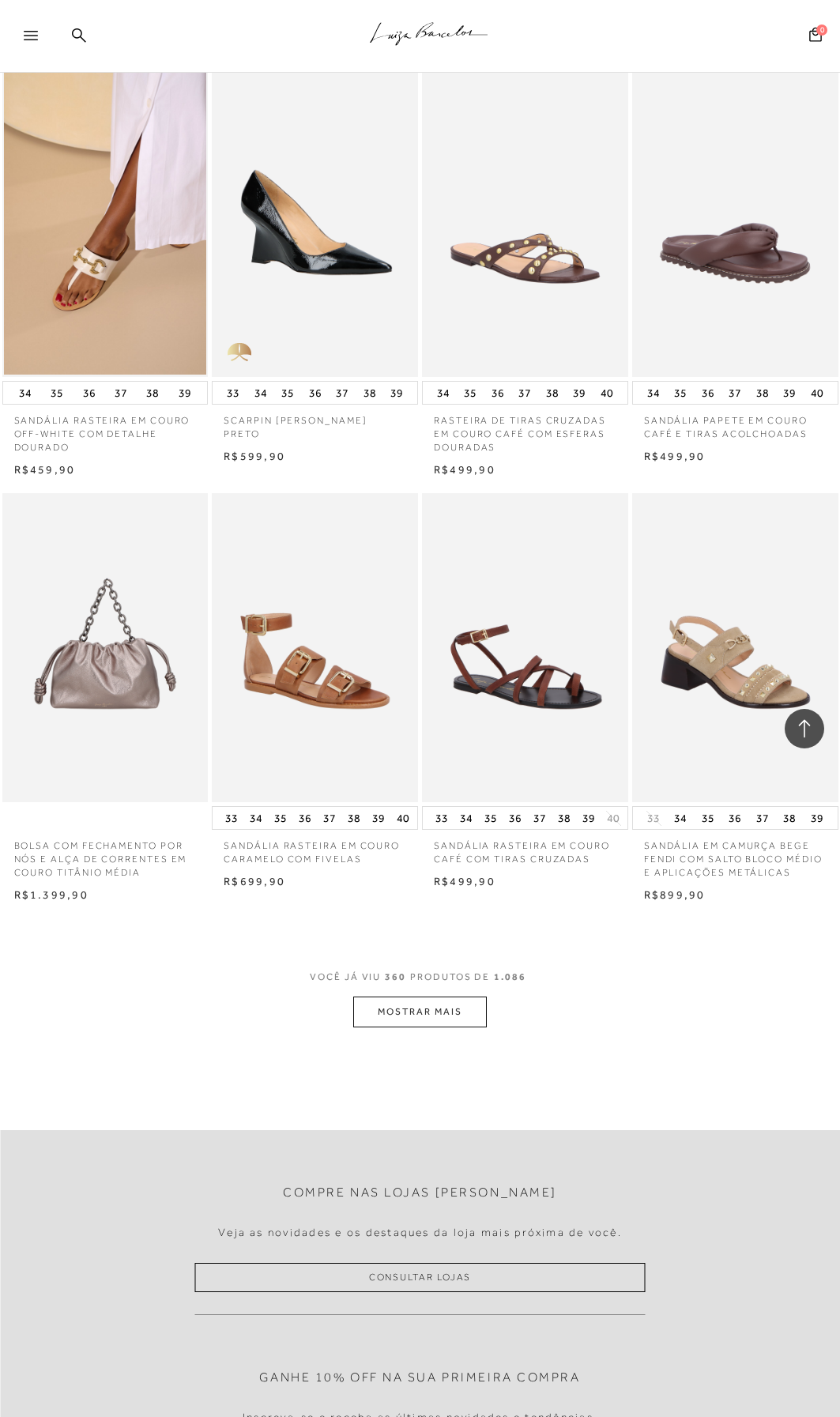
scroll to position [37672, 0]
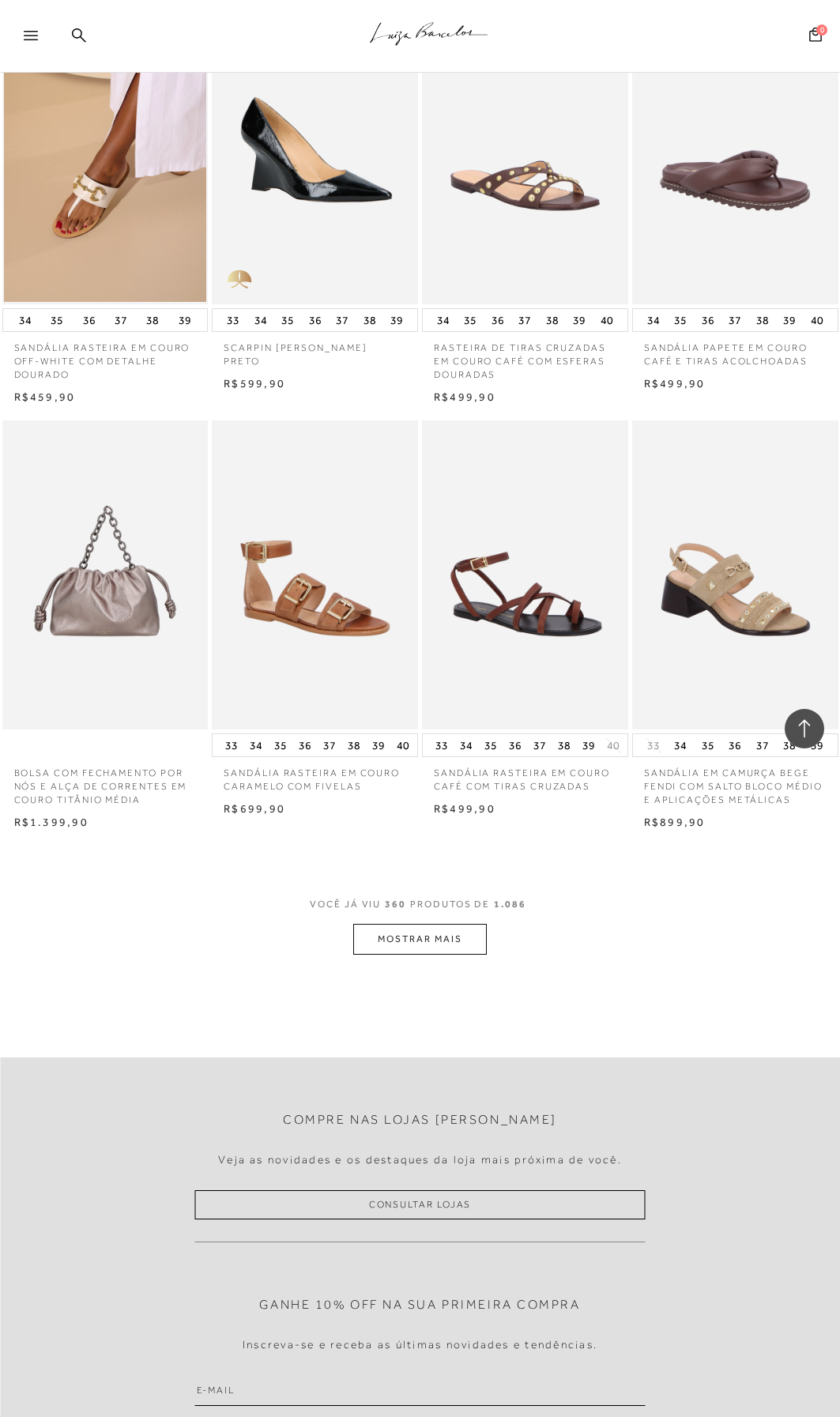
click at [399, 925] on button "MOSTRAR MAIS" at bounding box center [420, 938] width 133 height 31
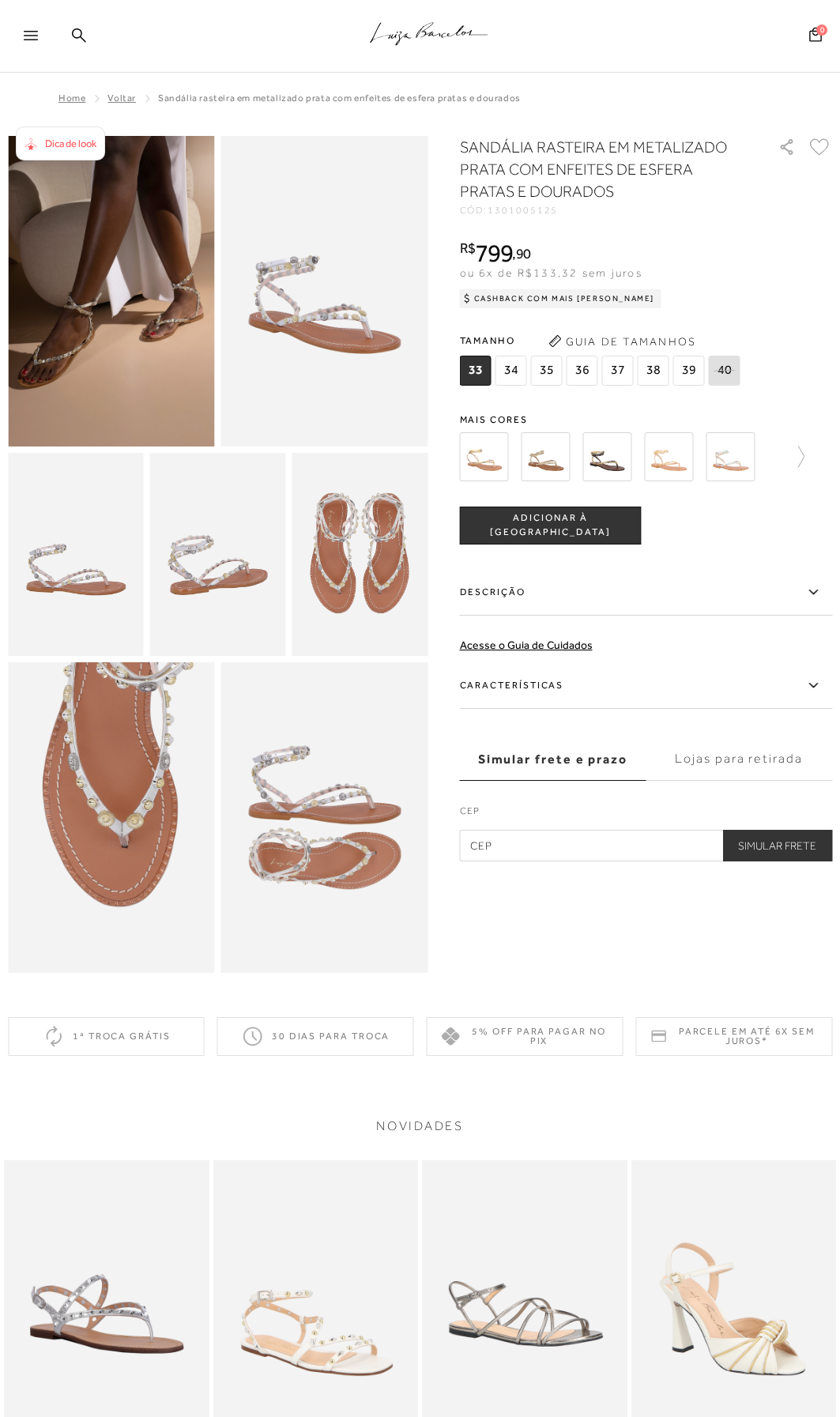
click at [279, 849] on img at bounding box center [325, 817] width 207 height 310
click at [123, 818] on img at bounding box center [111, 817] width 207 height 310
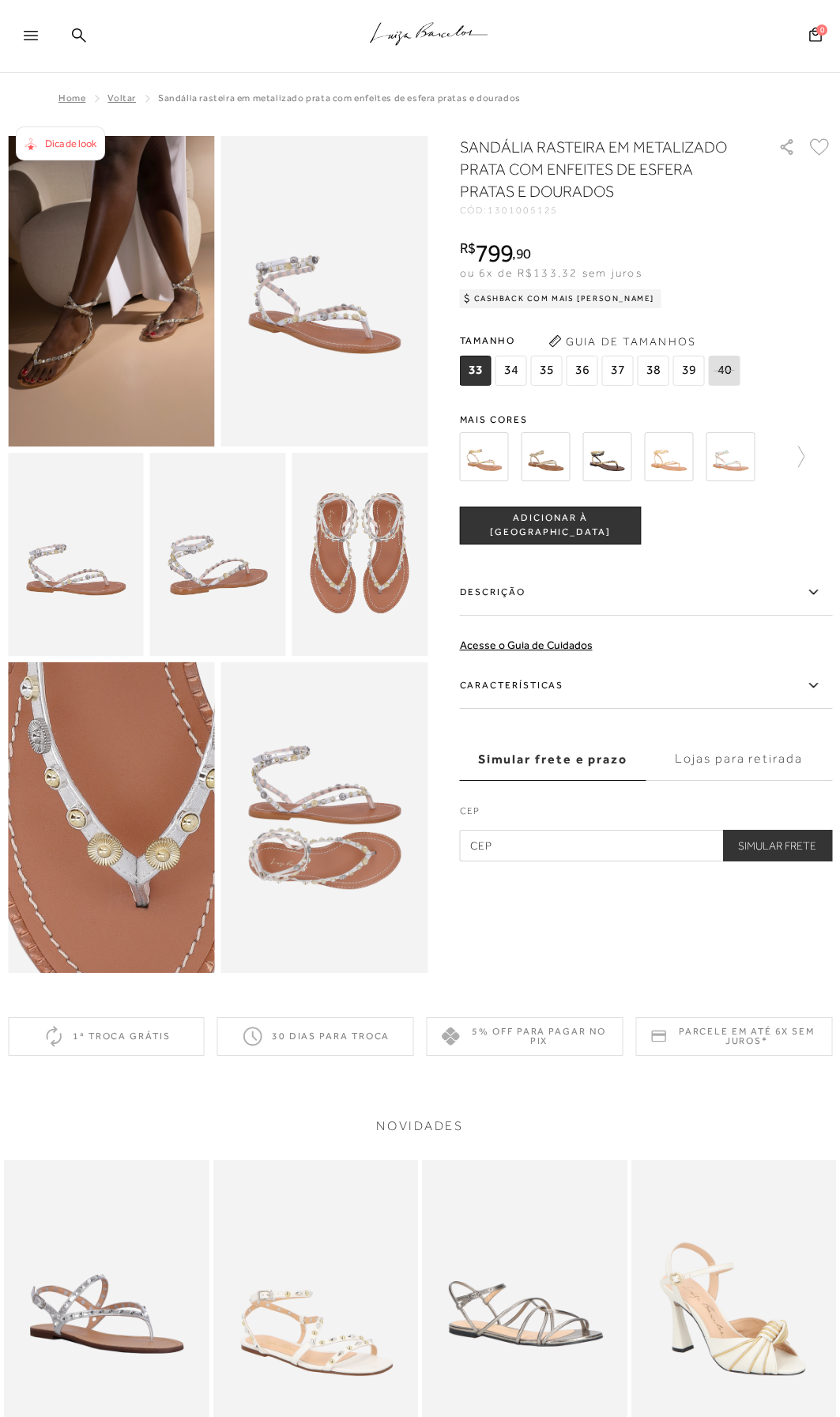
click at [102, 799] on img at bounding box center [115, 848] width 415 height 620
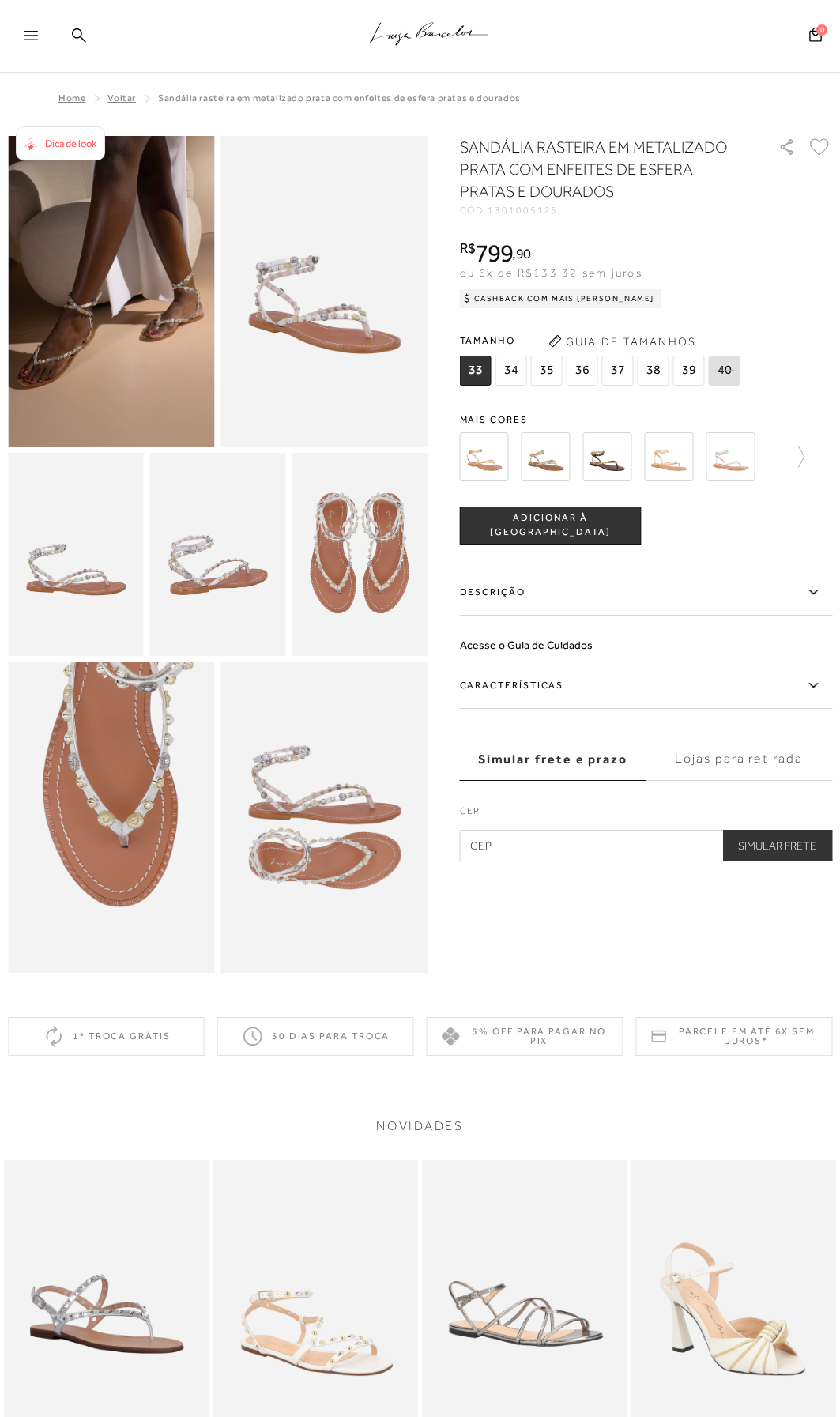
click at [190, 235] on img at bounding box center [111, 290] width 207 height 310
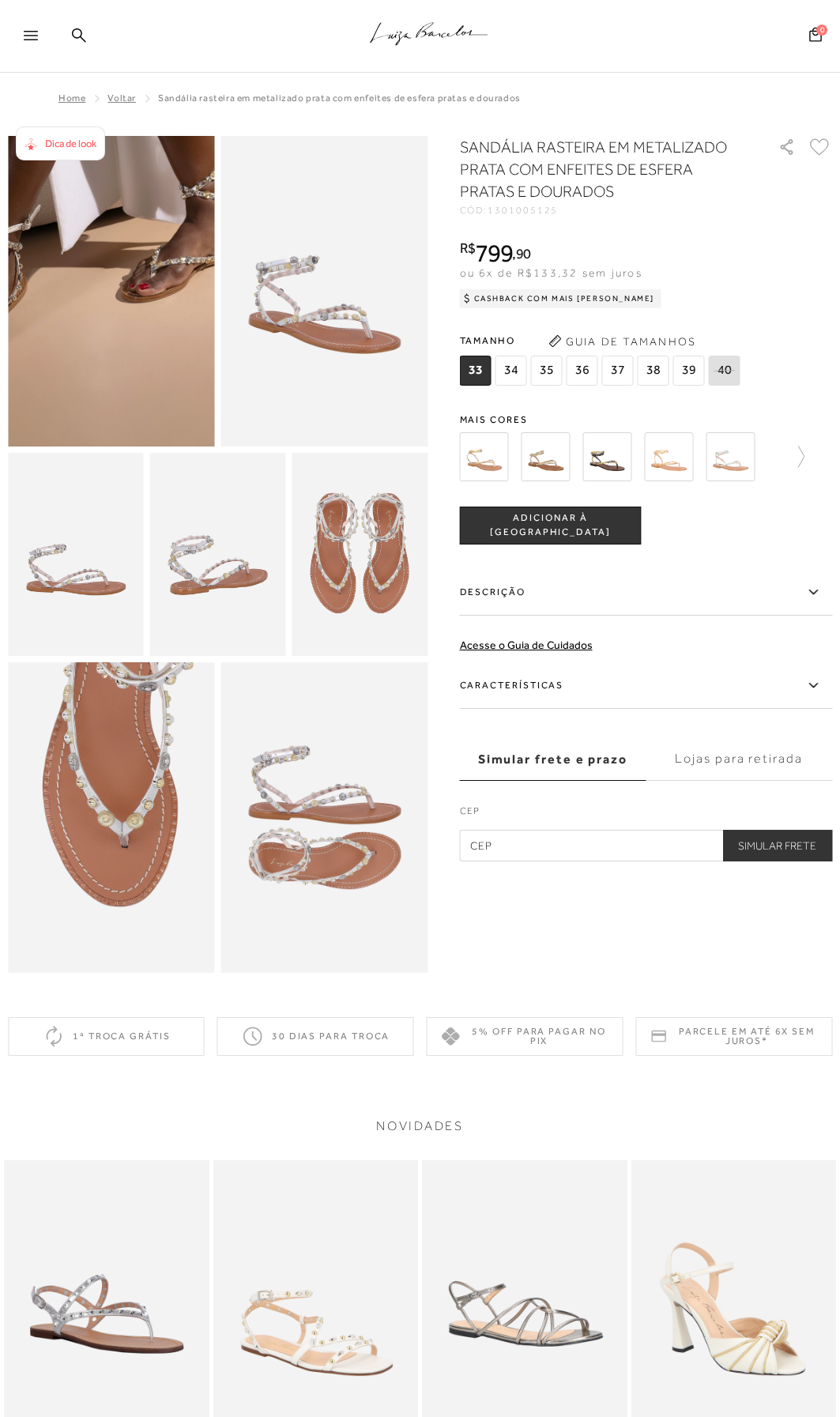
click at [159, 385] on img at bounding box center [60, 201] width 415 height 620
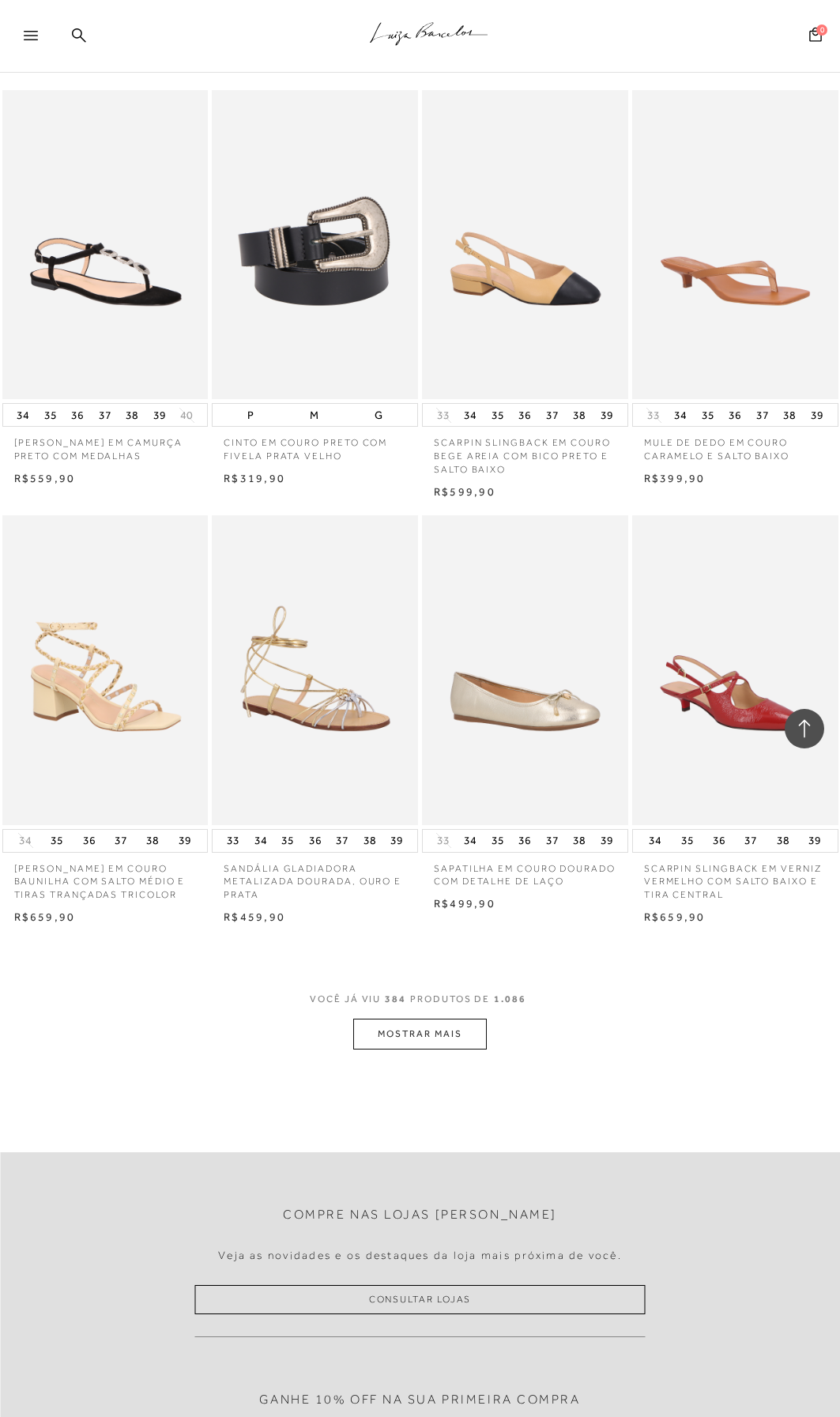
scroll to position [40201, 0]
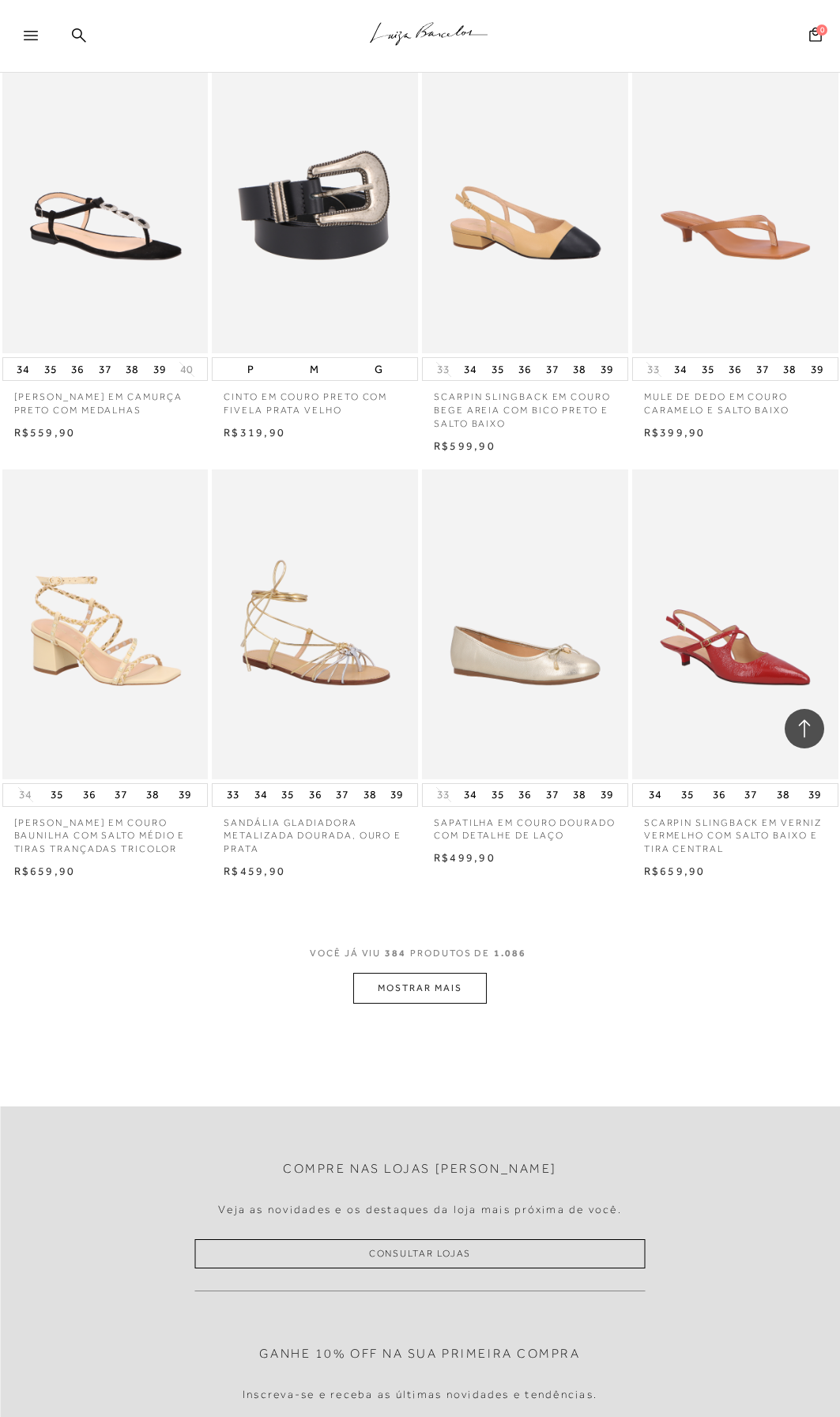
click at [417, 977] on button "MOSTRAR MAIS" at bounding box center [420, 988] width 133 height 31
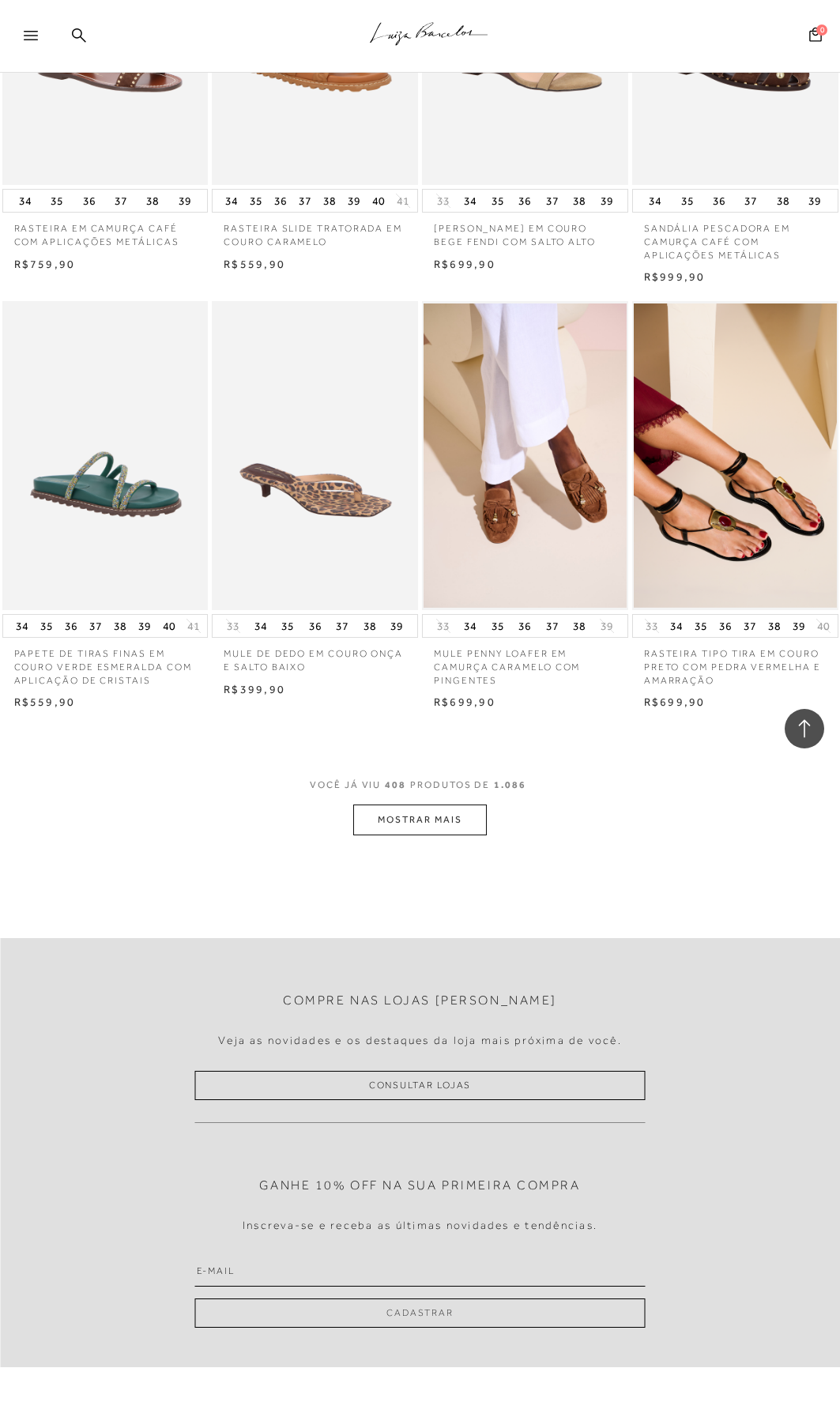
scroll to position [42967, 0]
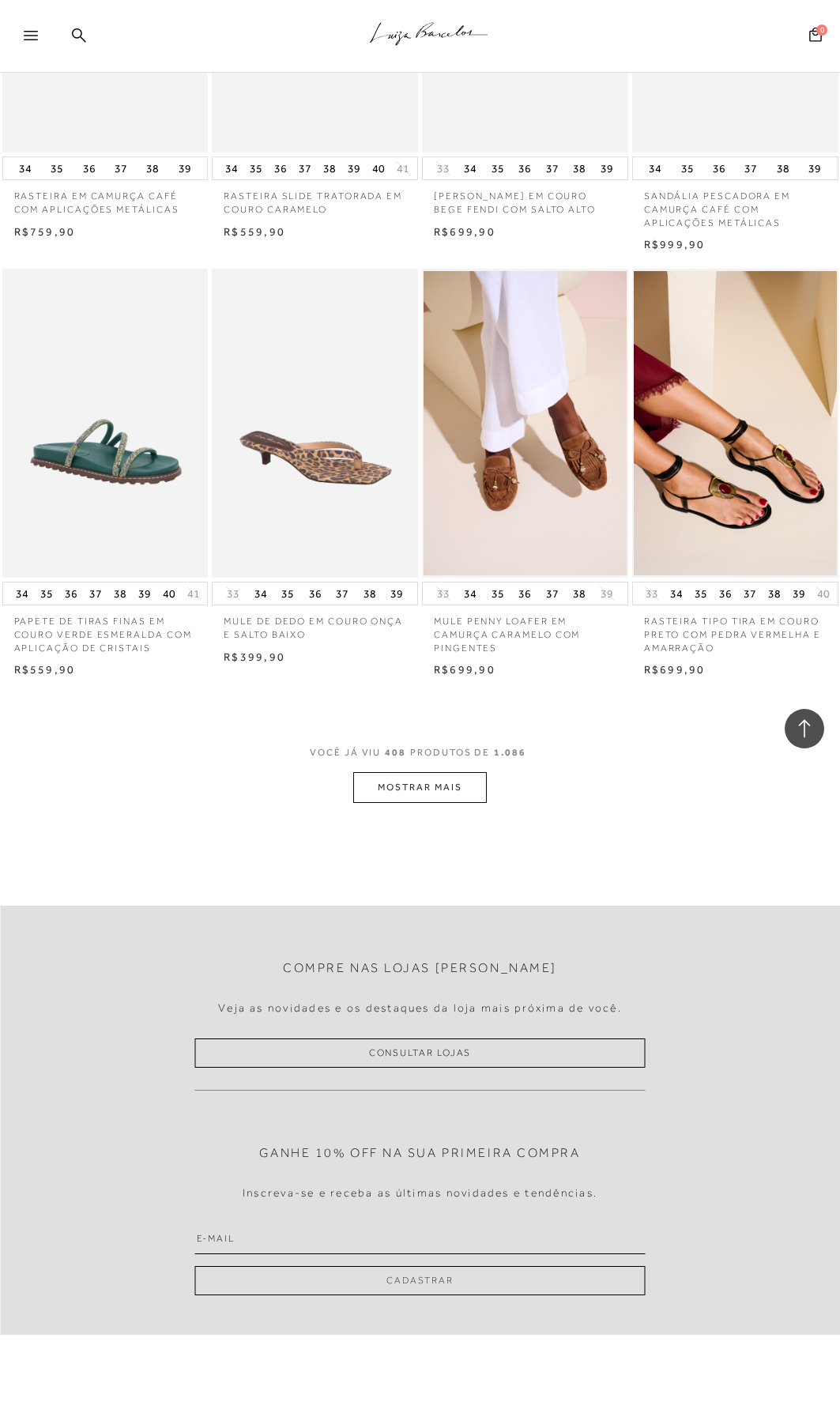
click at [452, 781] on button "MOSTRAR MAIS" at bounding box center [420, 787] width 133 height 31
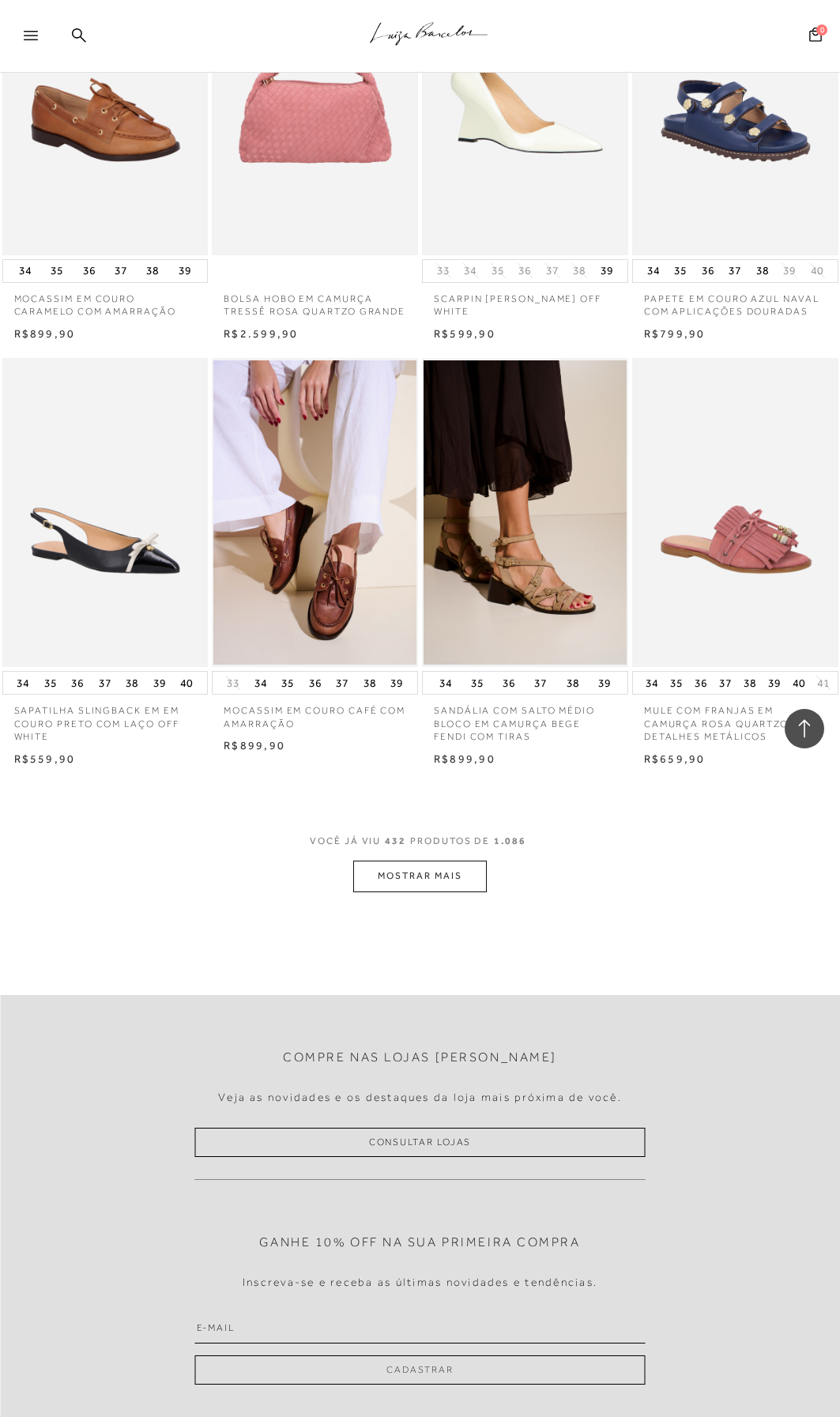
scroll to position [45417, 0]
click at [422, 860] on button "MOSTRAR MAIS" at bounding box center [420, 874] width 133 height 31
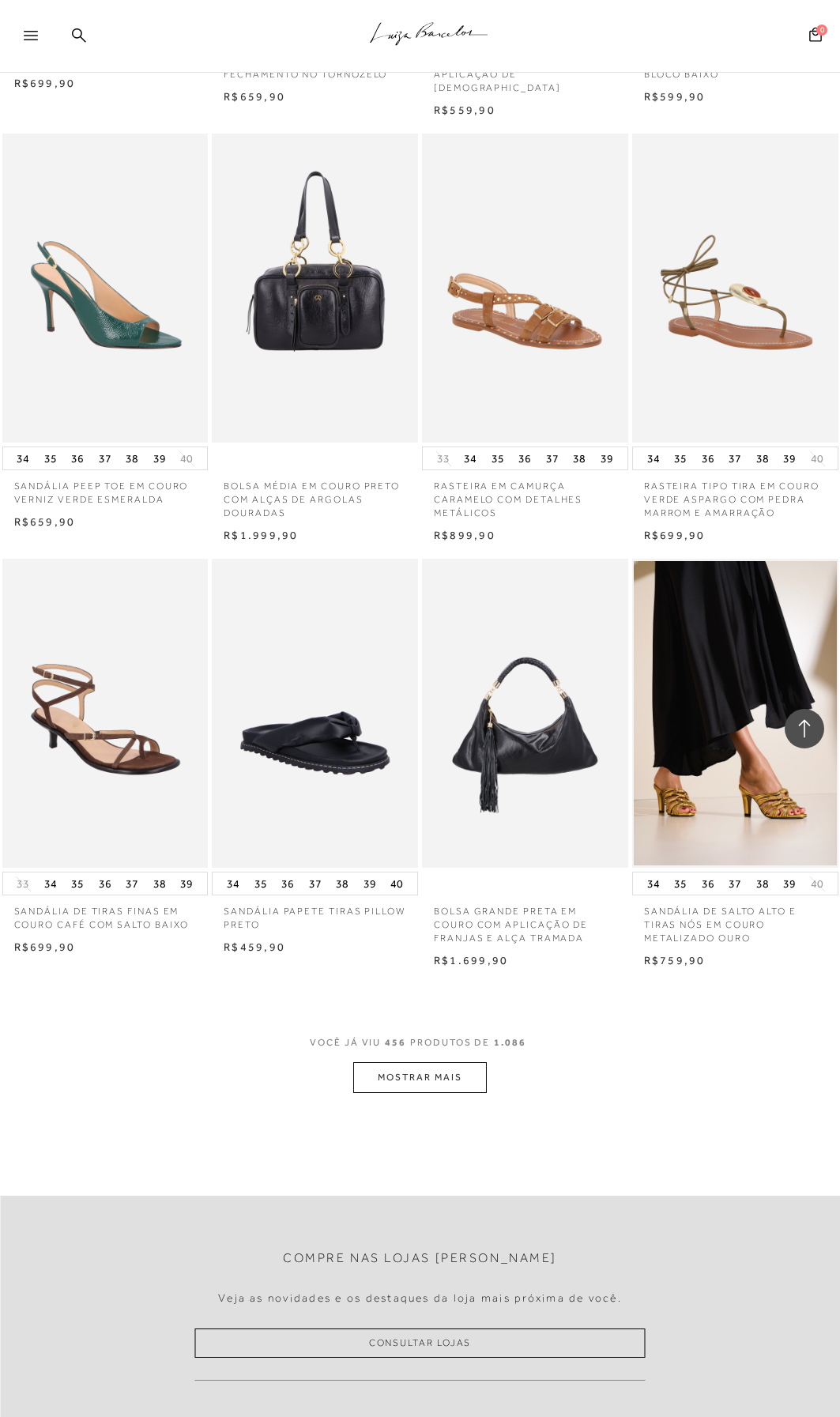
scroll to position [47946, 0]
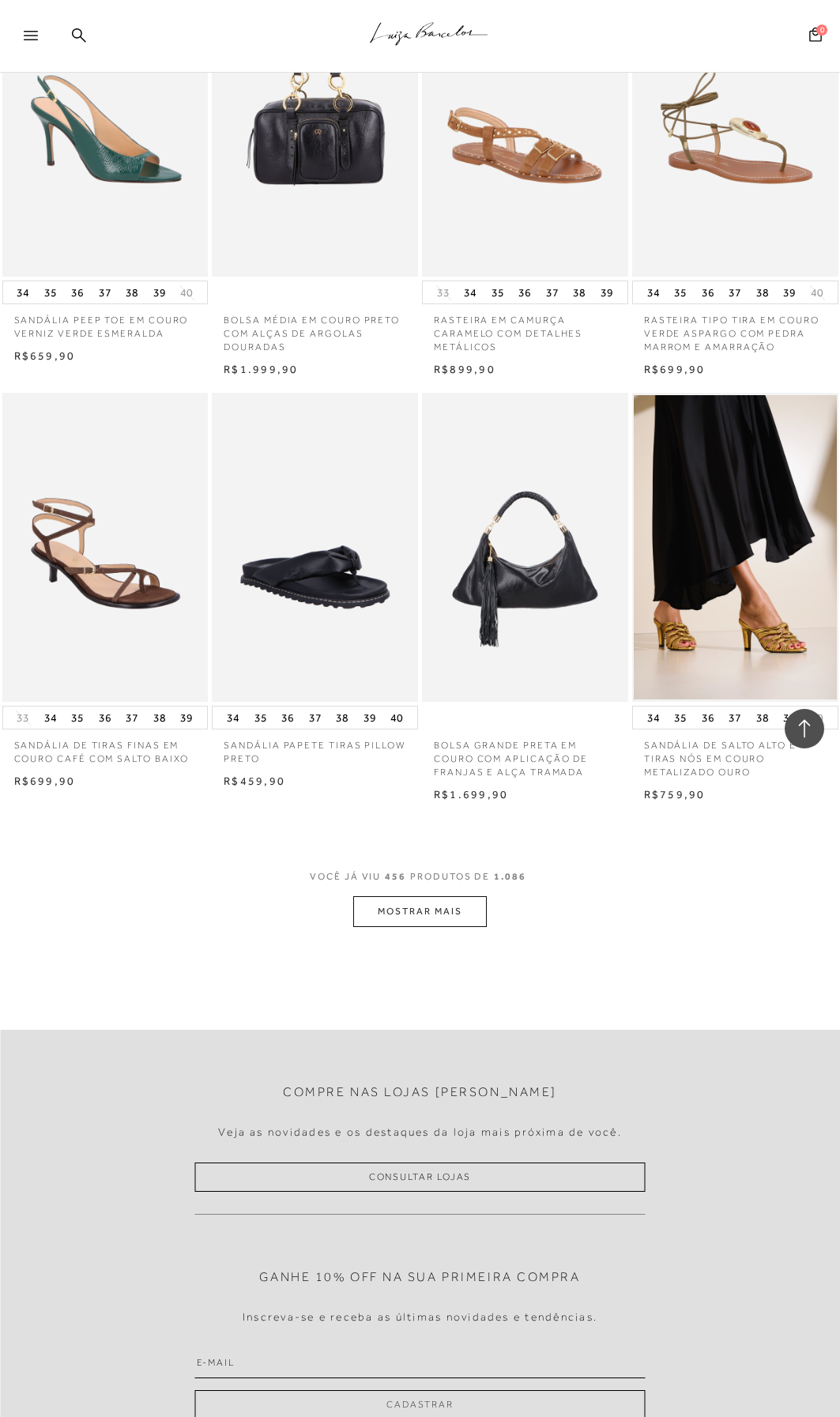
click at [449, 896] on button "MOSTRAR MAIS" at bounding box center [420, 911] width 133 height 31
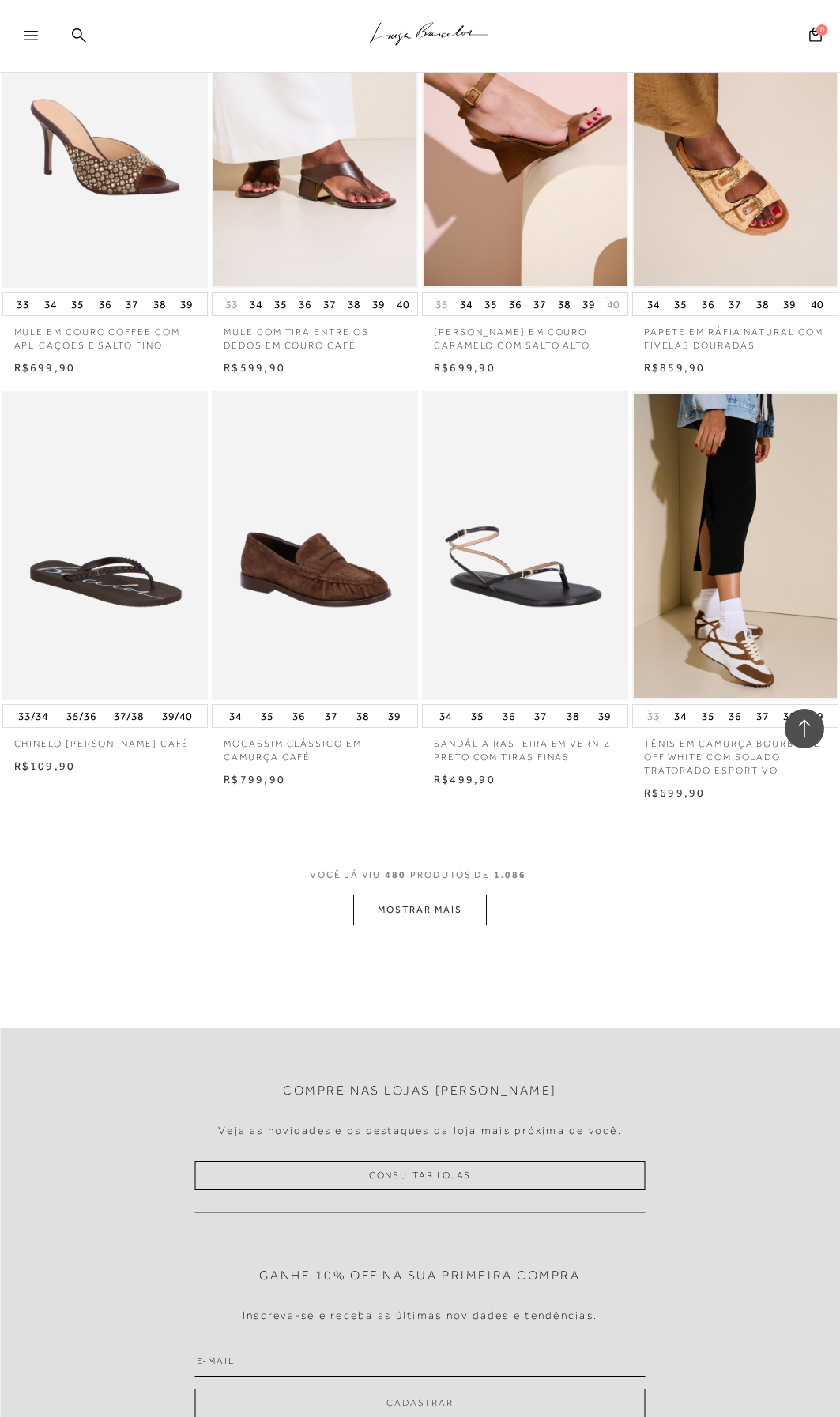
scroll to position [50474, 0]
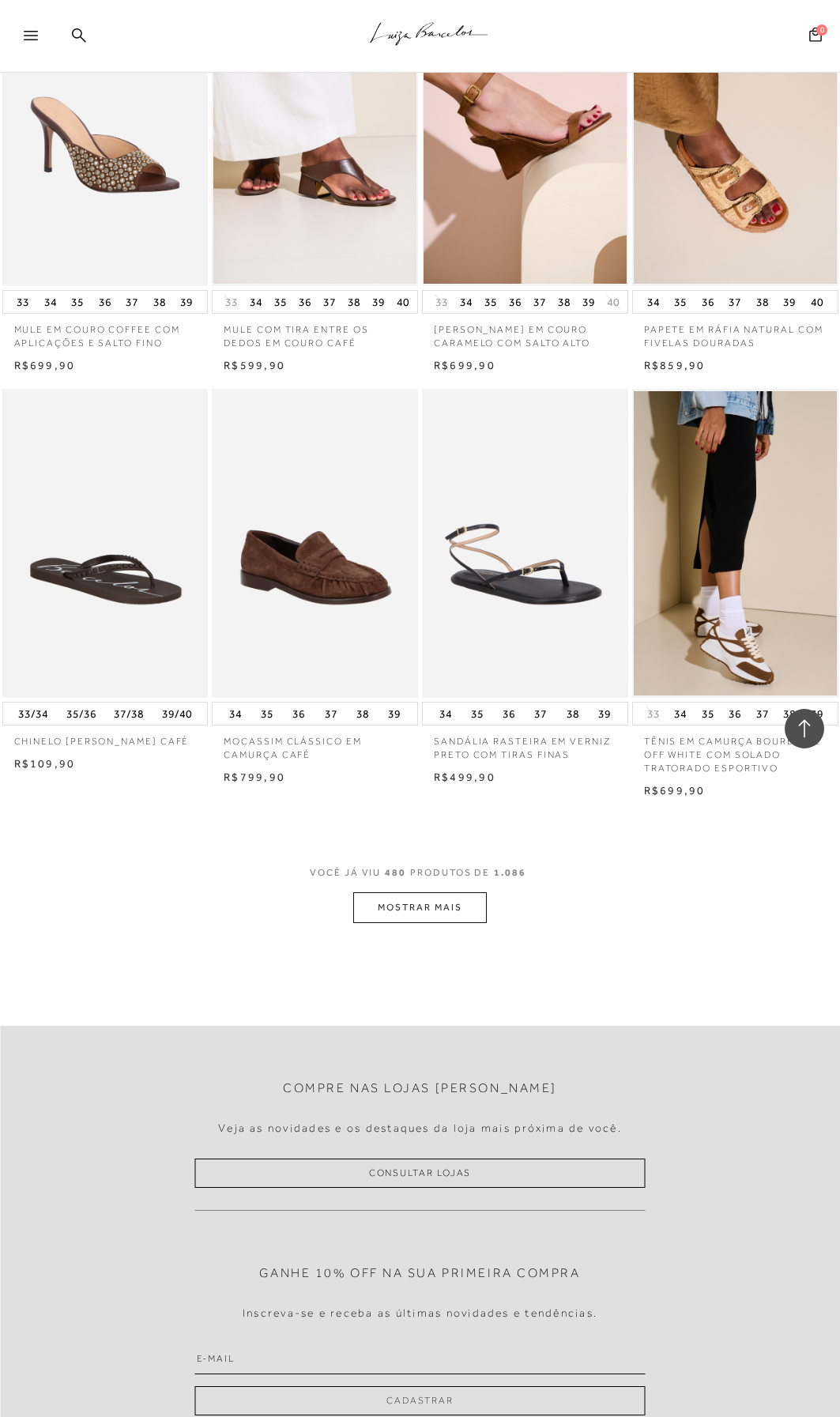
click at [420, 892] on button "MOSTRAR MAIS" at bounding box center [420, 907] width 133 height 31
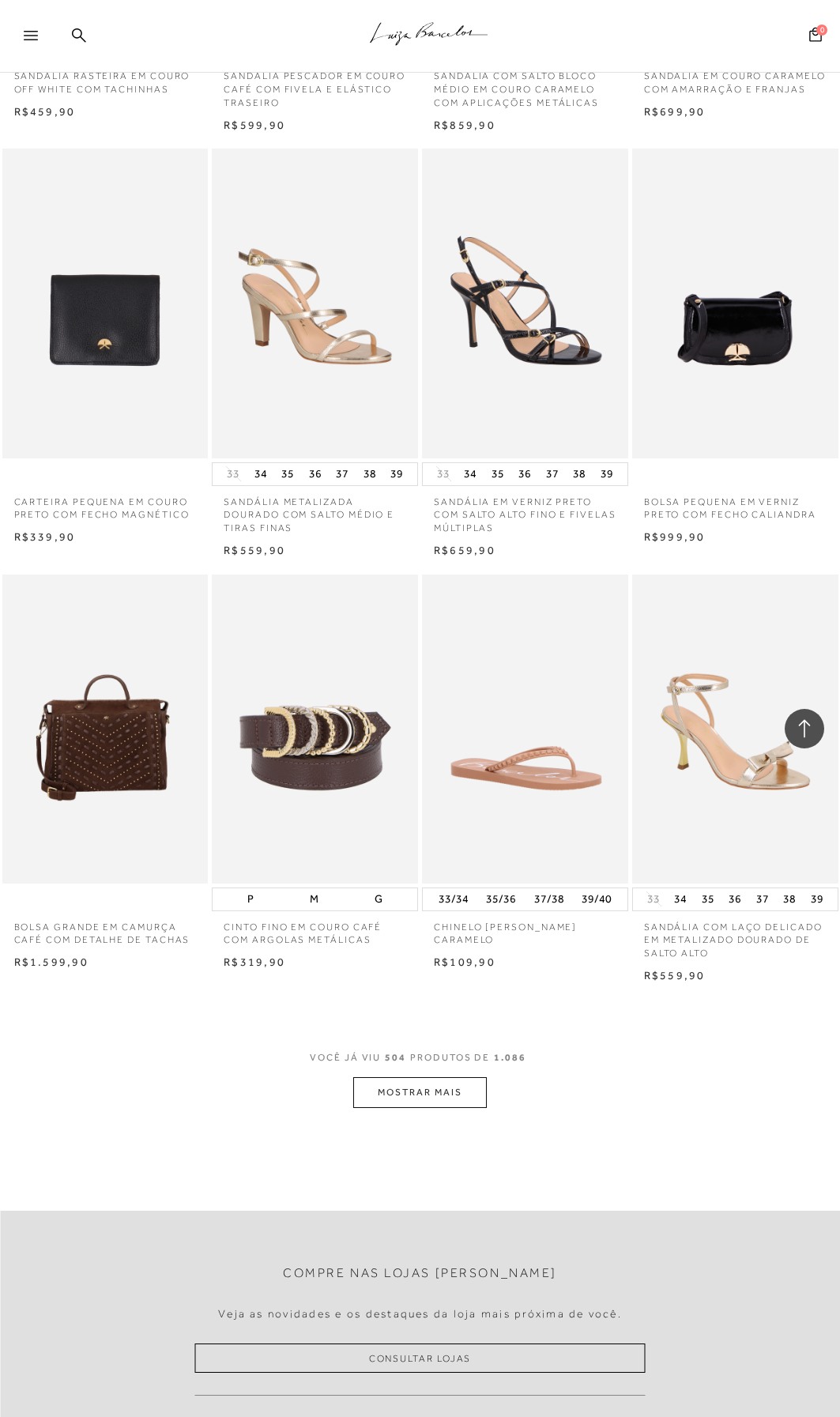
scroll to position [52924, 0]
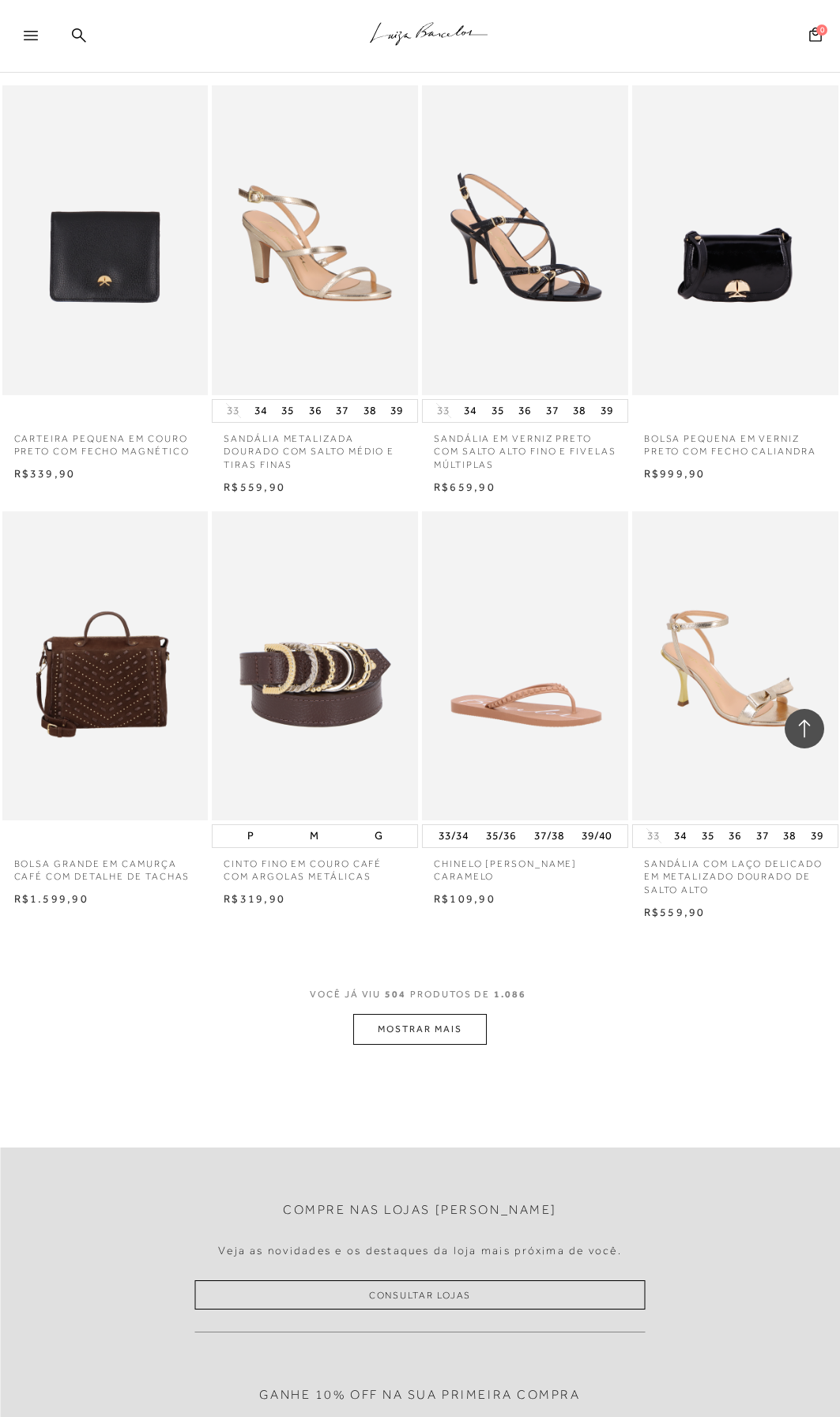
click at [438, 1014] on button "MOSTRAR MAIS" at bounding box center [420, 1029] width 133 height 31
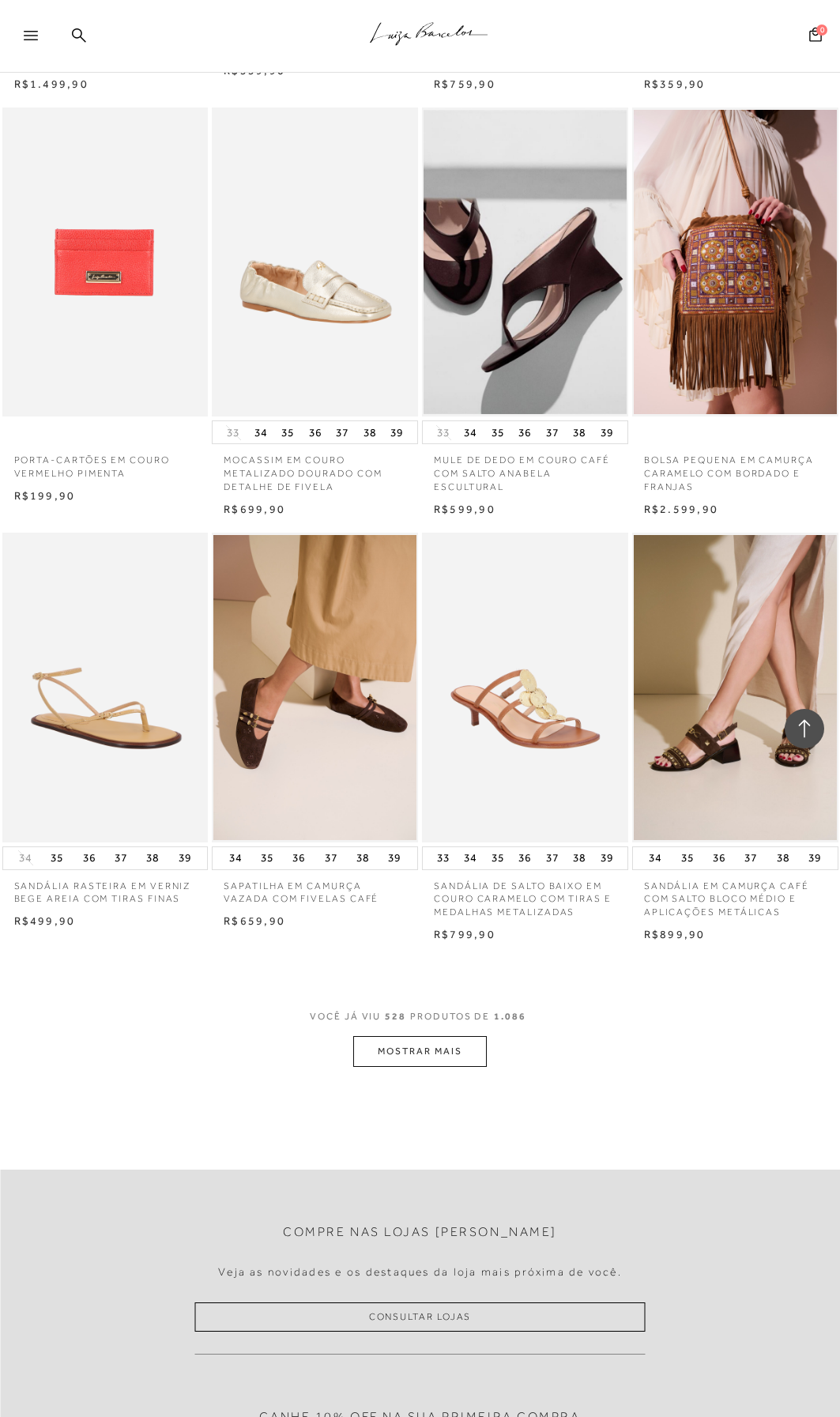
scroll to position [55533, 0]
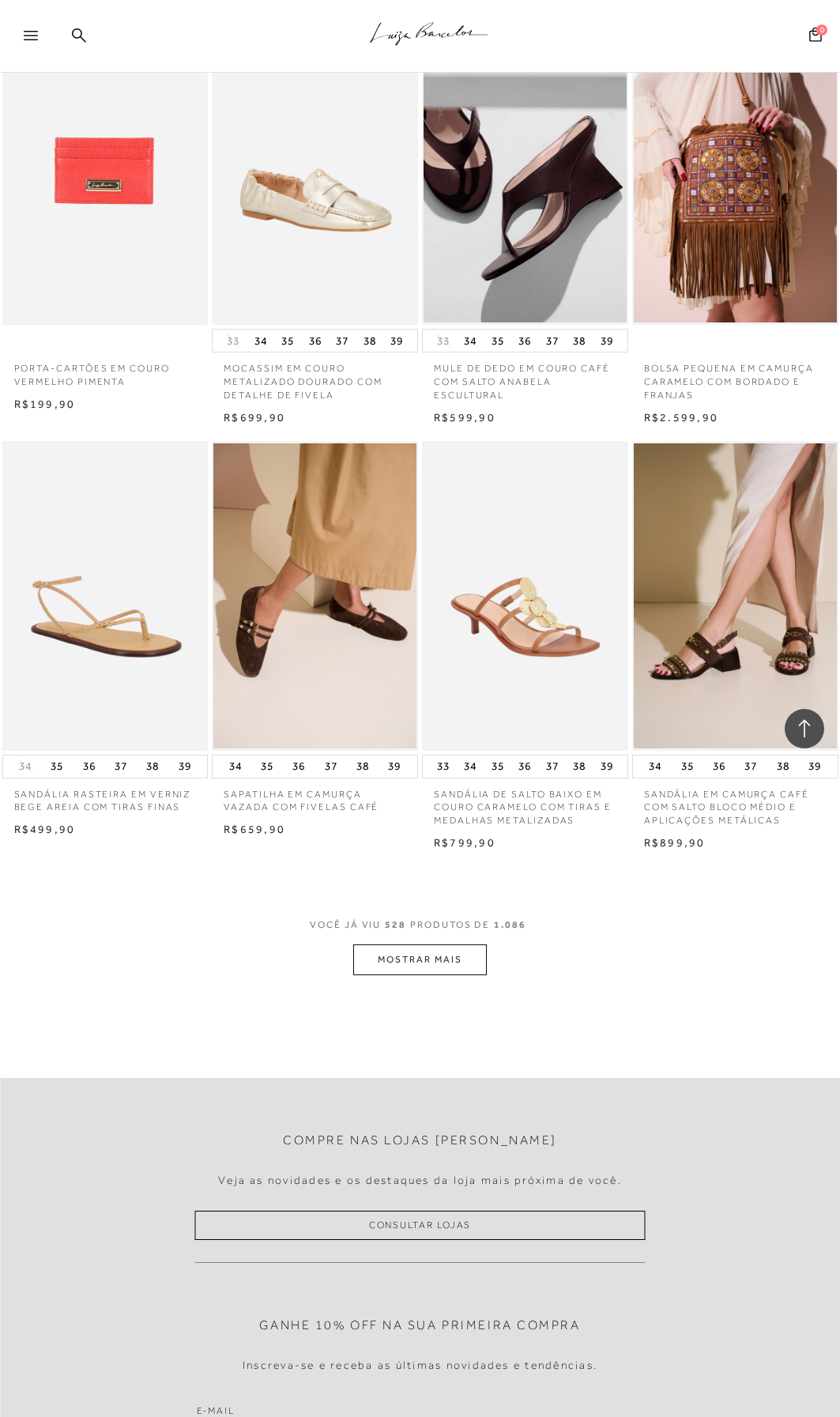
click at [433, 944] on button "MOSTRAR MAIS" at bounding box center [420, 959] width 133 height 31
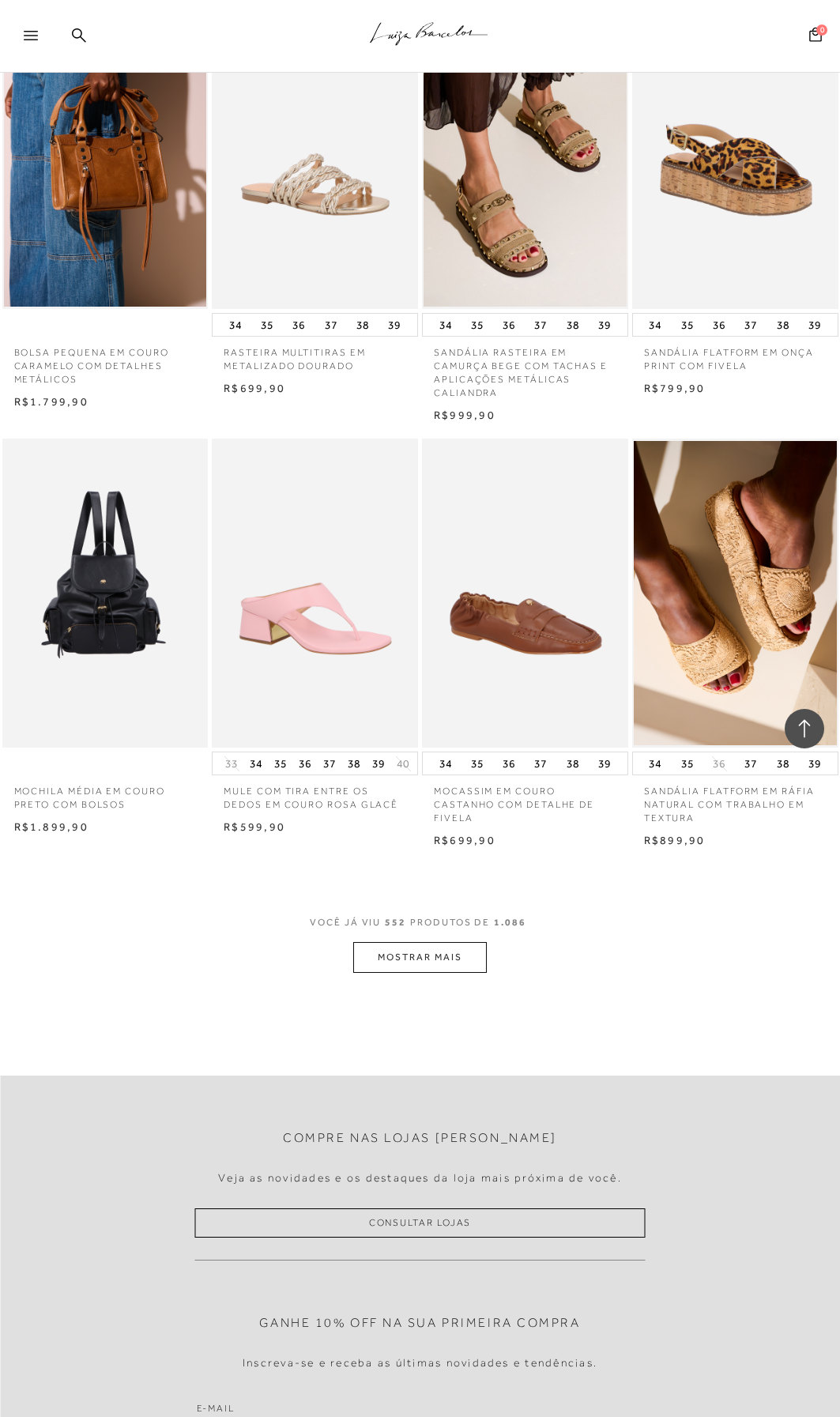
scroll to position [58140, 0]
click at [439, 941] on button "MOSTRAR MAIS" at bounding box center [420, 956] width 133 height 31
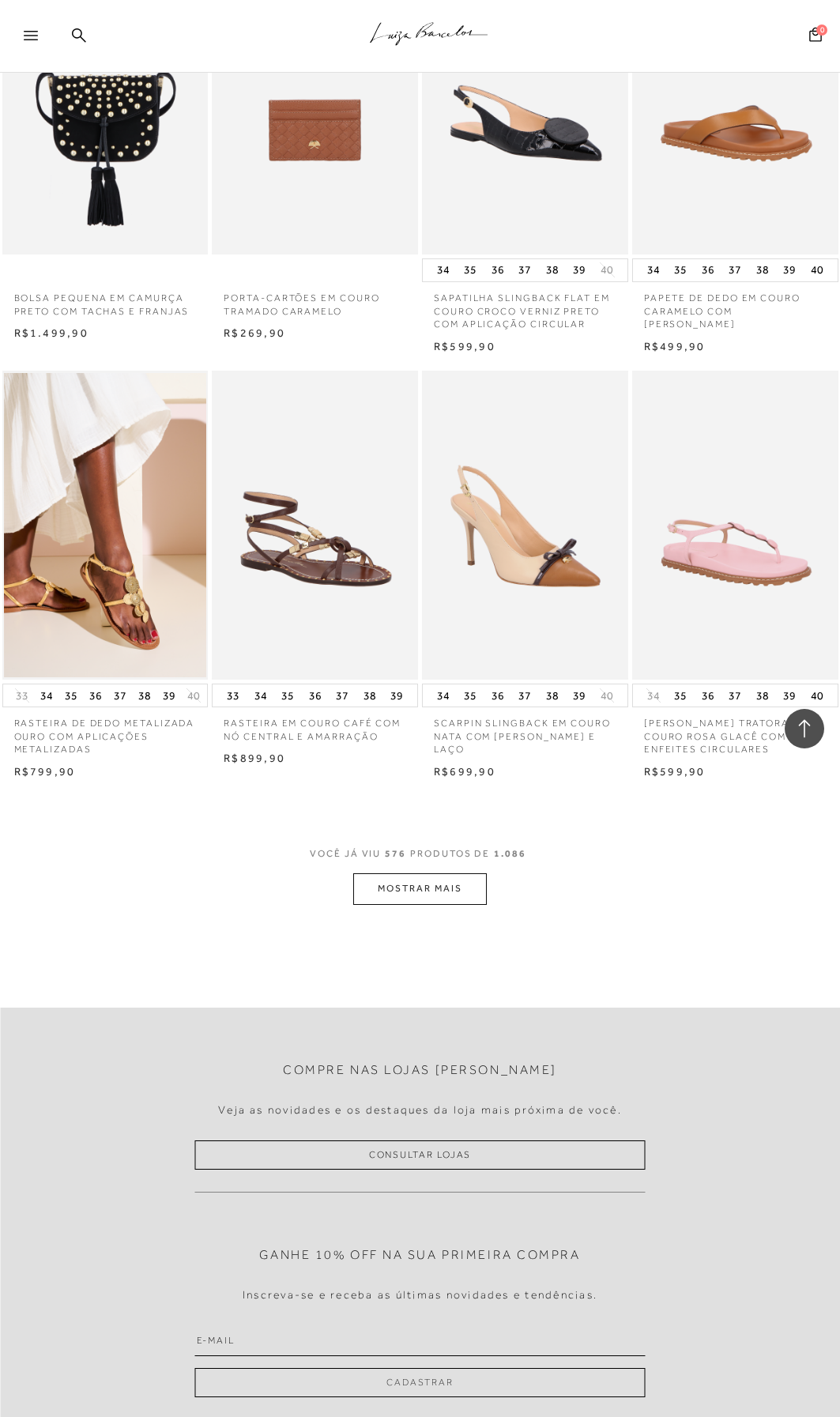
scroll to position [60828, 0]
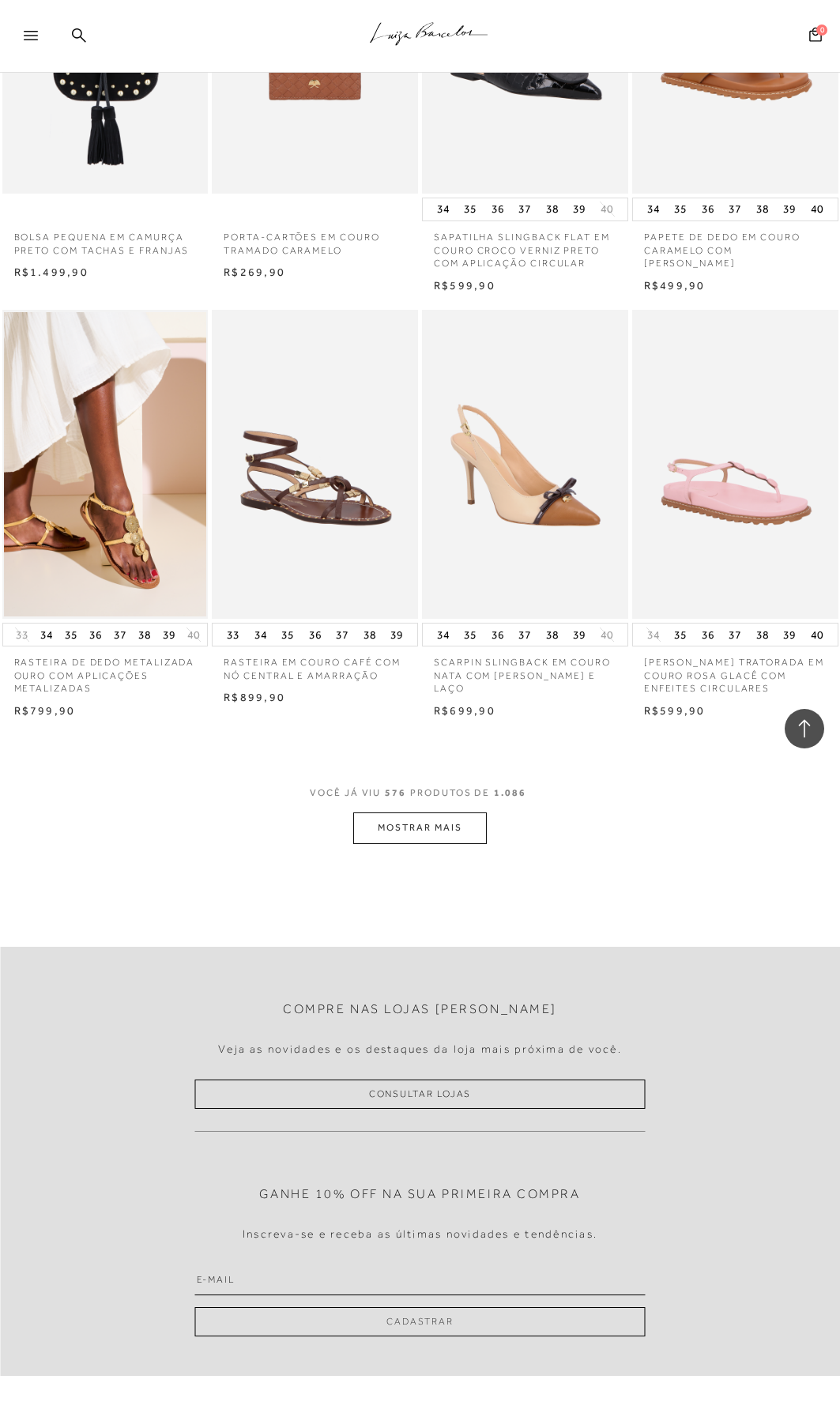
click at [414, 812] on button "MOSTRAR MAIS" at bounding box center [420, 827] width 133 height 31
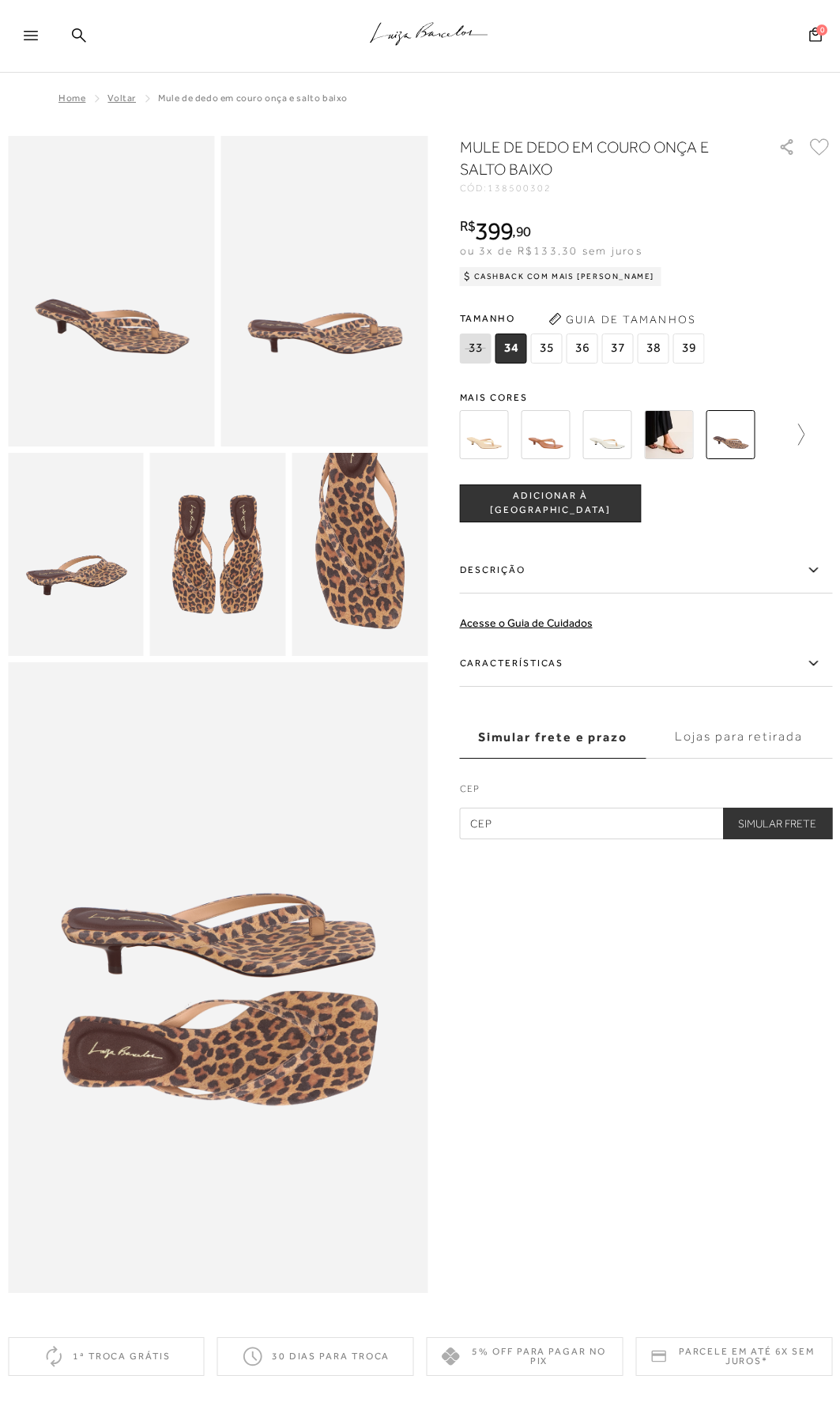
click at [805, 430] on icon at bounding box center [794, 434] width 22 height 22
click at [580, 428] on img at bounding box center [574, 435] width 49 height 49
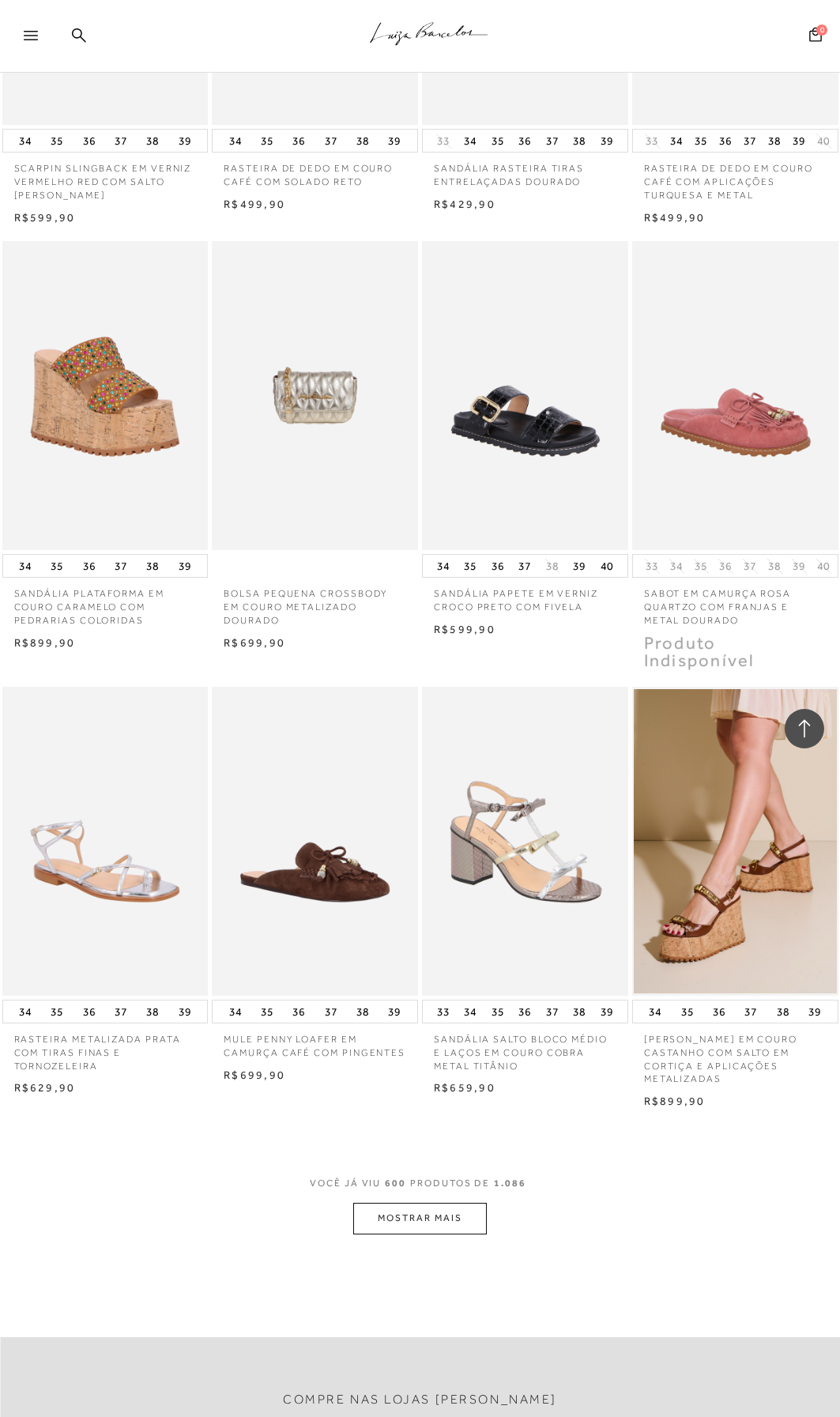
scroll to position [63040, 0]
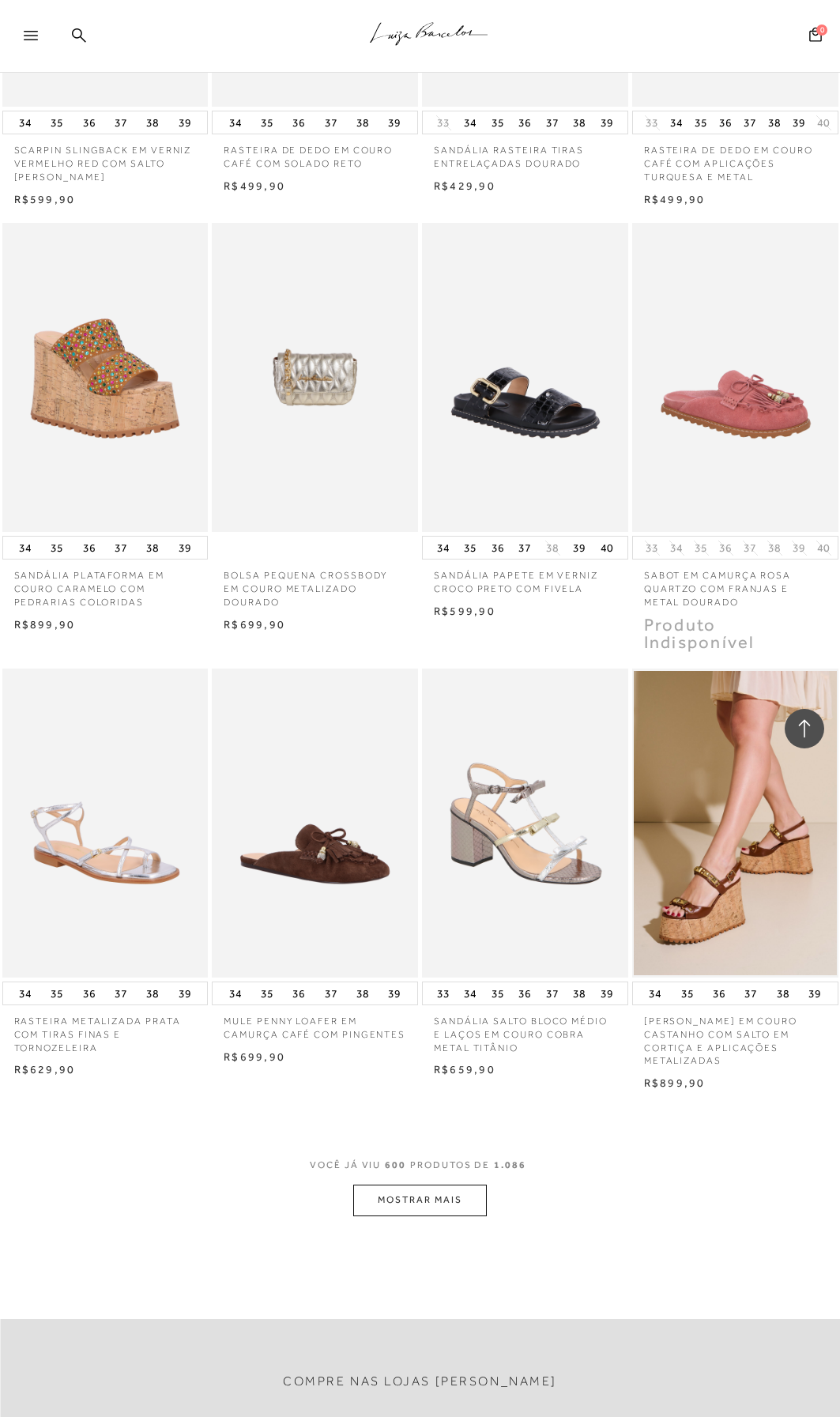
click at [422, 1185] on button "MOSTRAR MAIS" at bounding box center [420, 1199] width 133 height 31
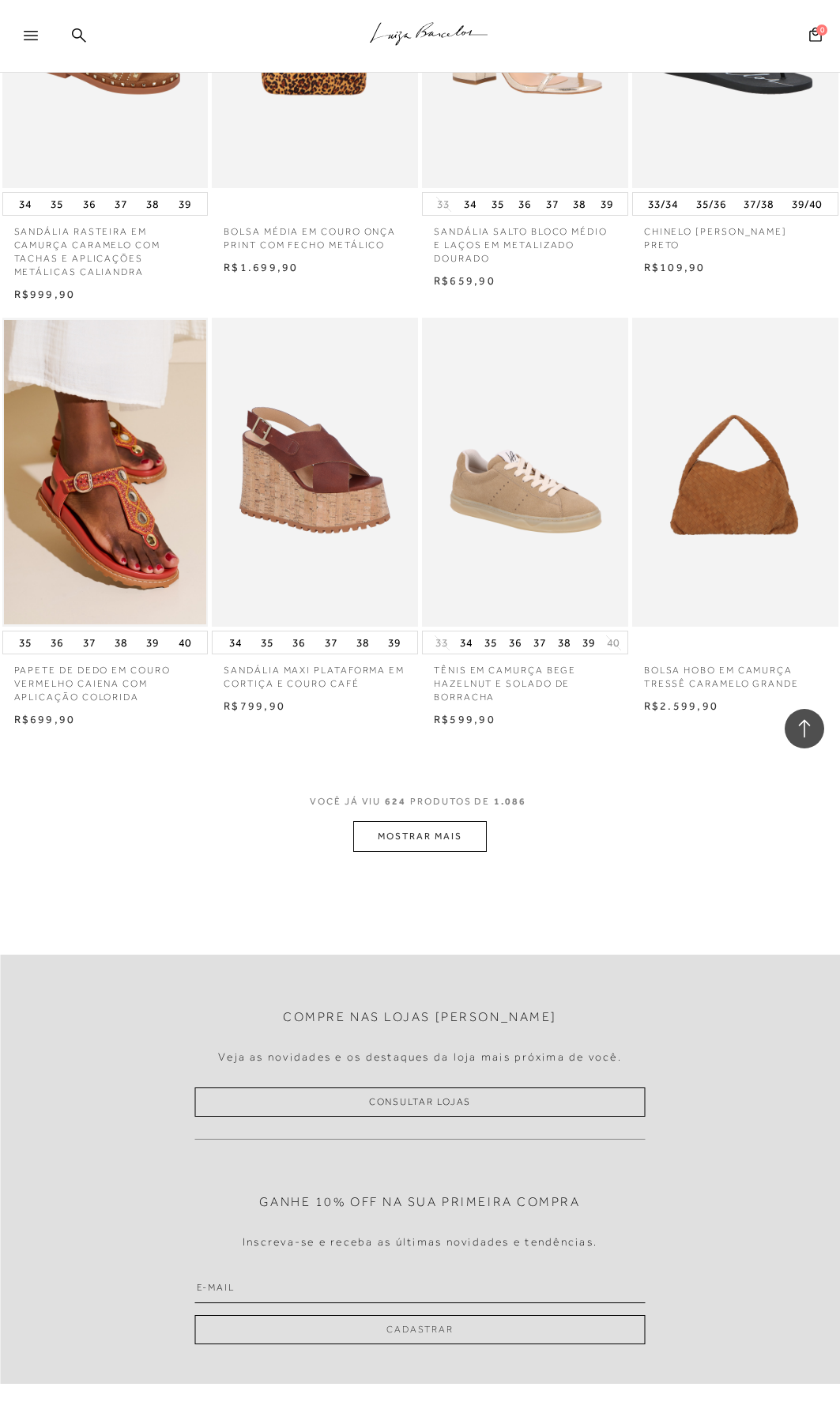
scroll to position [66123, 0]
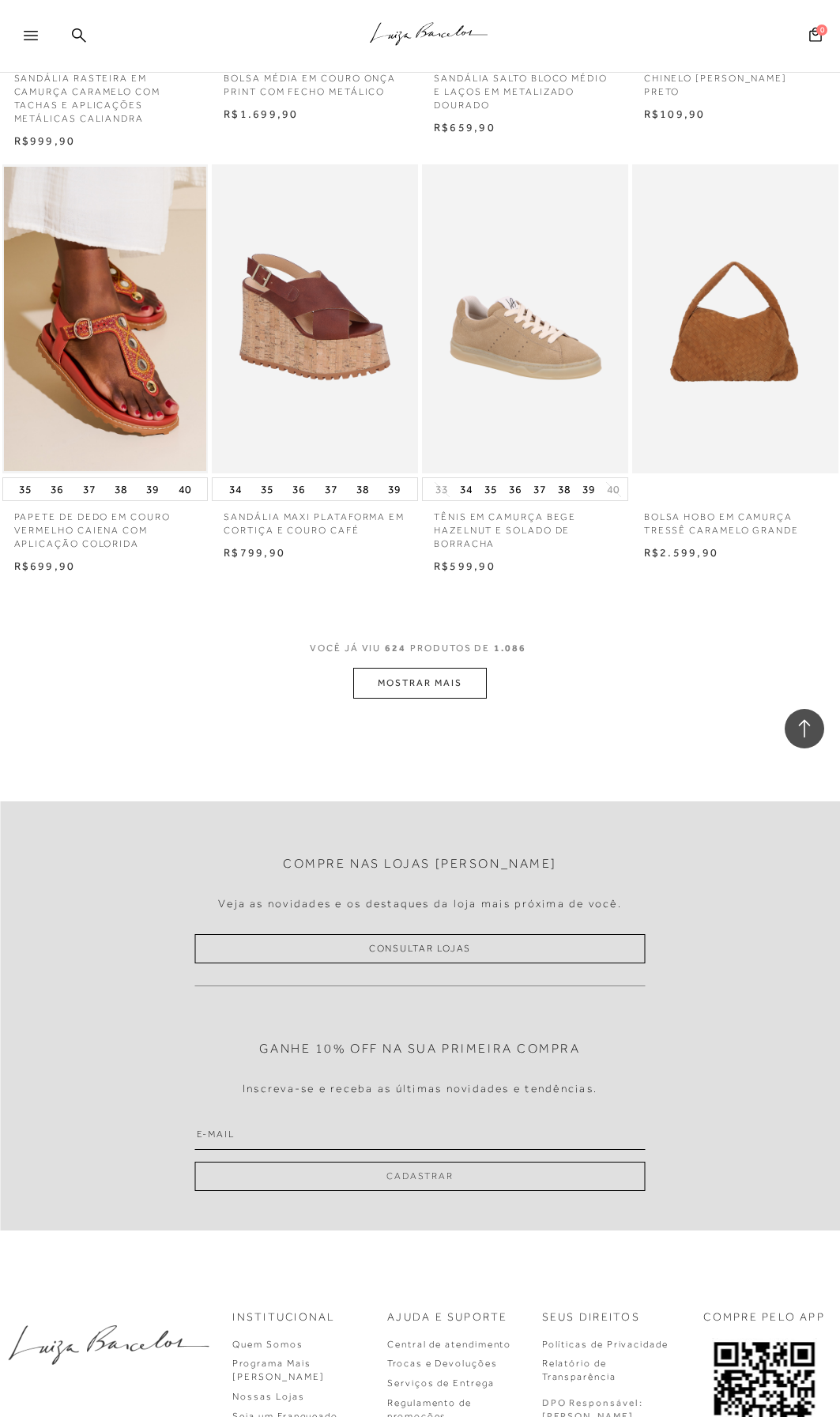
click at [437, 668] on button "MOSTRAR MAIS" at bounding box center [420, 682] width 133 height 31
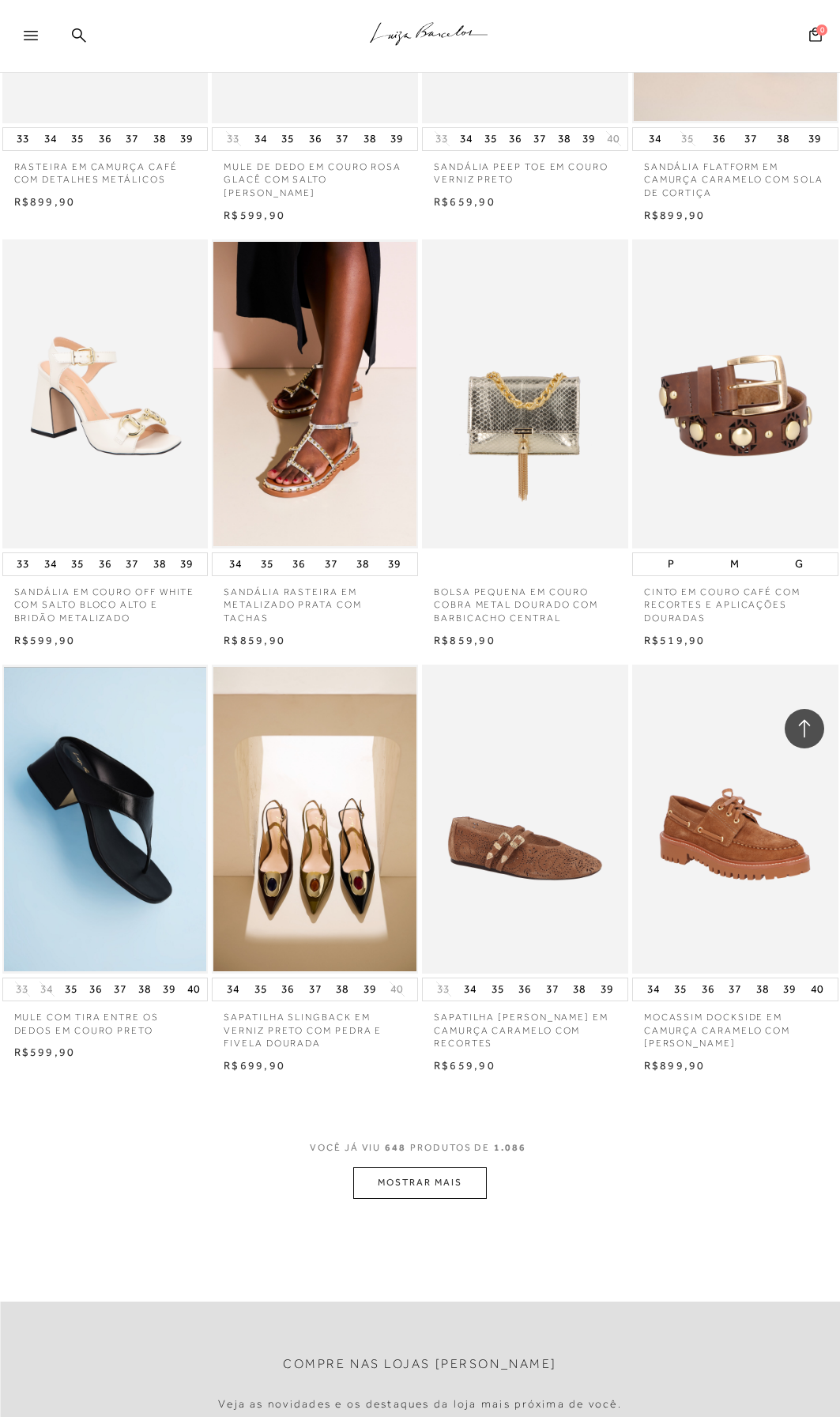
scroll to position [68336, 0]
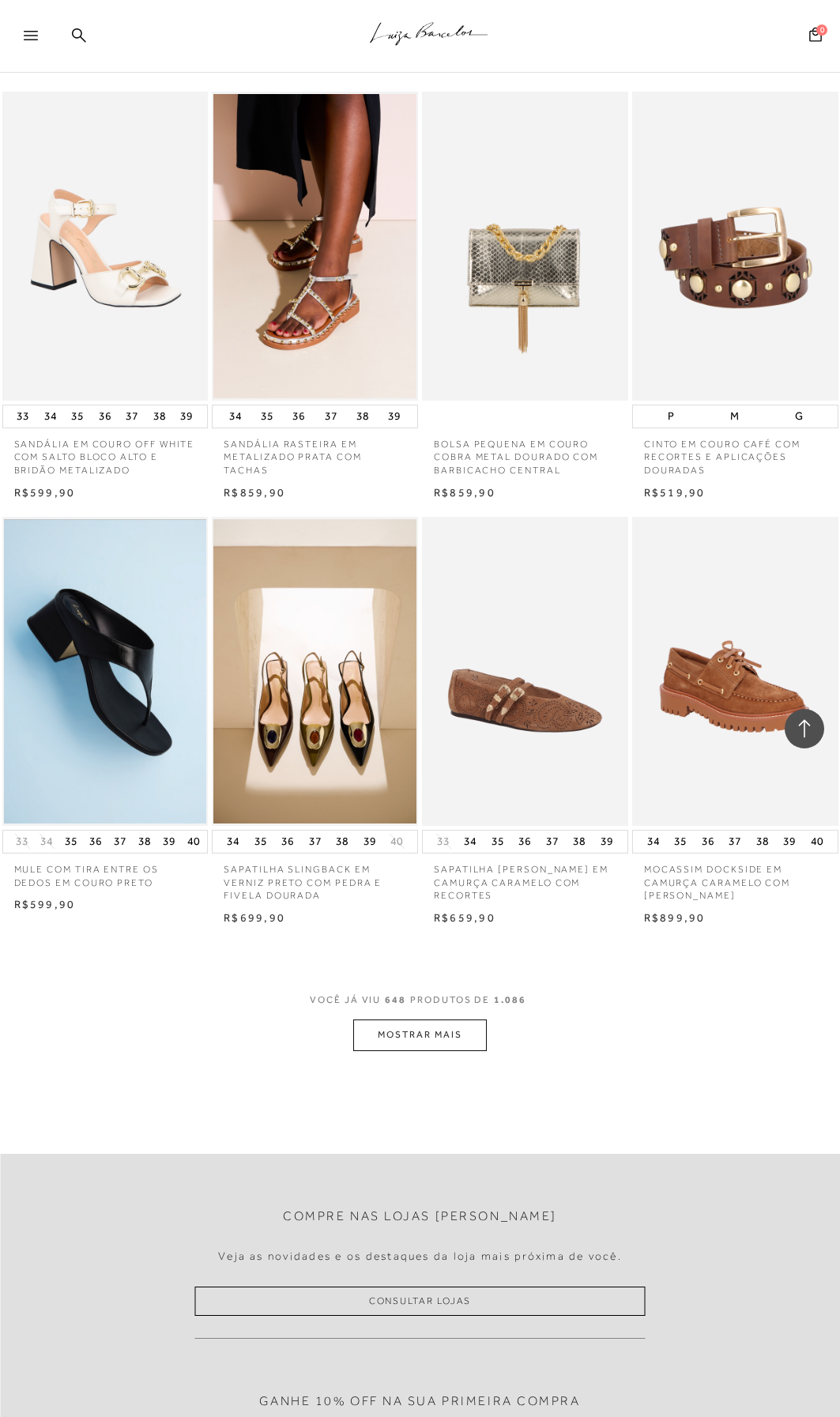
click at [424, 1019] on button "MOSTRAR MAIS" at bounding box center [420, 1034] width 133 height 31
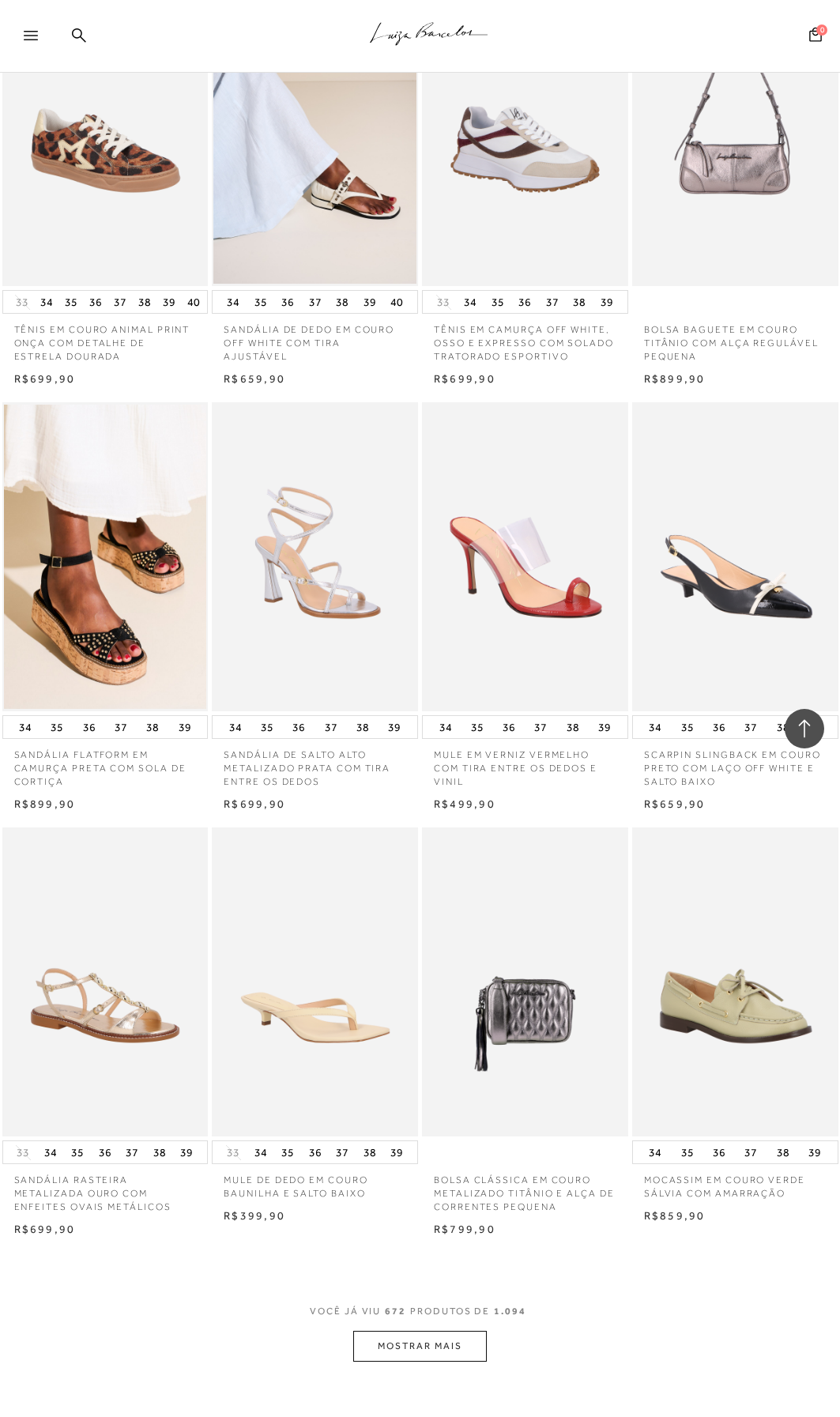
scroll to position [70865, 0]
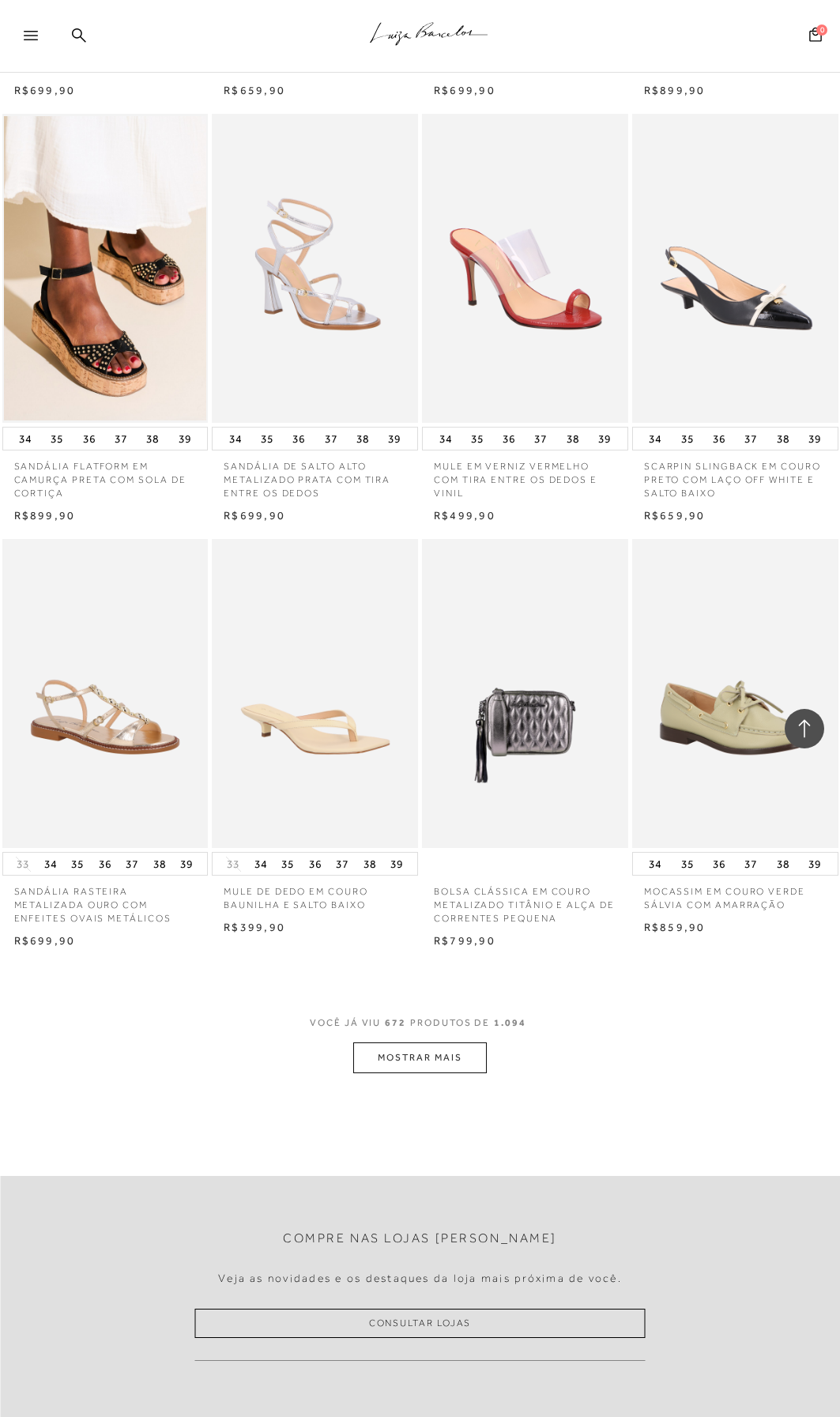
click at [422, 1043] on button "MOSTRAR MAIS" at bounding box center [420, 1058] width 133 height 31
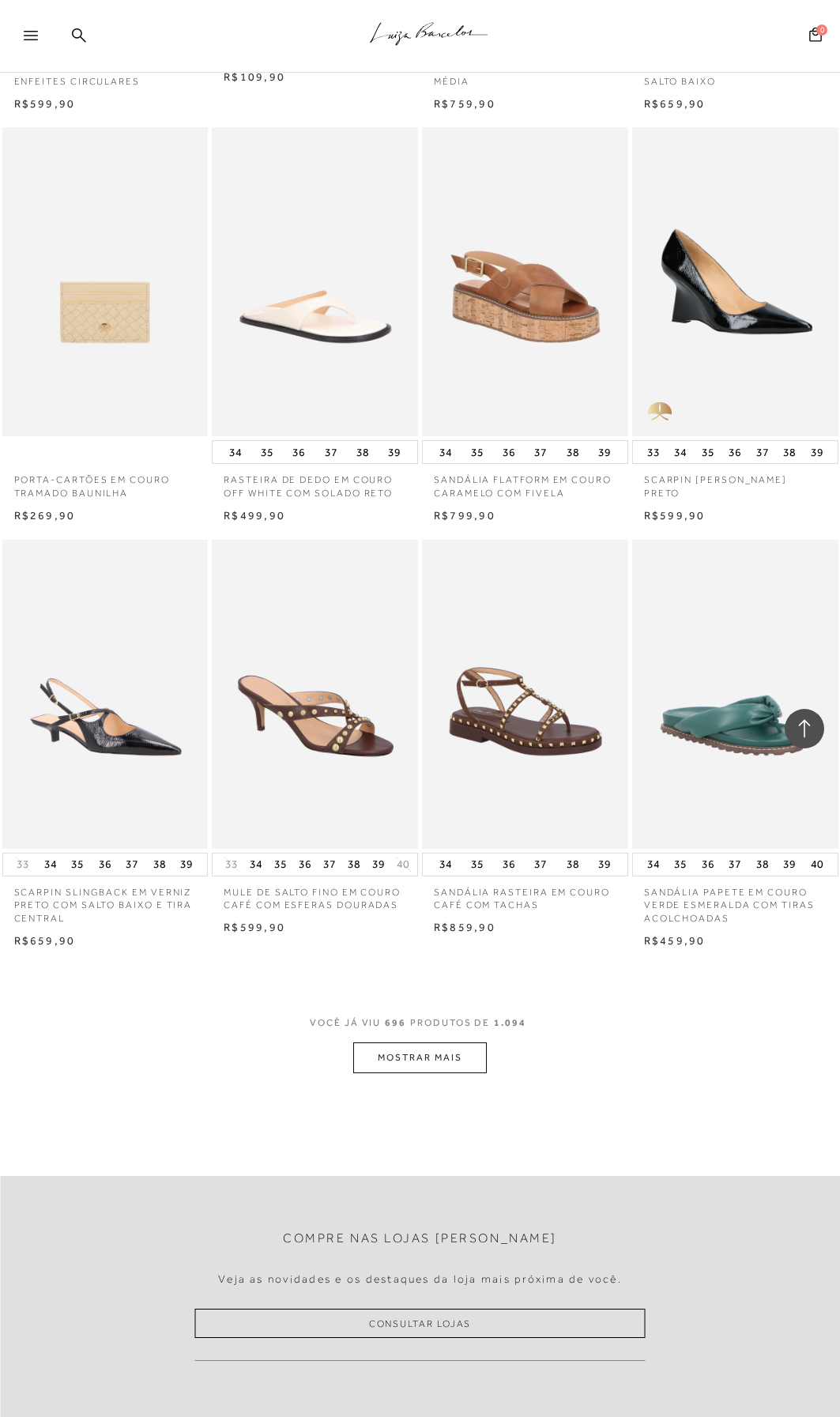
scroll to position [73473, 0]
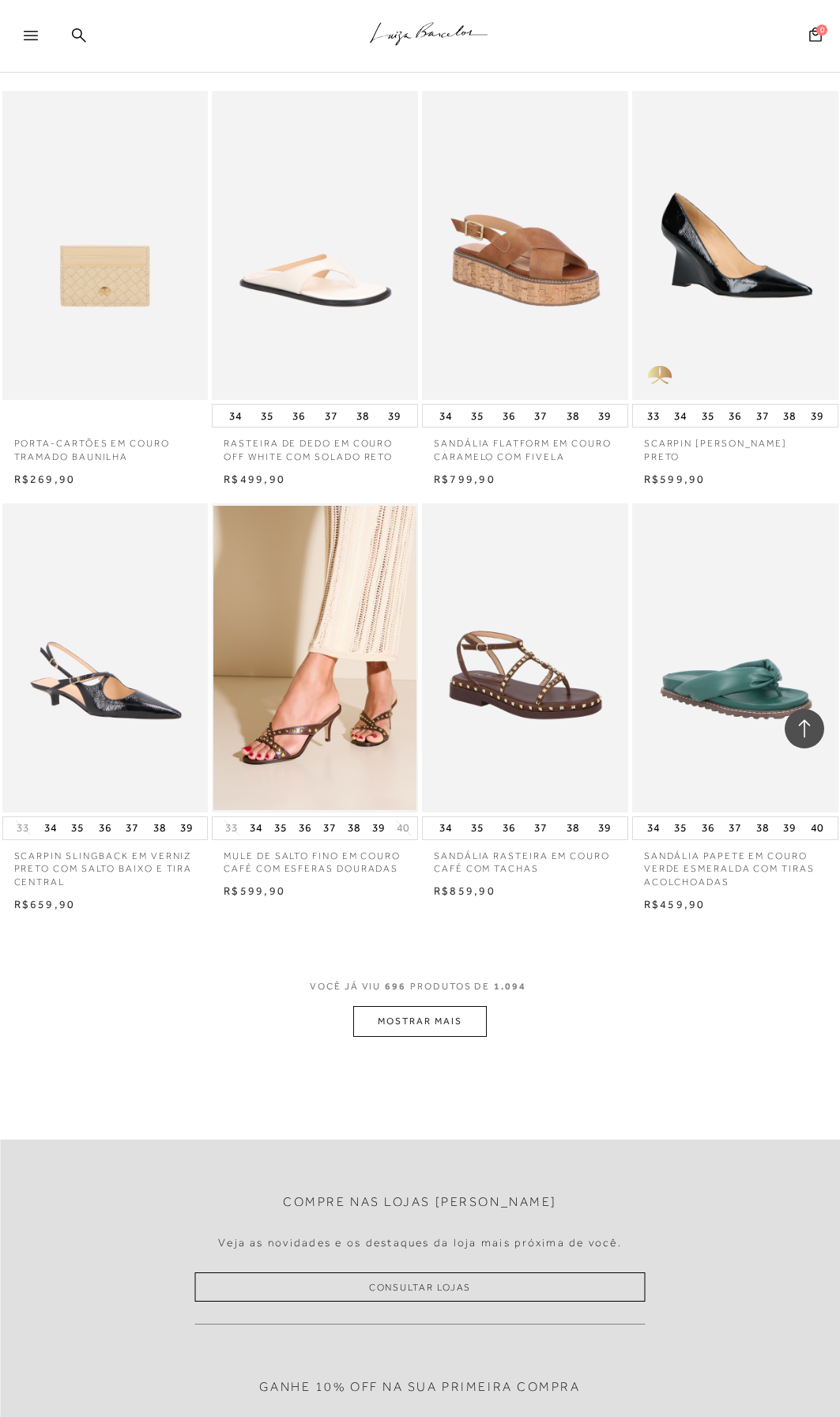
click at [457, 1006] on button "MOSTRAR MAIS" at bounding box center [420, 1021] width 133 height 31
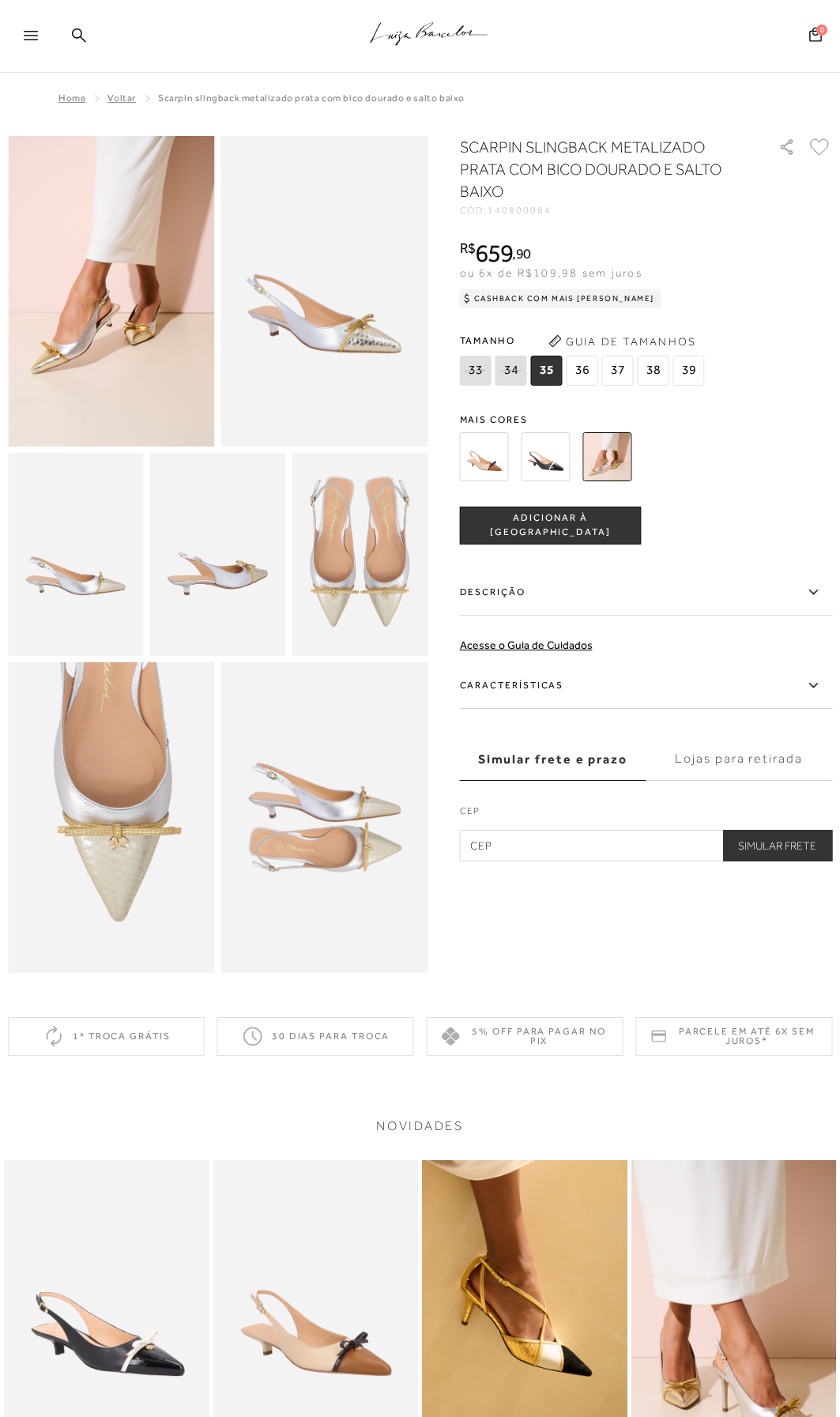
click at [94, 330] on img at bounding box center [111, 290] width 207 height 310
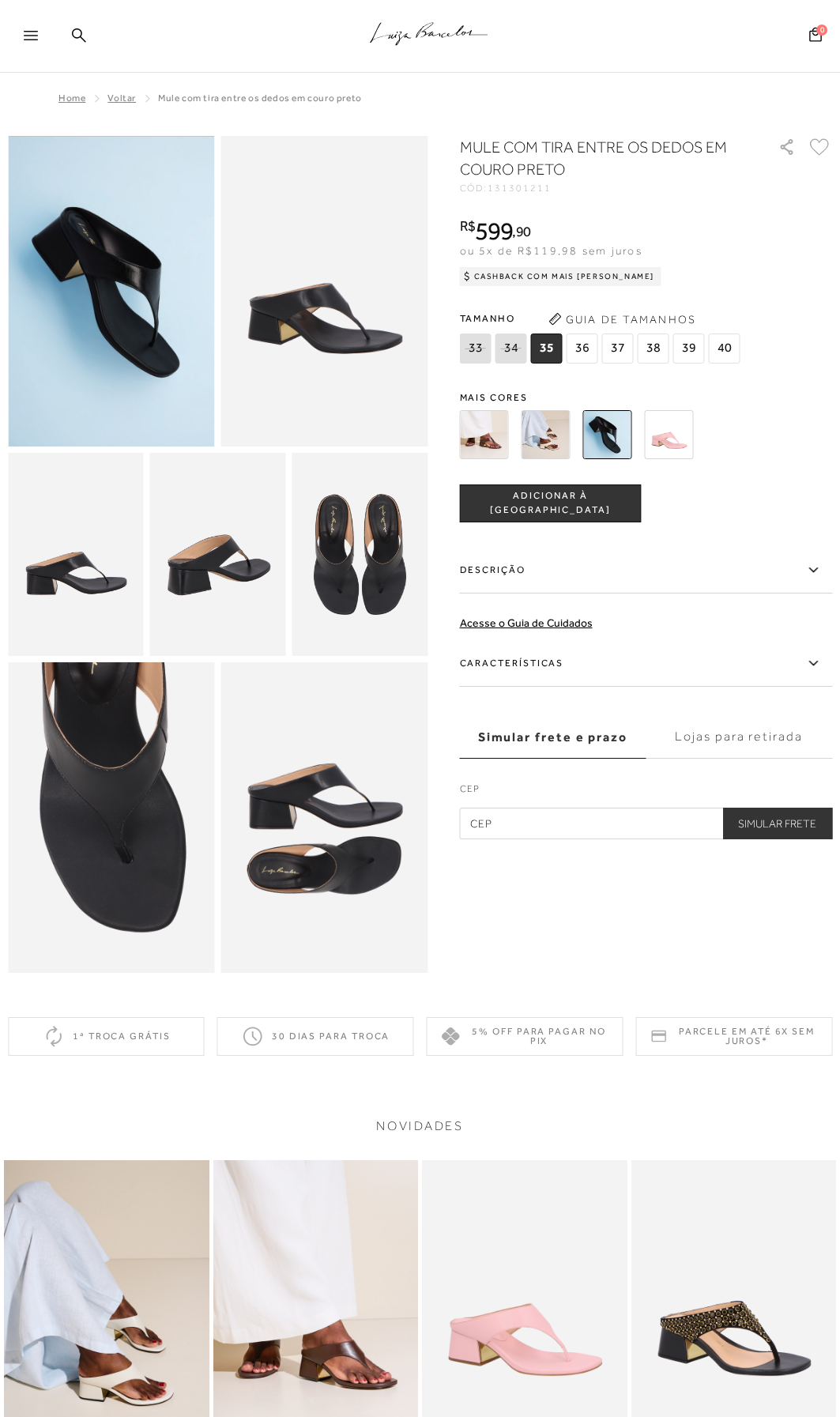
click at [540, 426] on img at bounding box center [547, 435] width 49 height 49
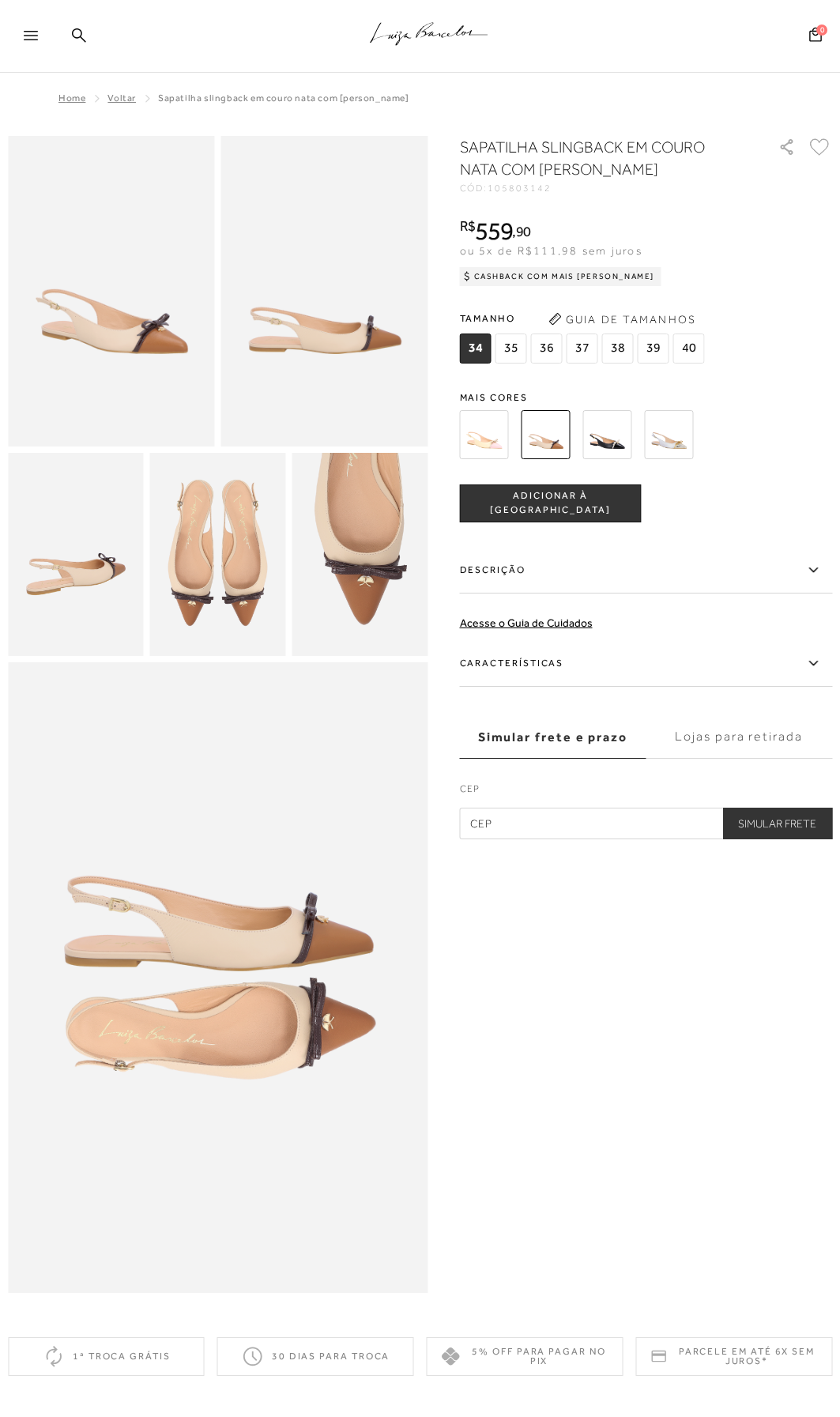
click at [683, 446] on img at bounding box center [670, 435] width 49 height 49
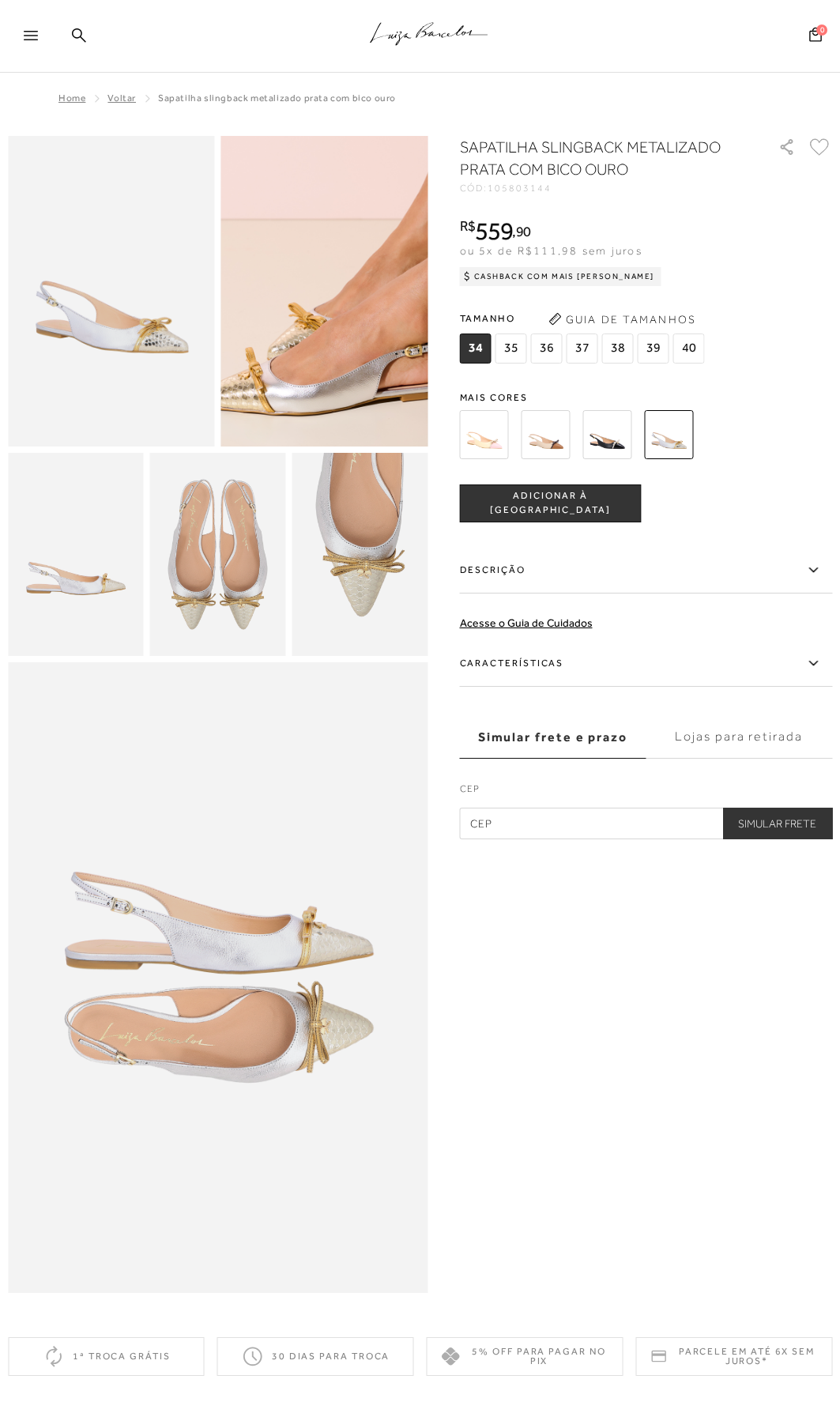
click at [317, 350] on img at bounding box center [330, 236] width 415 height 620
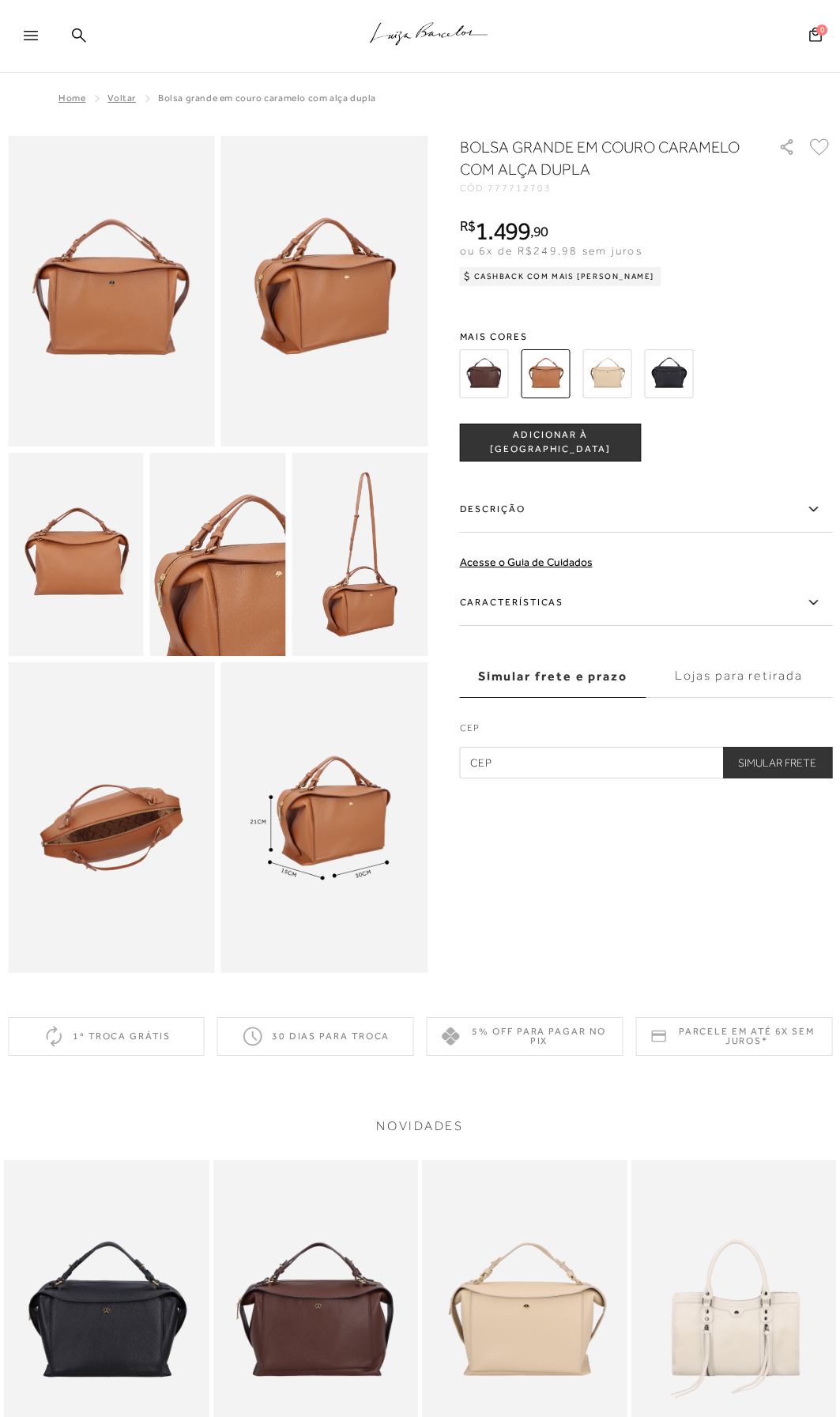
click at [143, 798] on img at bounding box center [111, 817] width 207 height 310
click at [268, 551] on img at bounding box center [218, 554] width 136 height 204
click at [298, 856] on img at bounding box center [325, 817] width 207 height 310
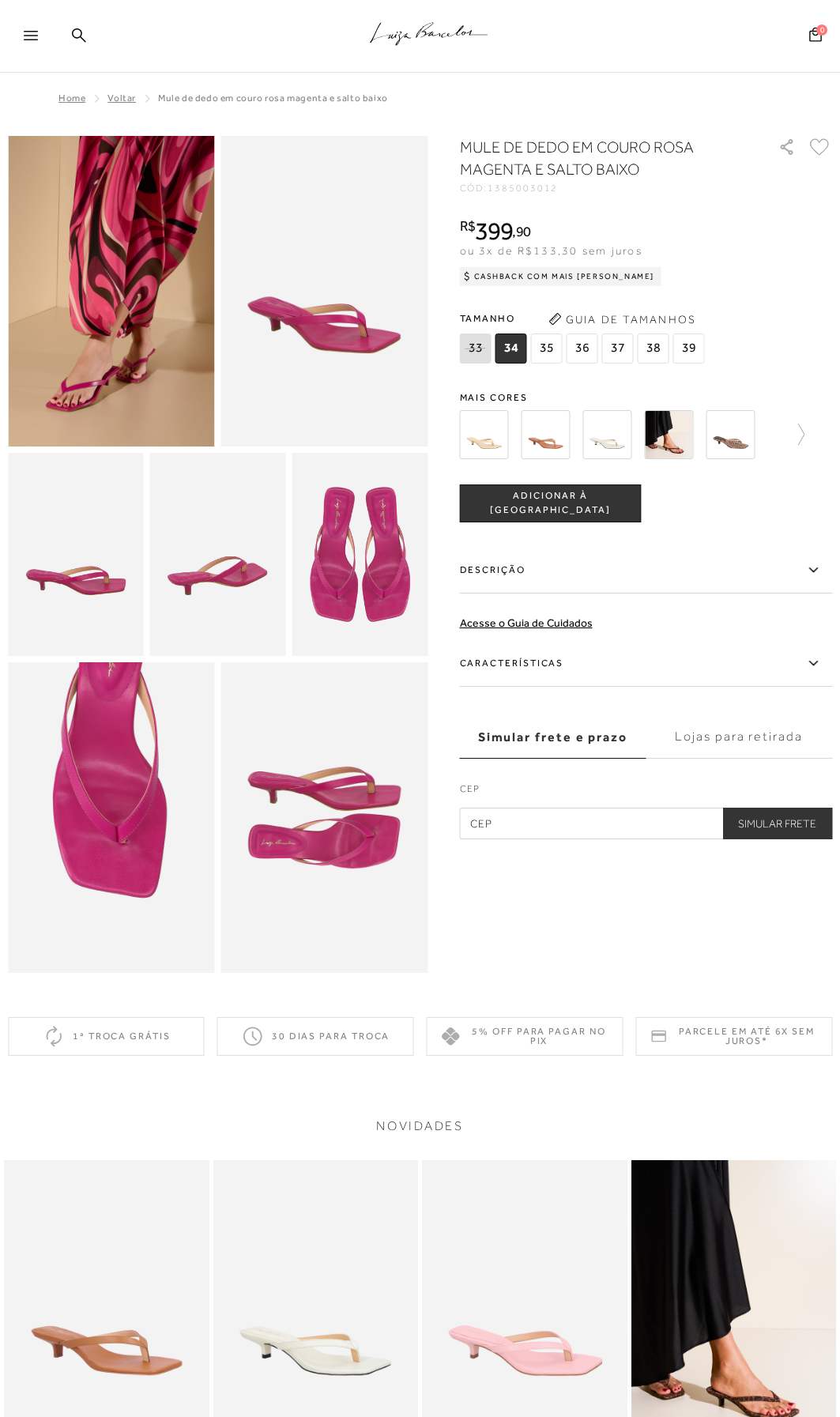
click at [535, 434] on img at bounding box center [547, 435] width 49 height 49
